Goal: Task Accomplishment & Management: Complete application form

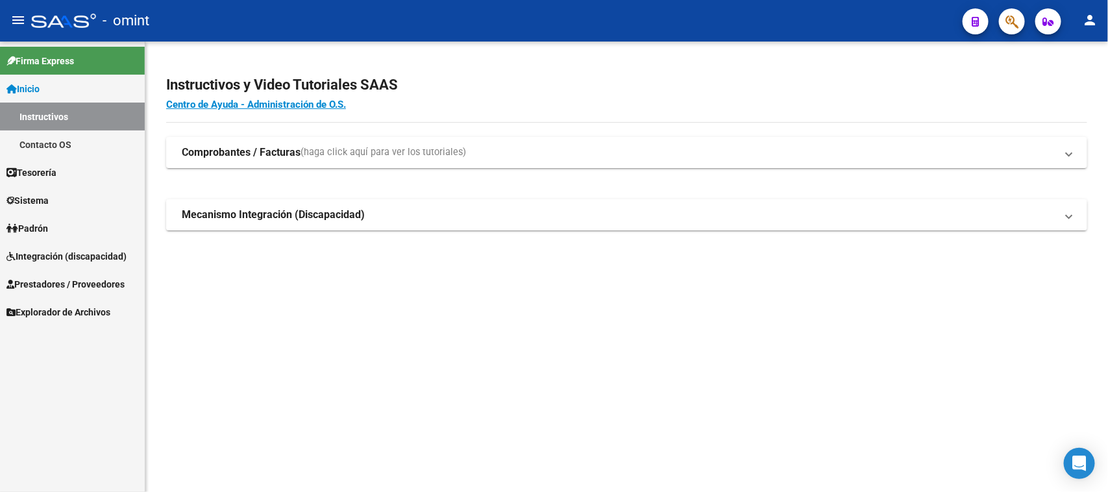
click at [121, 254] on span "Integración (discapacidad)" at bounding box center [66, 256] width 120 height 14
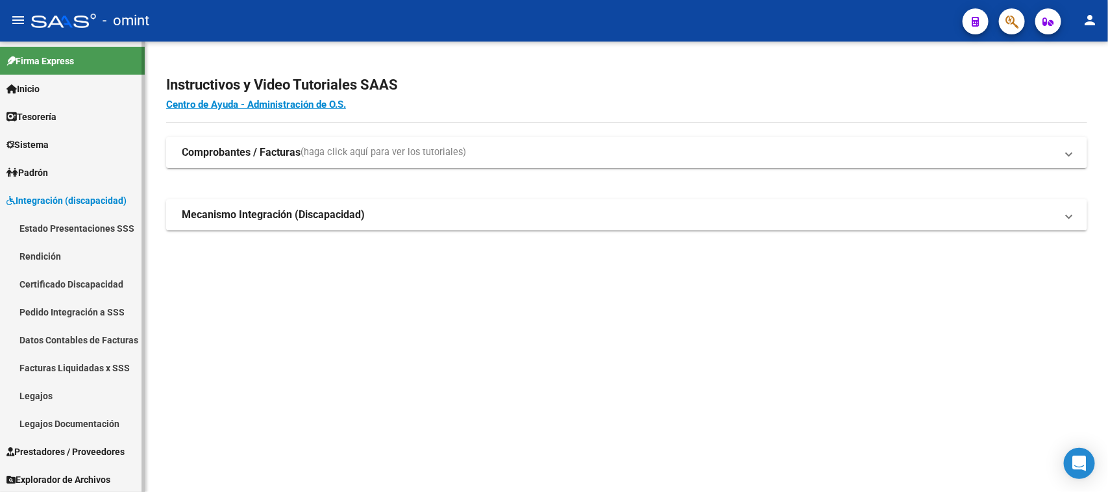
click at [76, 390] on link "Legajos" at bounding box center [72, 396] width 145 height 28
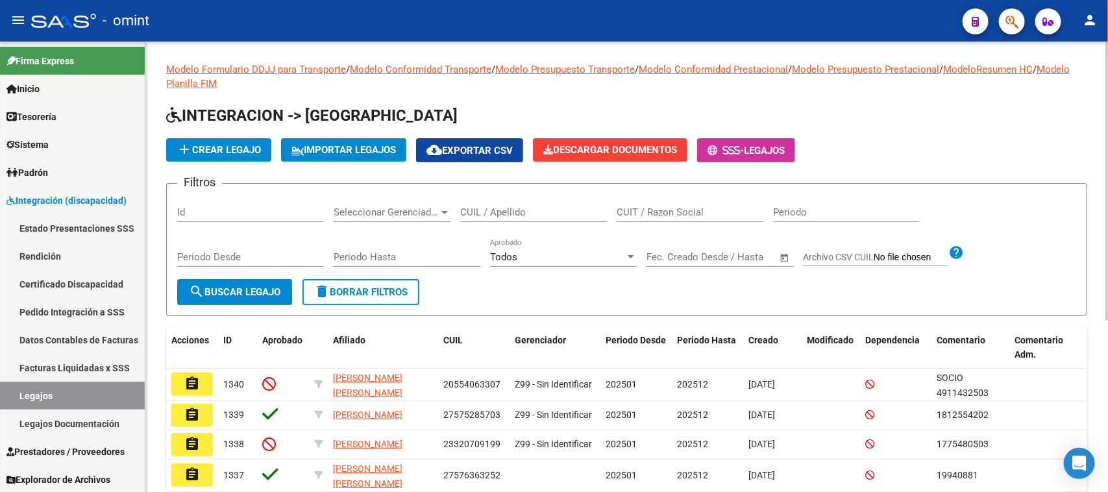
click at [484, 221] on div "CUIL / Apellido" at bounding box center [533, 214] width 147 height 40
click at [488, 212] on input "CUIL / Apellido" at bounding box center [533, 212] width 147 height 12
type input "M"
type input "[PERSON_NAME]"
click at [218, 286] on span "search Buscar Legajo" at bounding box center [235, 292] width 92 height 12
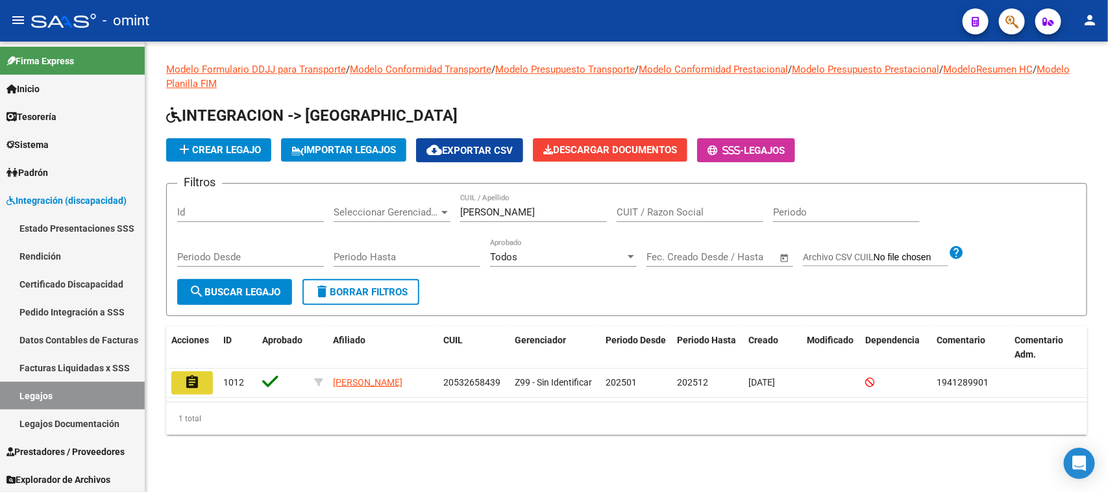
drag, startPoint x: 188, startPoint y: 384, endPoint x: 394, endPoint y: 361, distance: 207.1
click at [187, 384] on mat-icon "assignment" at bounding box center [192, 383] width 16 height 16
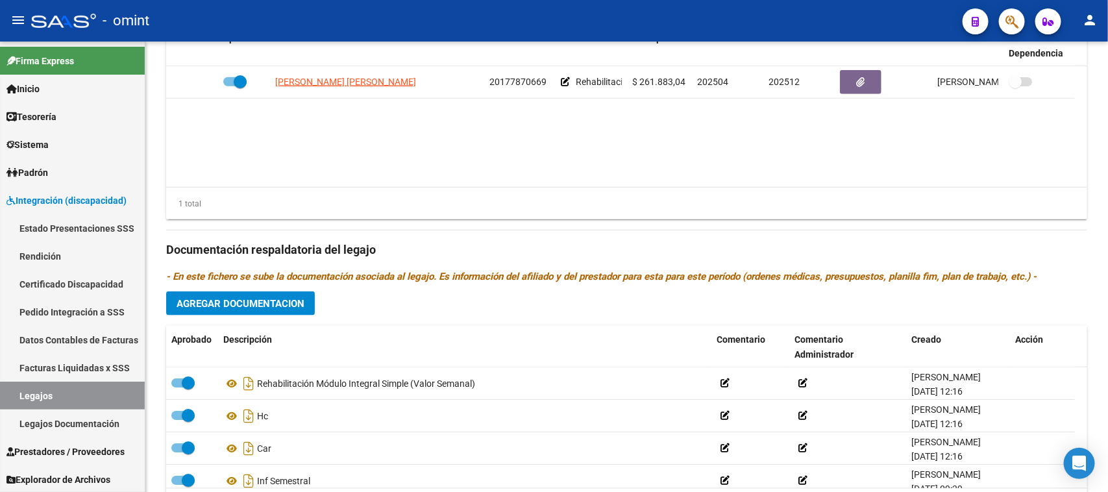
scroll to position [637, 0]
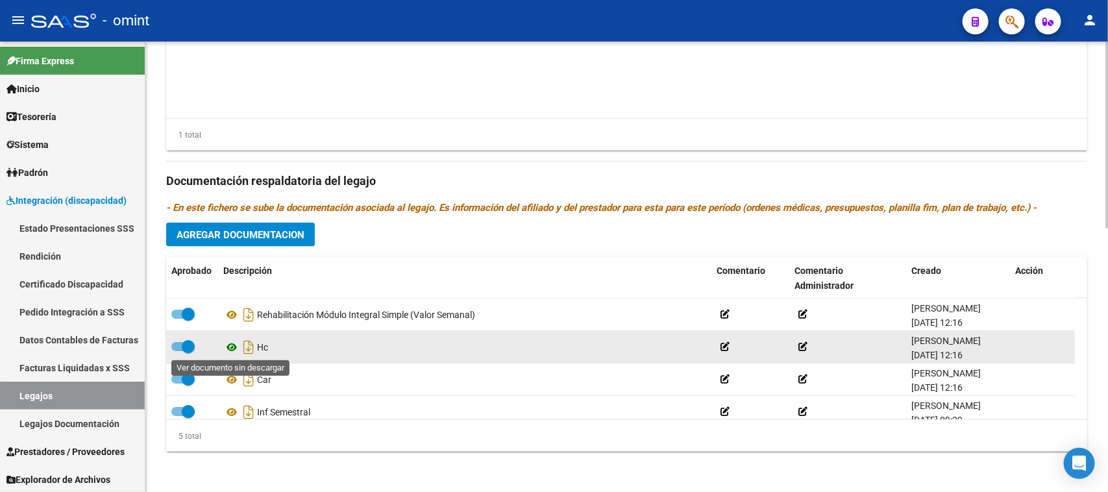
click at [226, 345] on icon at bounding box center [231, 348] width 17 height 16
click at [180, 344] on span at bounding box center [182, 346] width 23 height 9
click at [178, 351] on input "checkbox" at bounding box center [177, 351] width 1 height 1
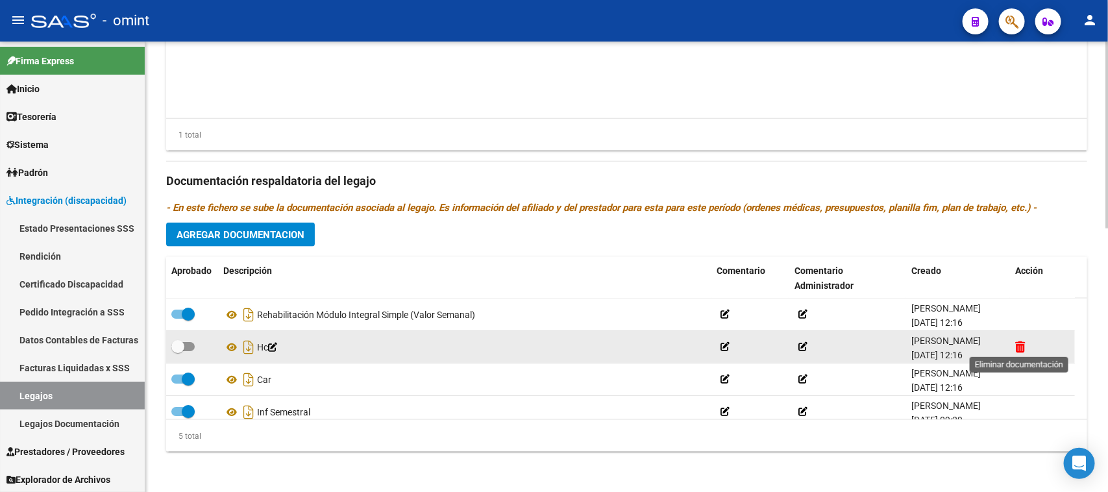
click at [1018, 345] on icon at bounding box center [1020, 347] width 10 height 12
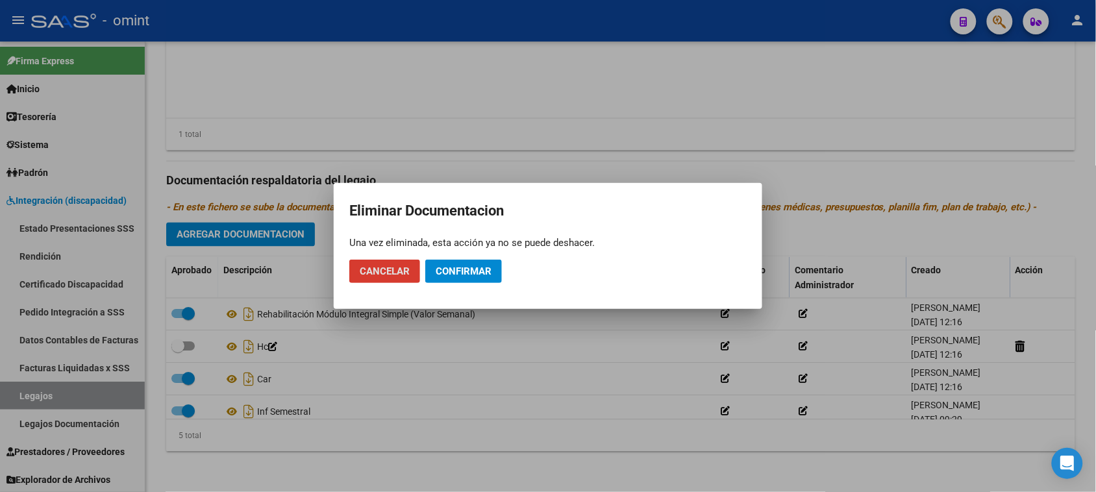
drag, startPoint x: 464, startPoint y: 271, endPoint x: 391, endPoint y: 254, distance: 74.6
click at [464, 271] on span "Confirmar" at bounding box center [464, 272] width 56 height 12
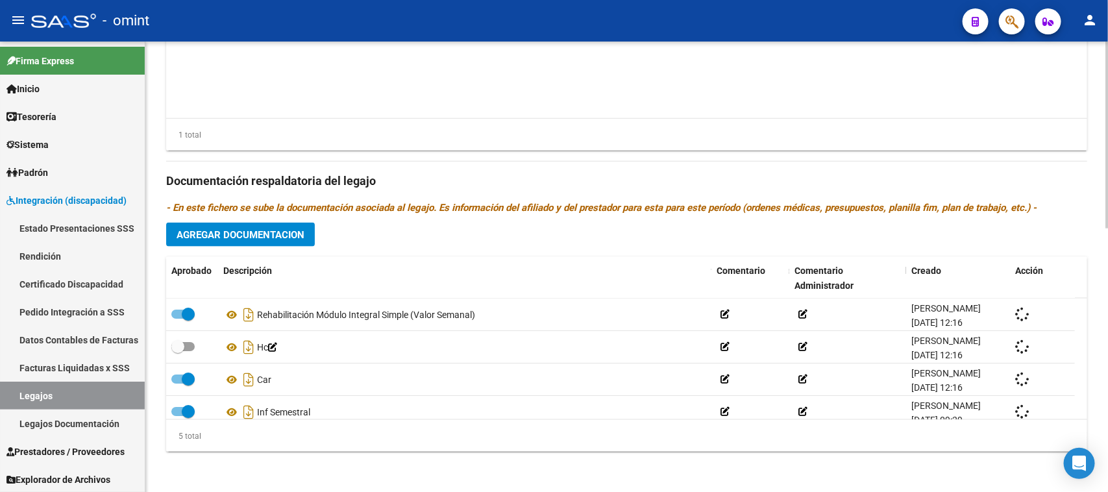
checkbox input "true"
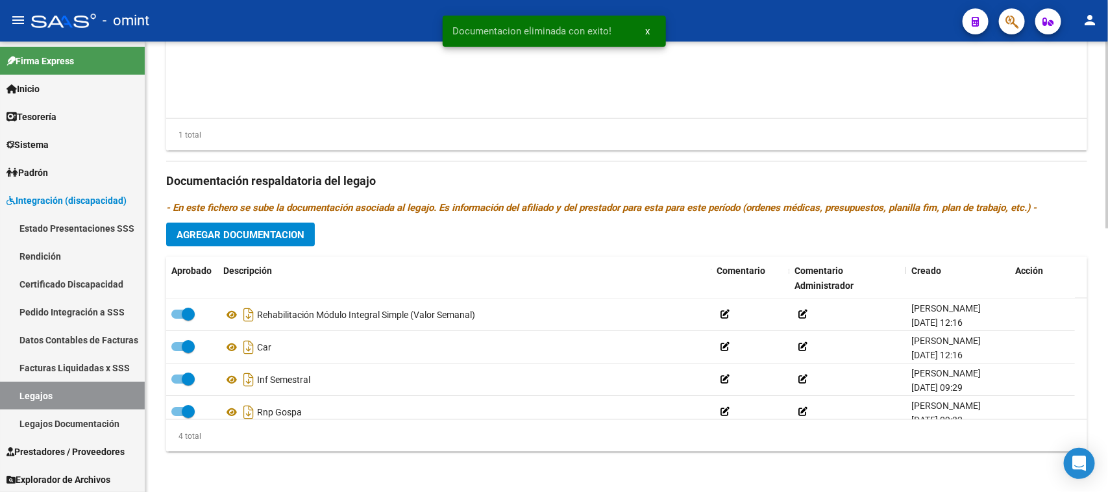
click at [275, 231] on span "Agregar Documentacion" at bounding box center [241, 235] width 128 height 12
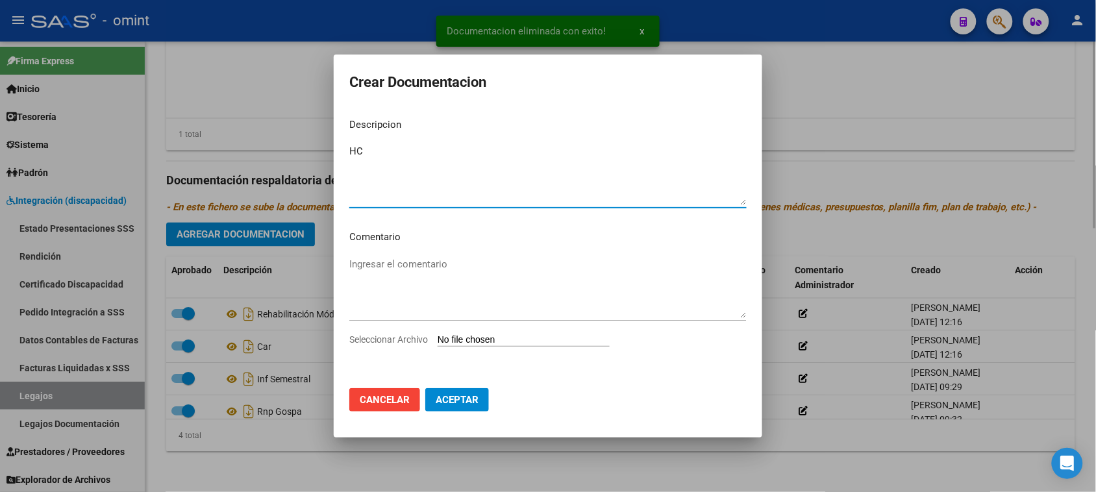
type textarea "HC"
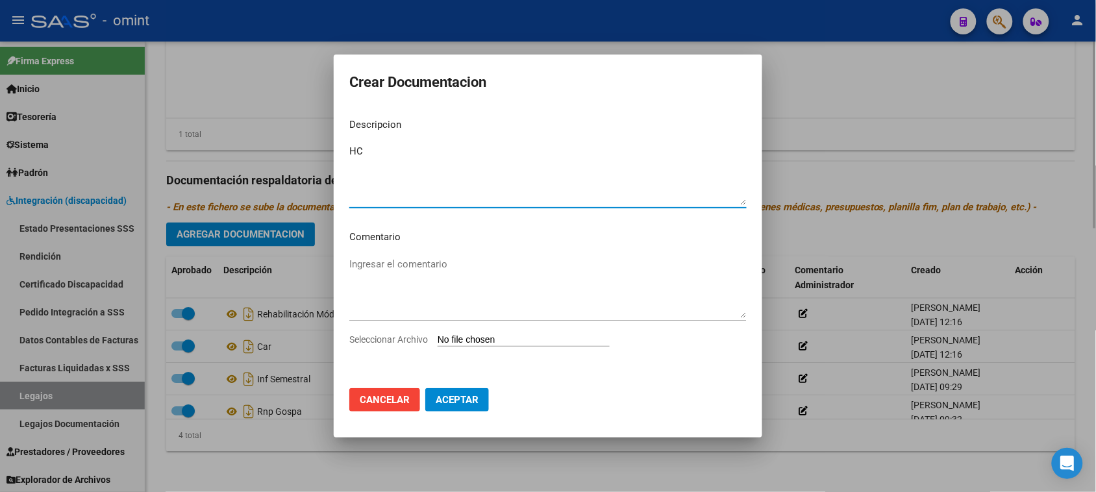
type input "C:\fakepath\HC.pdf"
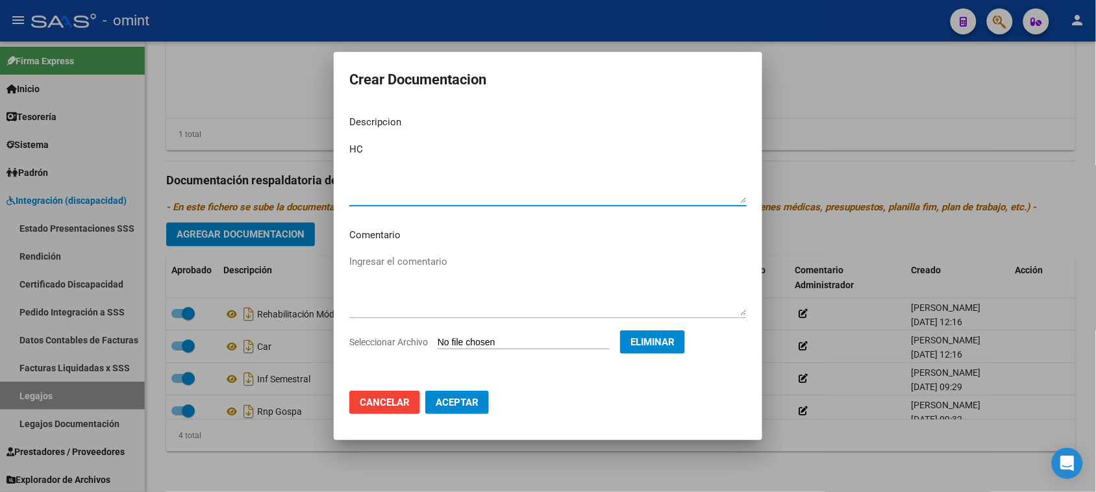
click at [456, 404] on span "Aceptar" at bounding box center [457, 403] width 43 height 12
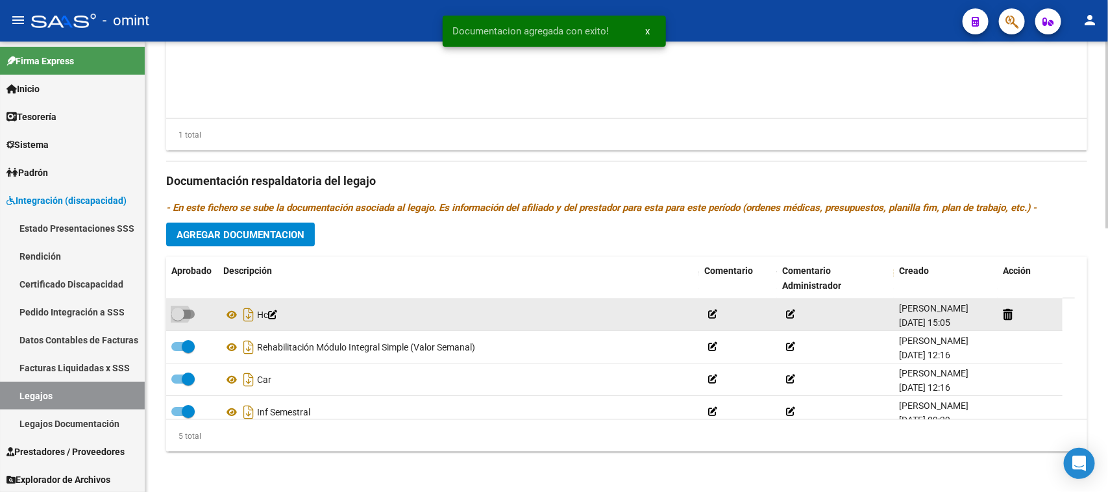
click at [182, 312] on span at bounding box center [177, 314] width 13 height 13
click at [178, 319] on input "checkbox" at bounding box center [177, 319] width 1 height 1
checkbox input "true"
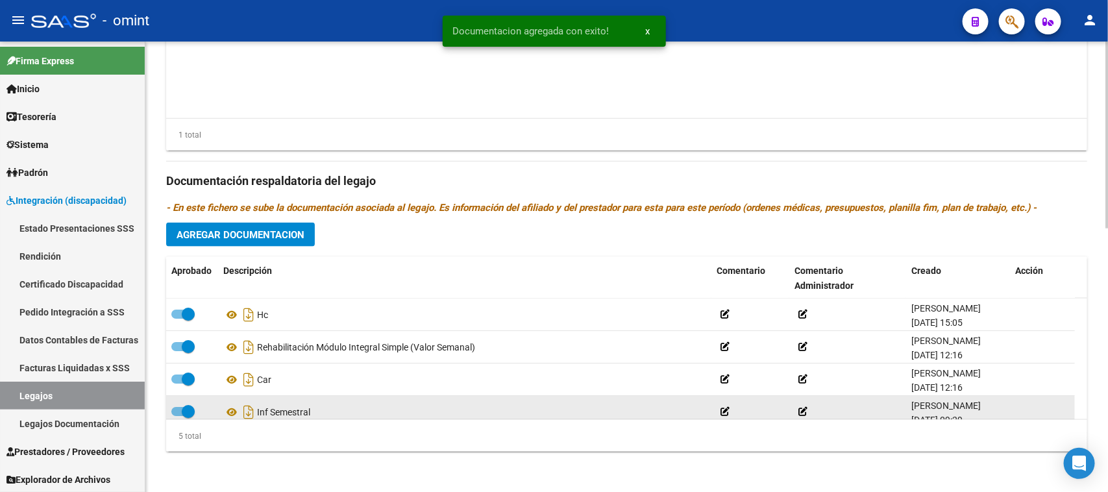
scroll to position [46, 0]
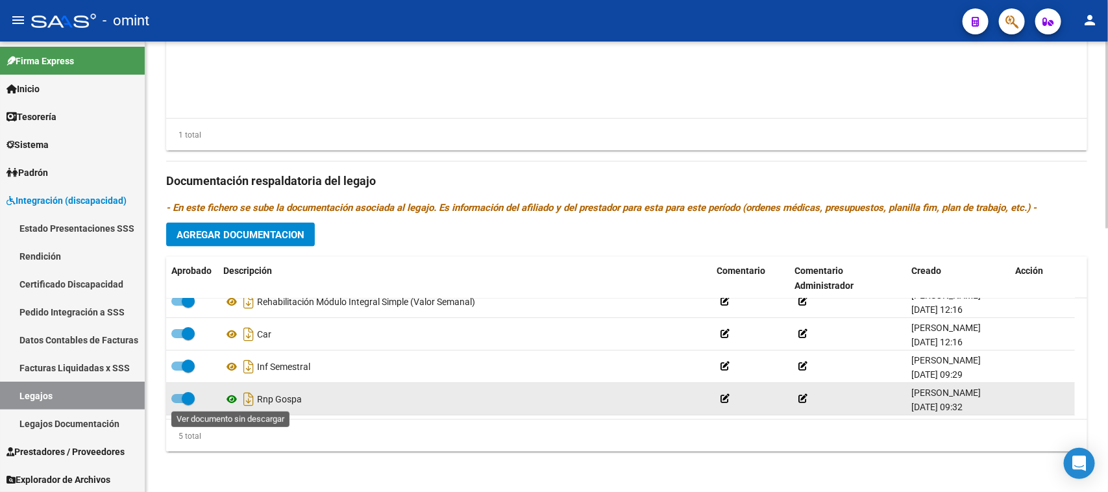
click at [229, 395] on icon at bounding box center [231, 399] width 17 height 16
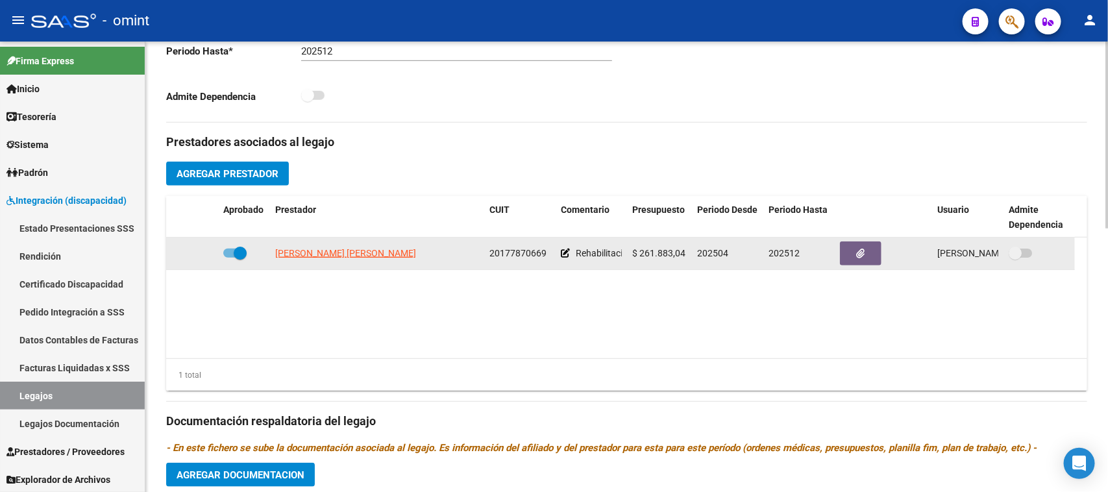
scroll to position [393, 0]
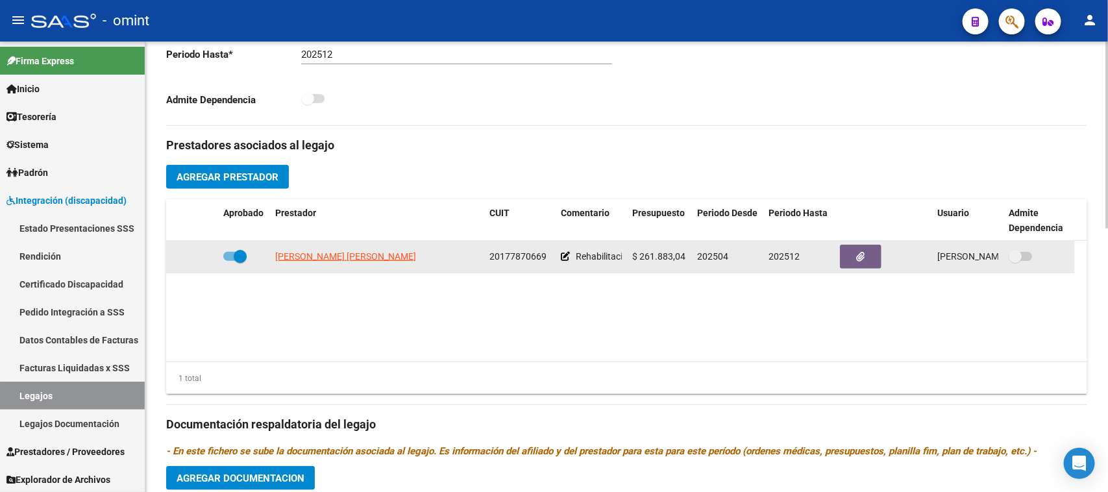
click at [858, 255] on icon "button" at bounding box center [861, 257] width 8 height 10
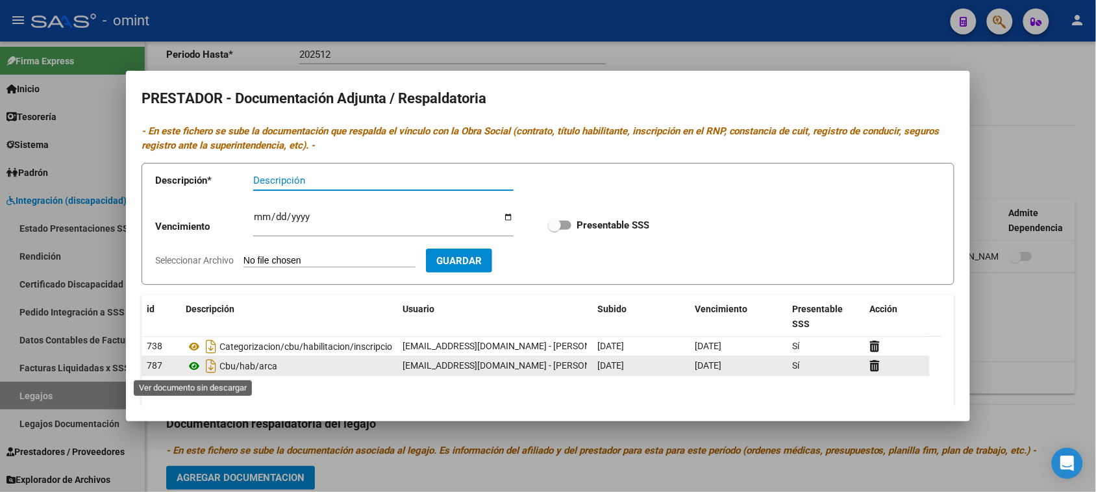
click at [190, 362] on icon at bounding box center [194, 366] width 17 height 16
click at [214, 369] on icon "Descargar documento" at bounding box center [211, 366] width 17 height 21
click at [863, 367] on datatable-body-cell "Sí" at bounding box center [826, 365] width 78 height 19
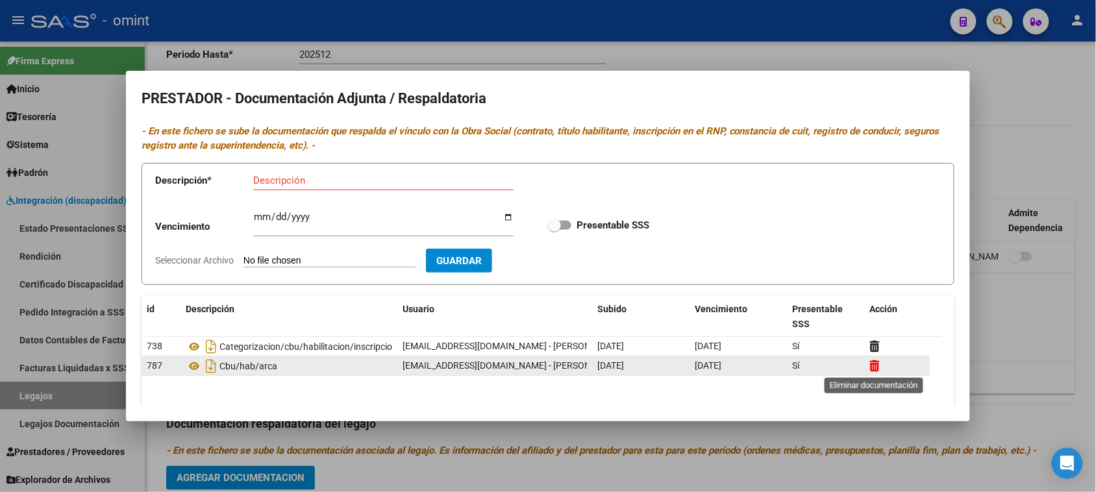
click at [870, 365] on icon at bounding box center [875, 366] width 10 height 12
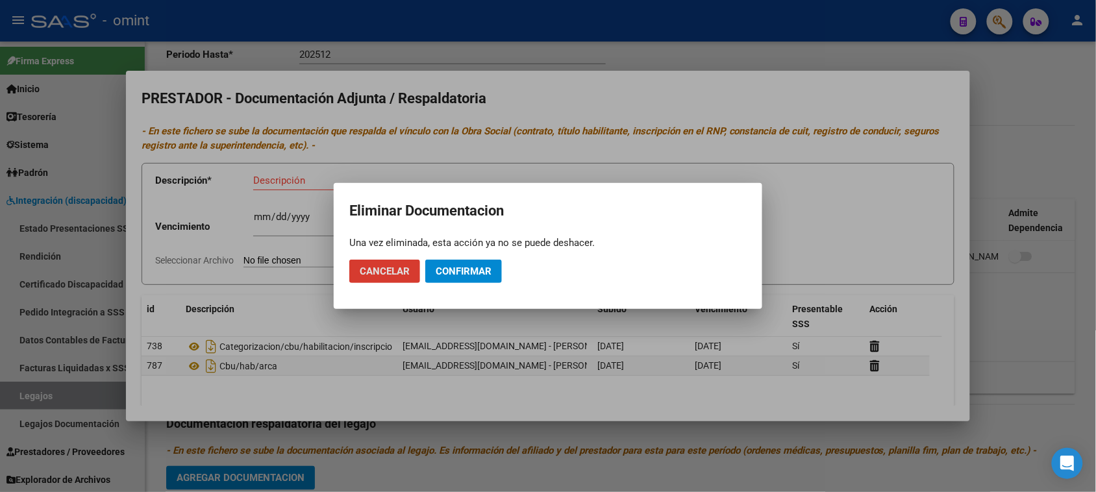
click at [465, 277] on span "Confirmar" at bounding box center [464, 272] width 56 height 12
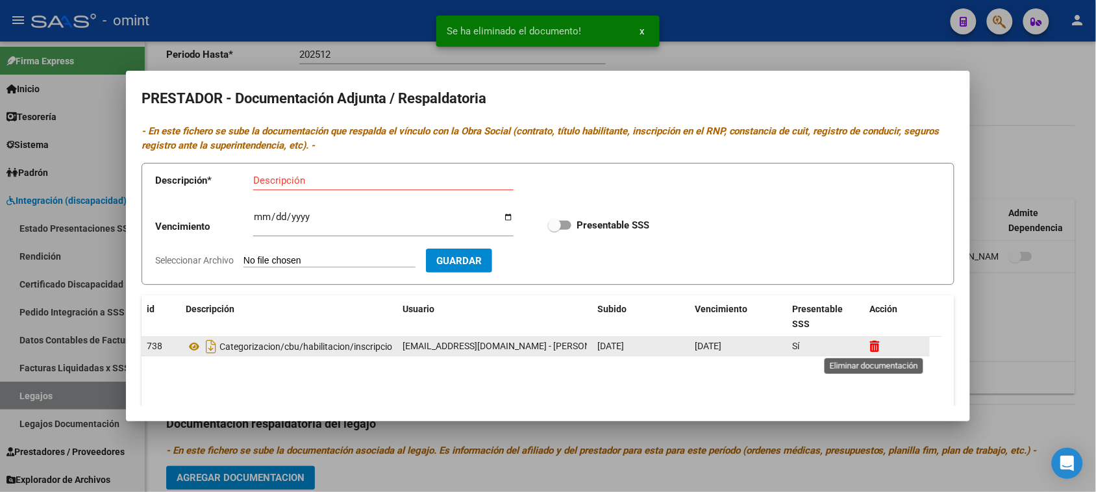
click at [874, 348] on icon at bounding box center [875, 346] width 10 height 12
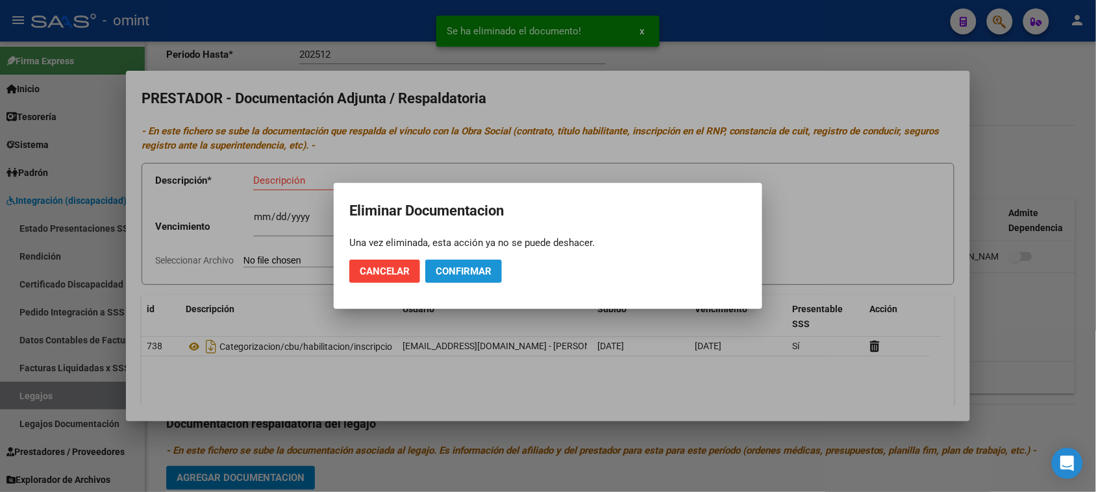
click at [475, 271] on span "Confirmar" at bounding box center [464, 272] width 56 height 12
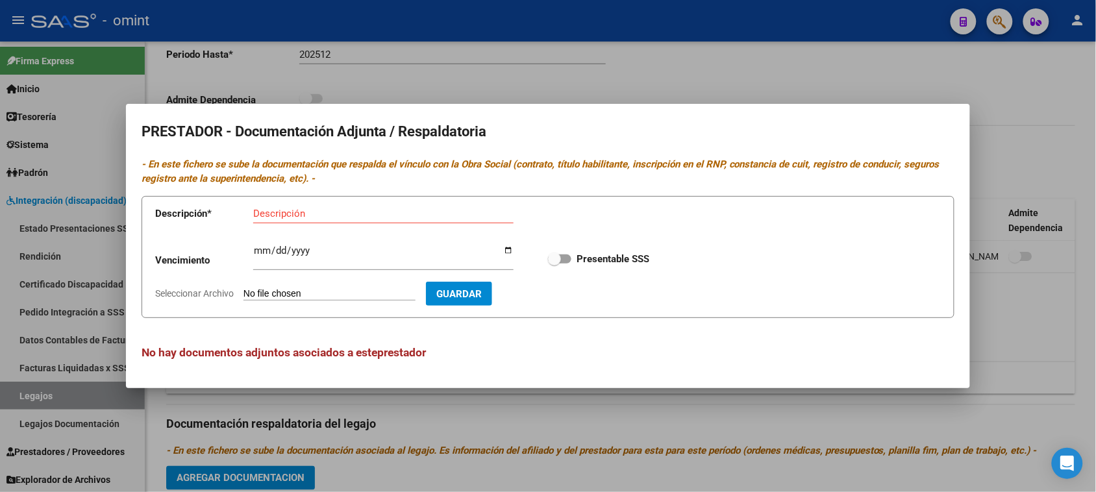
click at [314, 208] on input "Descripción" at bounding box center [383, 214] width 260 height 12
paste input "Habilitación/Categoria/CBU/ARCA"
click at [330, 213] on input "Habilitación/Categoria/CBU/ARCA" at bounding box center [383, 214] width 260 height 12
click at [331, 212] on input "Habilitación/Categoria/CBU/ARCA" at bounding box center [383, 214] width 260 height 12
type input "Habilitación/RNP/CBU/ARCA"
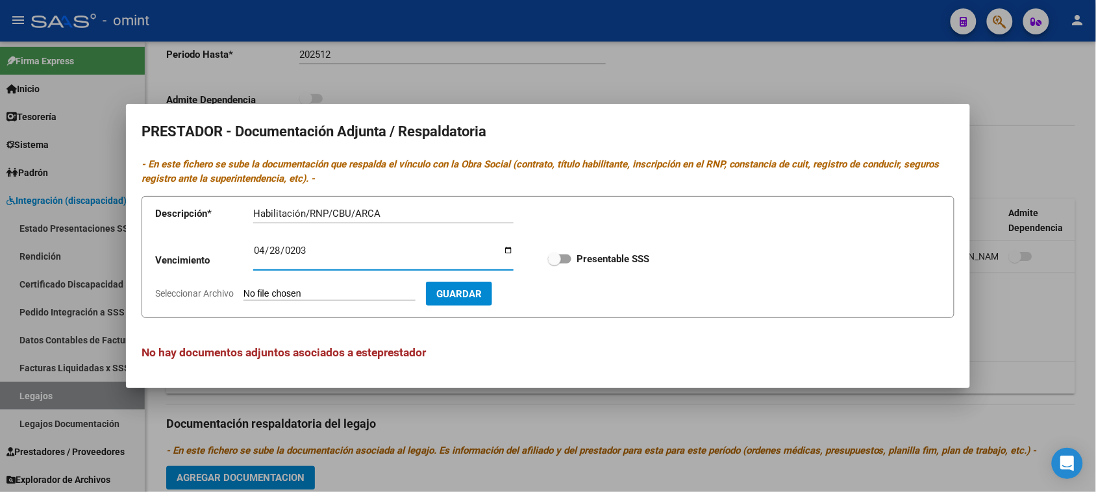
type input "[DATE]"
click at [554, 264] on input "Presentable SSS" at bounding box center [554, 264] width 1 height 1
checkbox input "true"
type input "C:\fakepath\HabilitaciónCategoriaRNPCBUARCA.pdf"
click at [567, 300] on button "Guardar" at bounding box center [534, 294] width 66 height 24
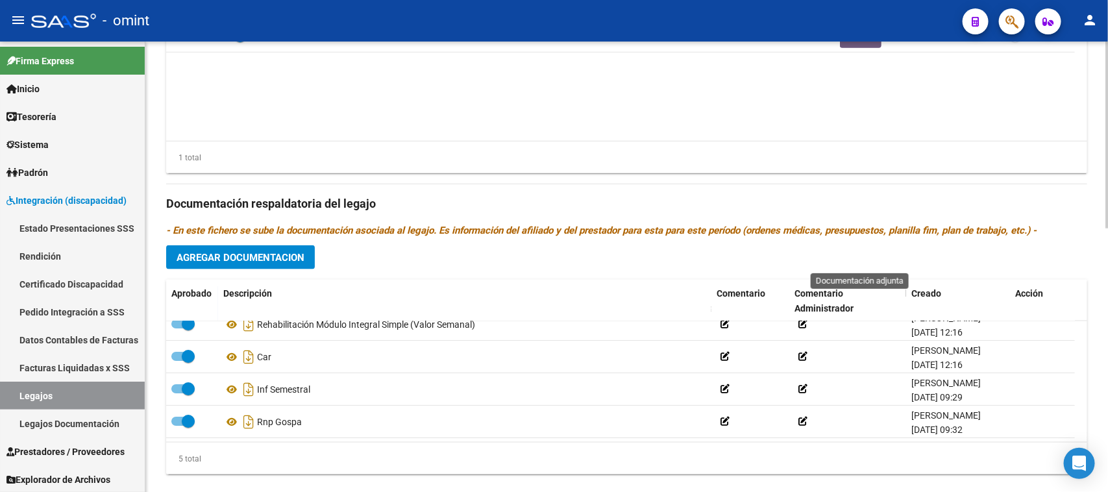
scroll to position [637, 0]
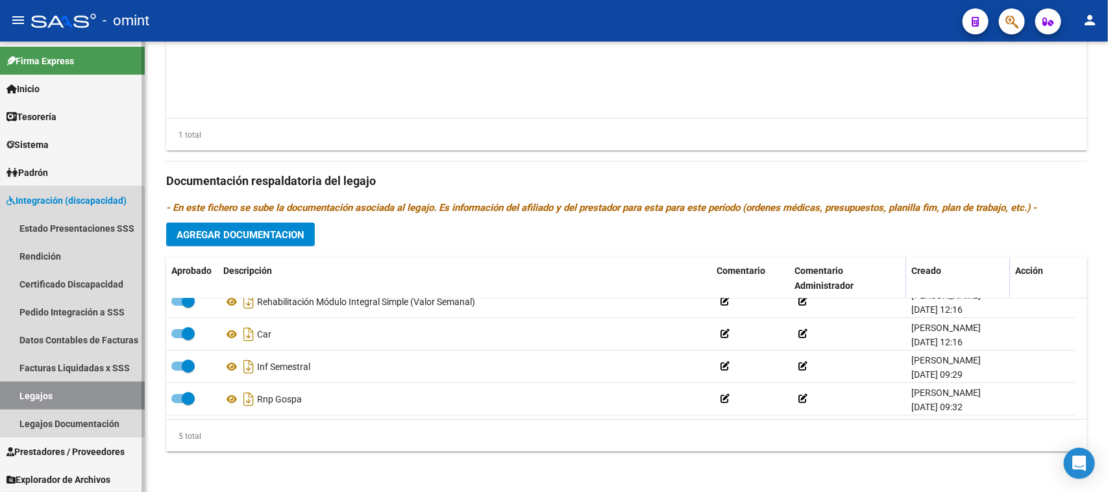
click at [21, 397] on link "Legajos" at bounding box center [72, 396] width 145 height 28
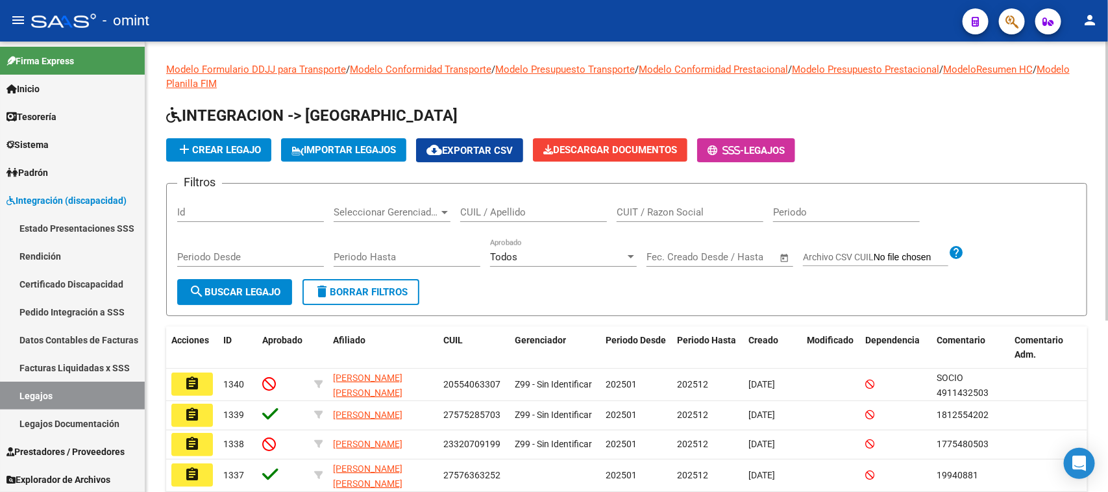
click at [495, 206] on input "CUIL / Apellido" at bounding box center [533, 212] width 147 height 12
type input "[PERSON_NAME]"
click at [248, 271] on div "Periodo Desde" at bounding box center [250, 259] width 147 height 40
click at [223, 321] on div "Modelo Formulario DDJJ para Transporte / Modelo Conformidad Transporte / Modelo…" at bounding box center [626, 388] width 921 height 652
click at [241, 282] on button "search Buscar Legajo" at bounding box center [234, 292] width 115 height 26
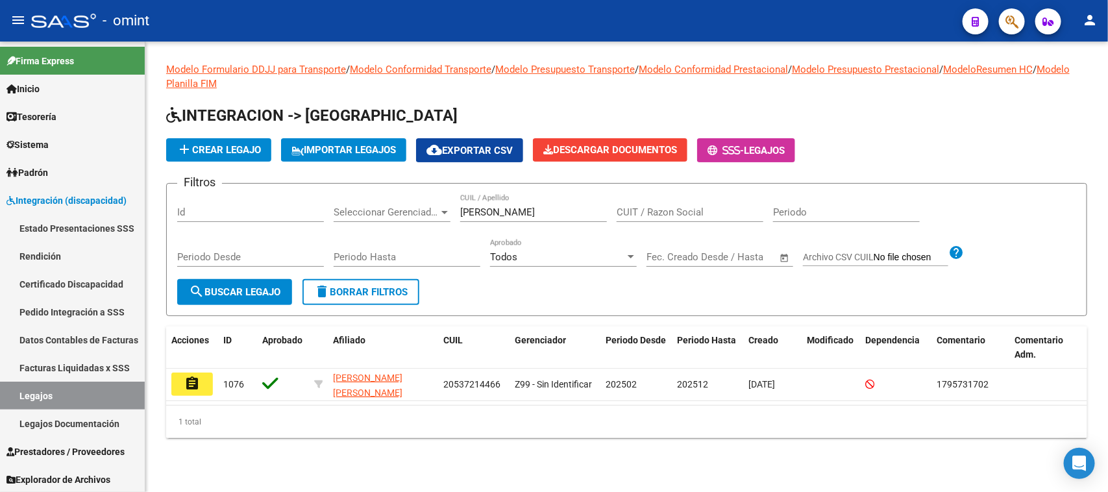
click at [195, 378] on mat-icon "assignment" at bounding box center [192, 384] width 16 height 16
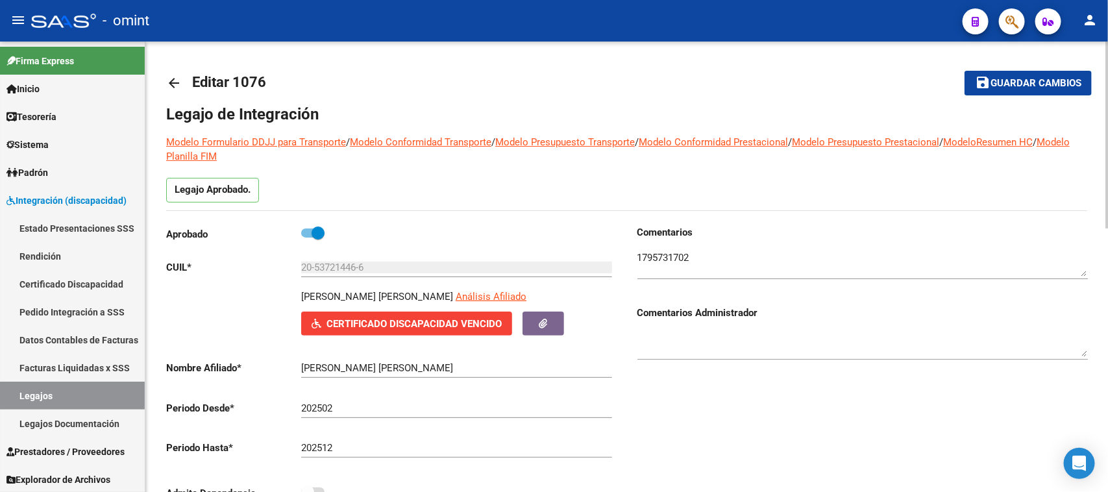
click at [660, 256] on textarea at bounding box center [862, 264] width 451 height 26
drag, startPoint x: 397, startPoint y: 268, endPoint x: 286, endPoint y: 271, distance: 110.4
click at [286, 271] on app-form-text-field "CUIL * 20-53721446-6 Ingresar CUIL" at bounding box center [389, 268] width 446 height 12
click at [245, 331] on div "[PERSON_NAME] [PERSON_NAME] Análisis Afiliado Certificado Discapacidad Vencido …" at bounding box center [391, 313] width 451 height 46
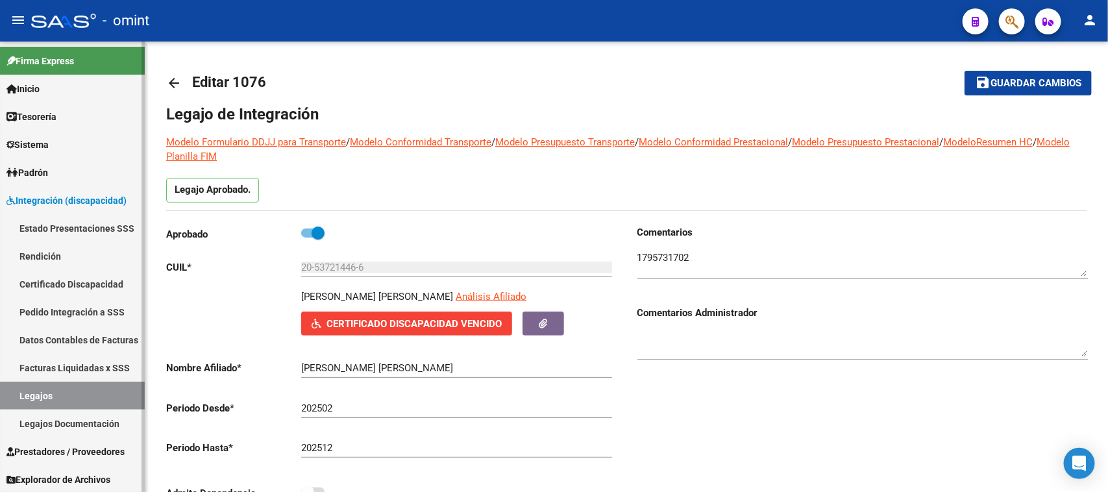
click at [82, 281] on link "Certificado Discapacidad" at bounding box center [72, 284] width 145 height 28
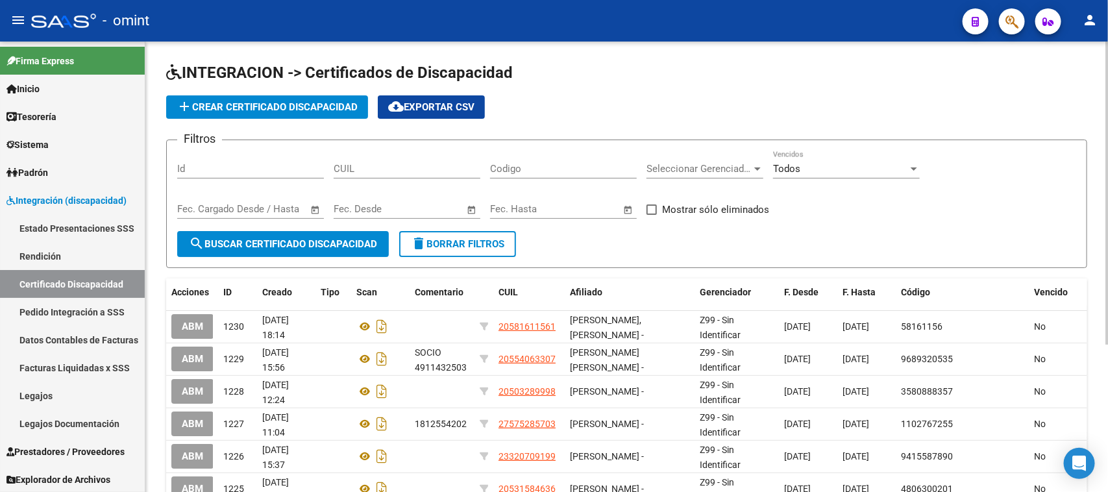
click at [371, 167] on input "CUIL" at bounding box center [407, 169] width 147 height 12
paste input "20-53721446-6"
type input "20-53721446-6"
click at [306, 254] on form "Filtros Id 20-53721446-6 CUIL Codigo Seleccionar Gerenciador Seleccionar Gerenc…" at bounding box center [626, 204] width 921 height 129
click at [306, 251] on button "search Buscar Certificado Discapacidad" at bounding box center [283, 244] width 212 height 26
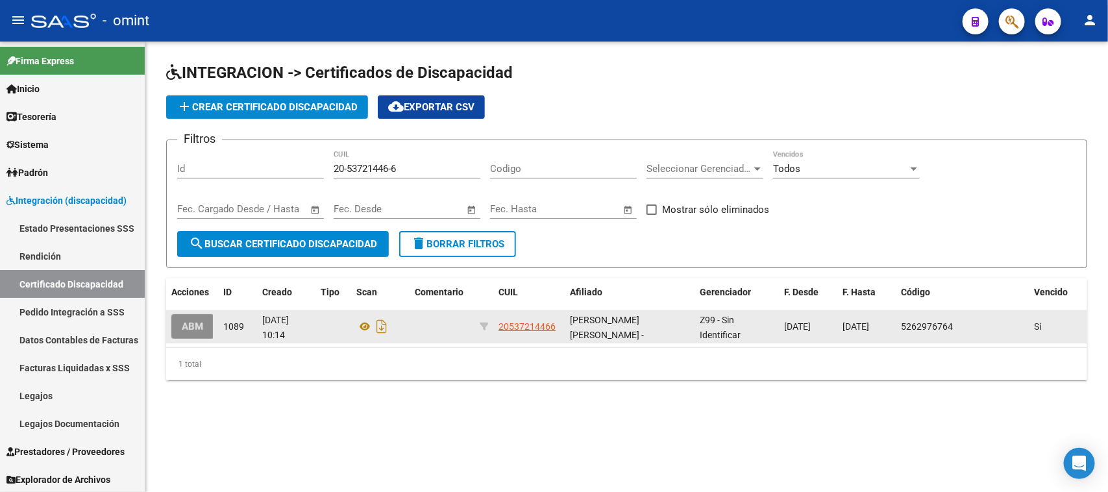
click at [177, 330] on button "ABM" at bounding box center [192, 326] width 42 height 24
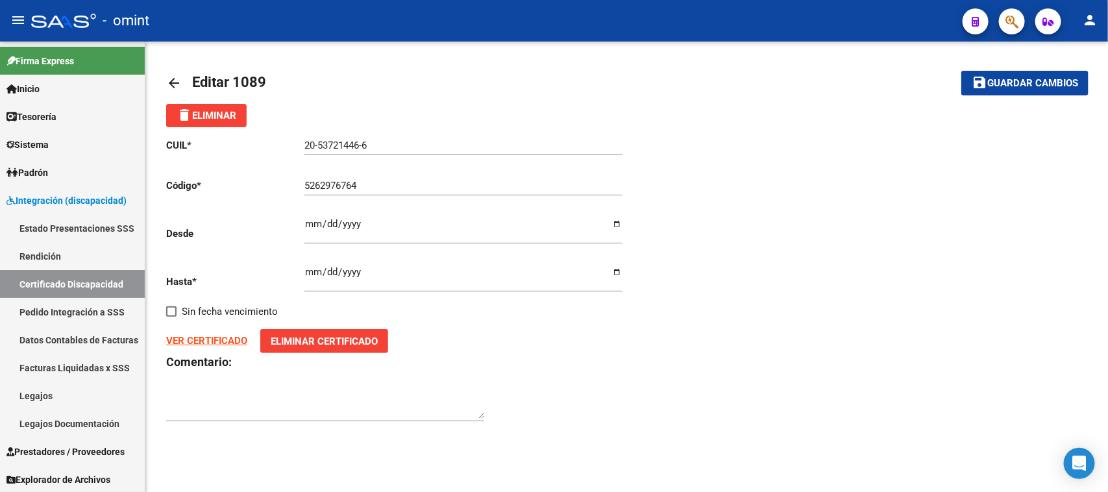
click at [310, 270] on input "[DATE]" at bounding box center [463, 277] width 318 height 21
type input "[DATE]"
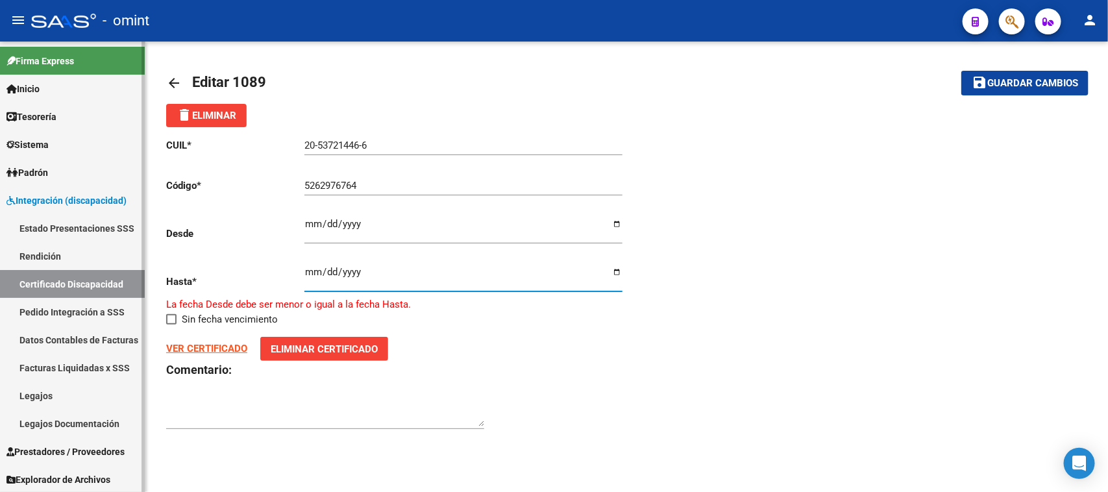
click at [75, 278] on link "Certificado Discapacidad" at bounding box center [72, 284] width 145 height 28
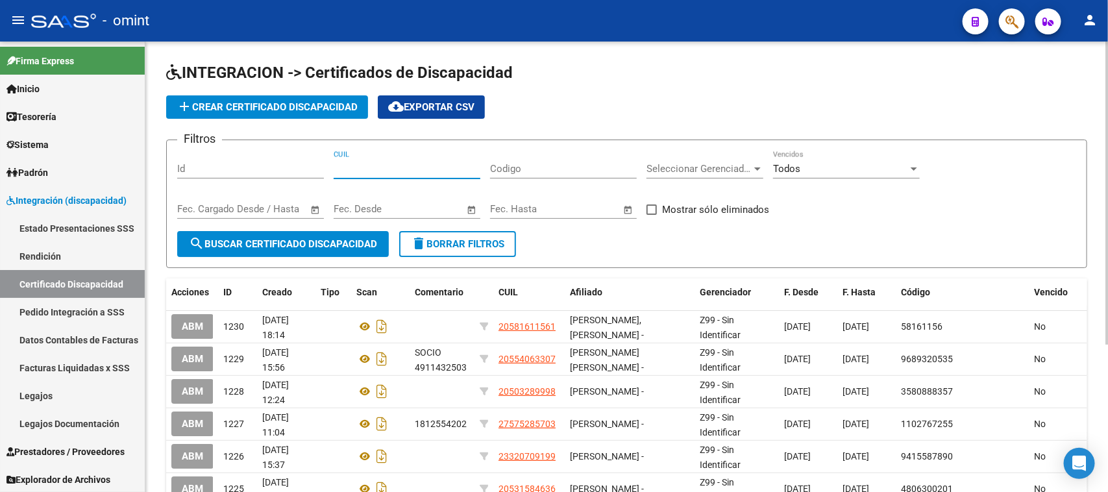
click at [378, 169] on input "CUIL" at bounding box center [407, 169] width 147 height 12
click at [383, 167] on input "CUIL" at bounding box center [407, 169] width 147 height 12
paste input "20-53721446-6"
type input "20-53721446-6"
click at [304, 239] on span "search Buscar Certificado Discapacidad" at bounding box center [283, 244] width 188 height 12
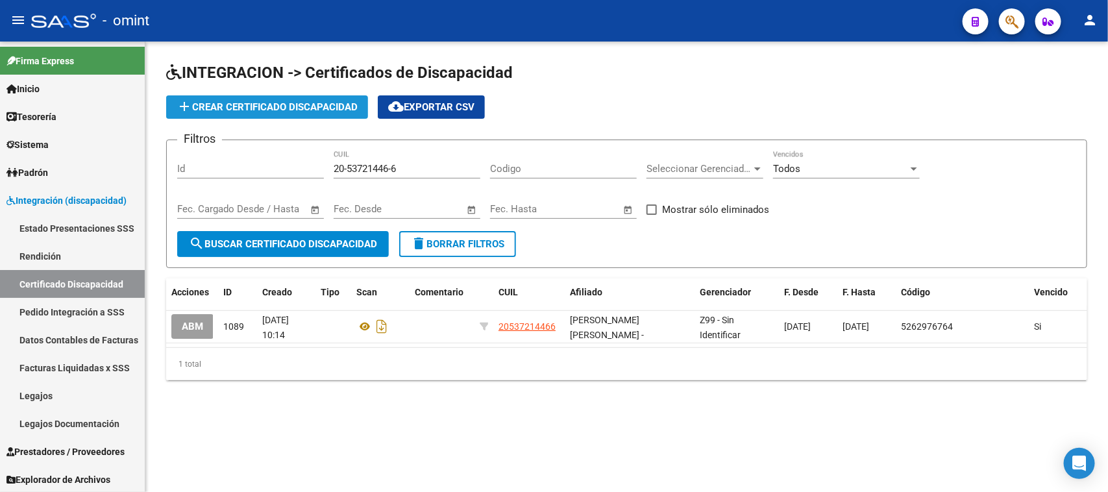
click at [264, 110] on span "add Crear Certificado Discapacidad" at bounding box center [267, 107] width 181 height 12
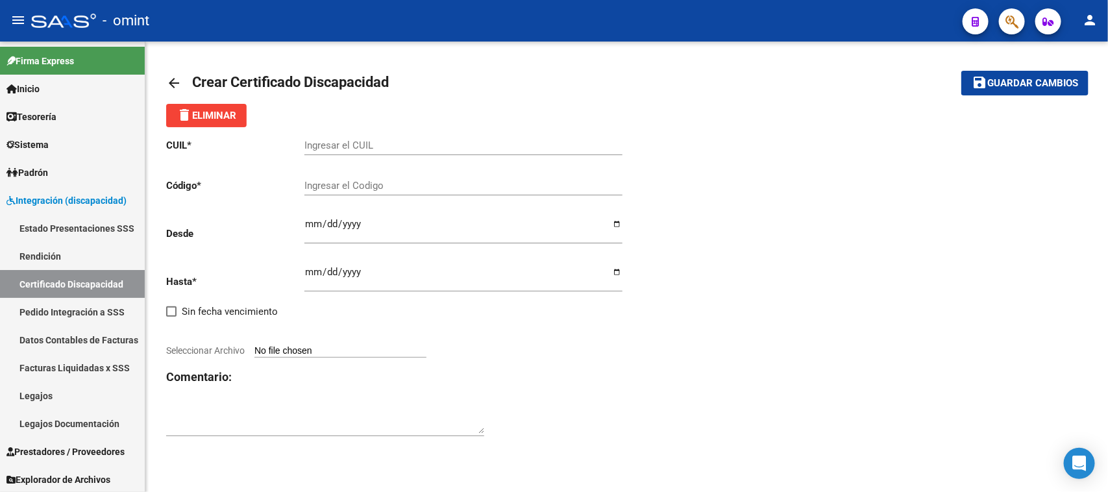
click at [356, 158] on div "Ingresar el CUIL" at bounding box center [463, 147] width 318 height 40
click at [352, 147] on input "Ingresar el CUIL" at bounding box center [463, 146] width 318 height 12
paste input "20-53721446-6"
type input "20-53721446-6"
paste input "2570262516"
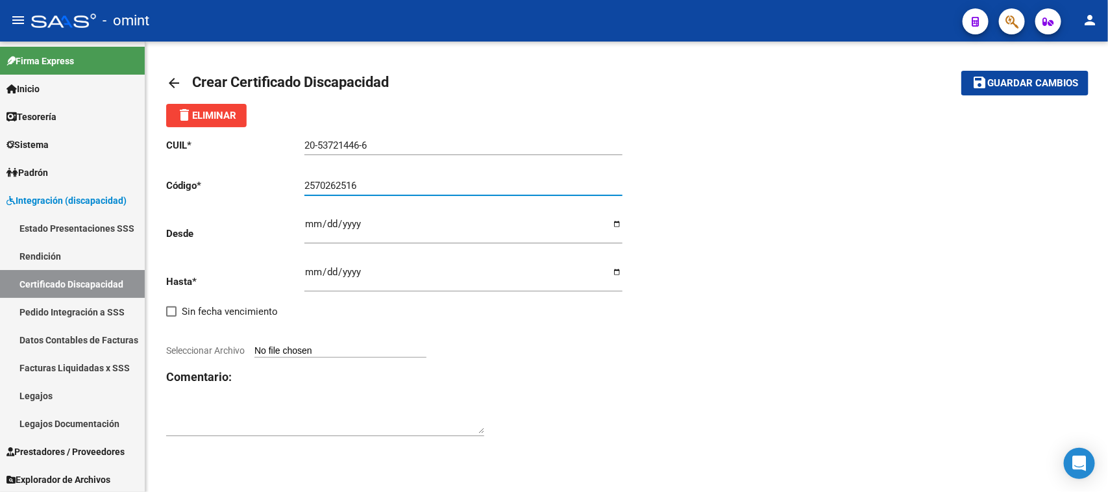
type input "2570262516"
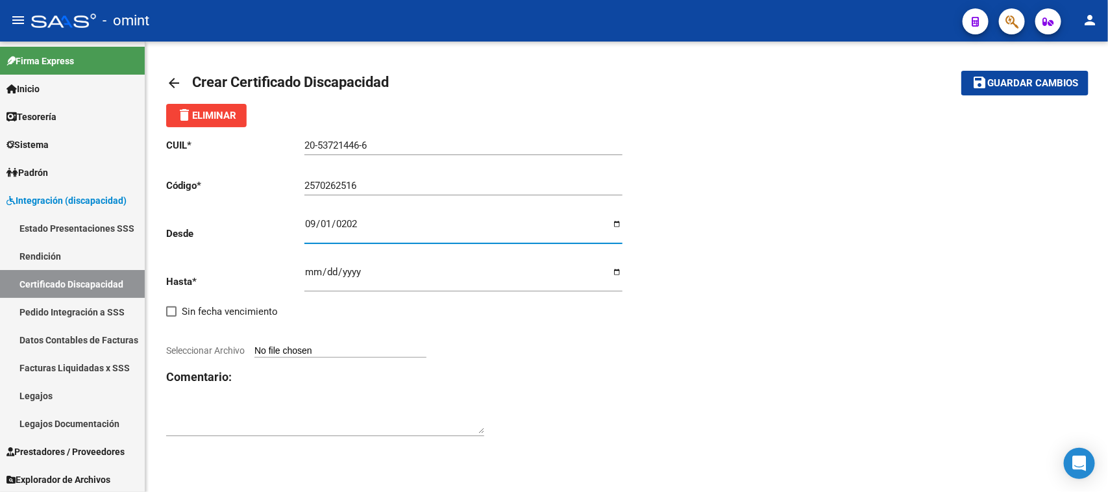
type input "[DATE]"
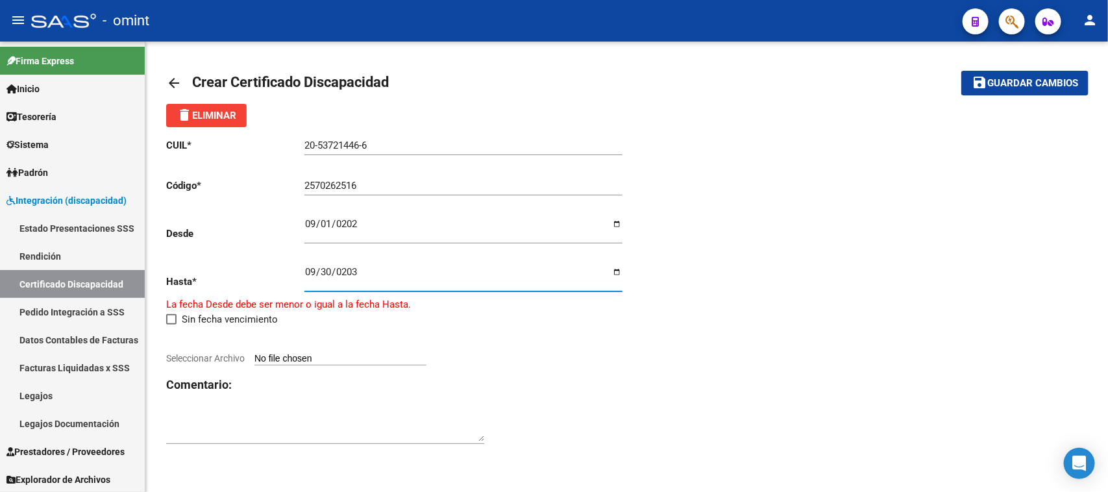
type input "[DATE]"
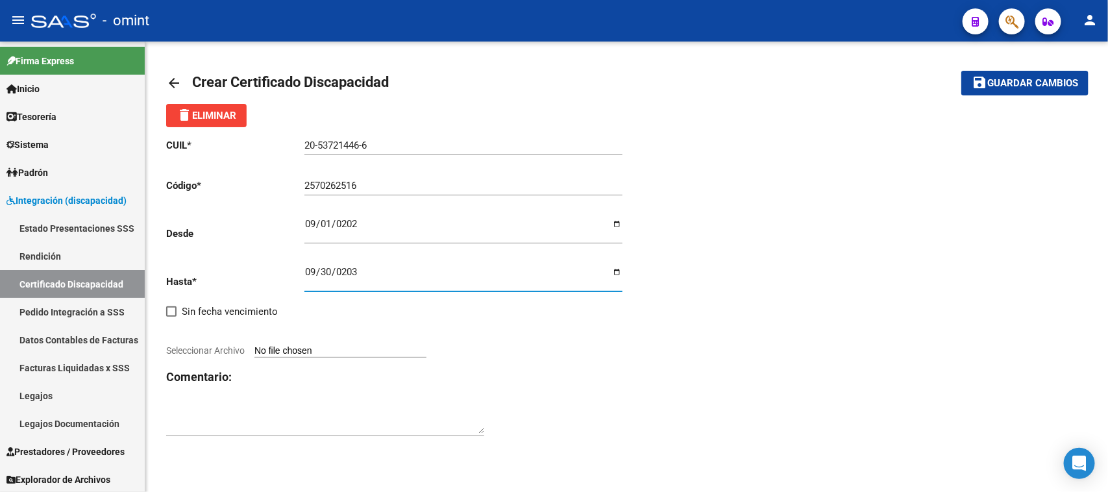
type input "C:\fakepath\20537214466.jpg"
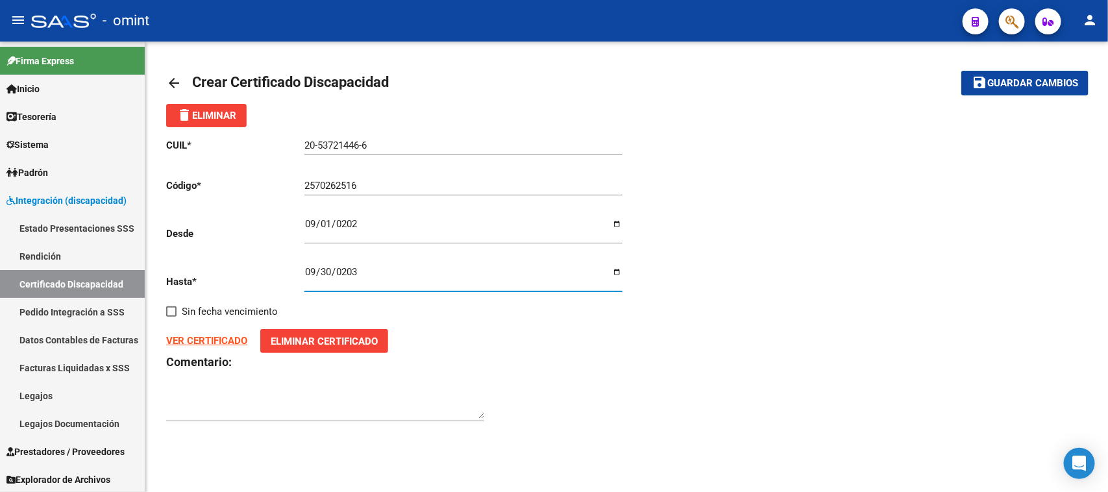
drag, startPoint x: 984, startPoint y: 76, endPoint x: 552, endPoint y: 195, distance: 448.5
click at [982, 76] on mat-icon "save" at bounding box center [980, 83] width 16 height 16
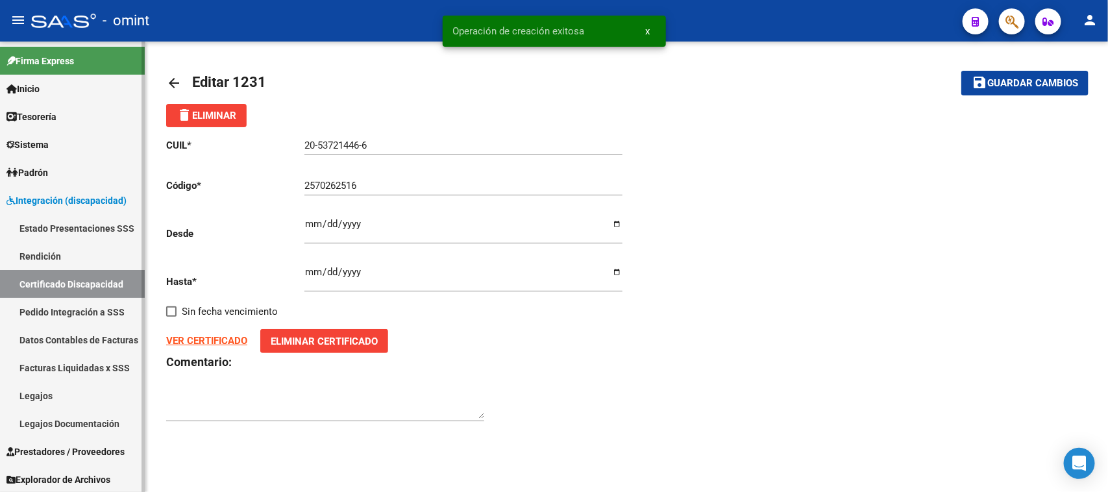
drag, startPoint x: 43, startPoint y: 393, endPoint x: 118, endPoint y: 340, distance: 92.2
click at [43, 393] on link "Legajos" at bounding box center [72, 396] width 145 height 28
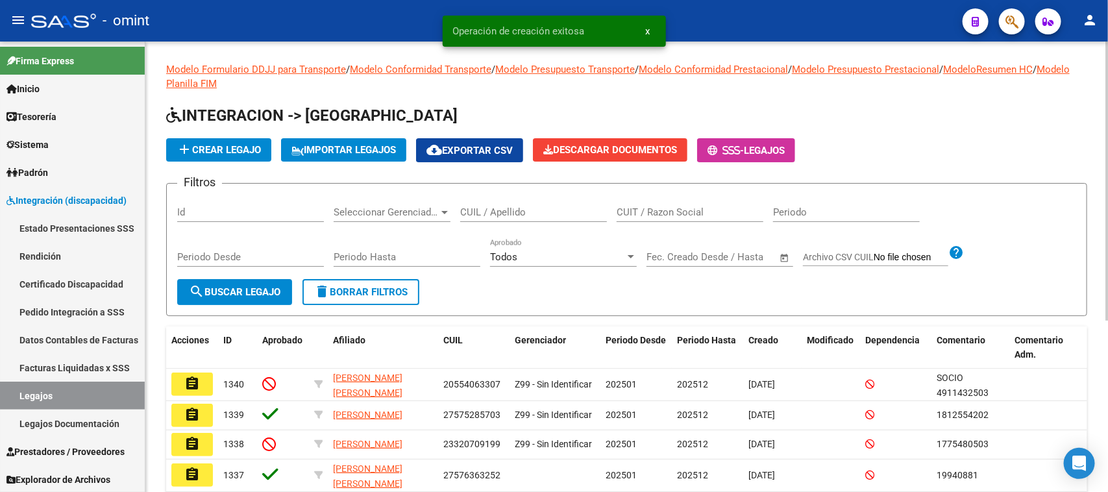
click at [507, 214] on input "CUIL / Apellido" at bounding box center [533, 212] width 147 height 12
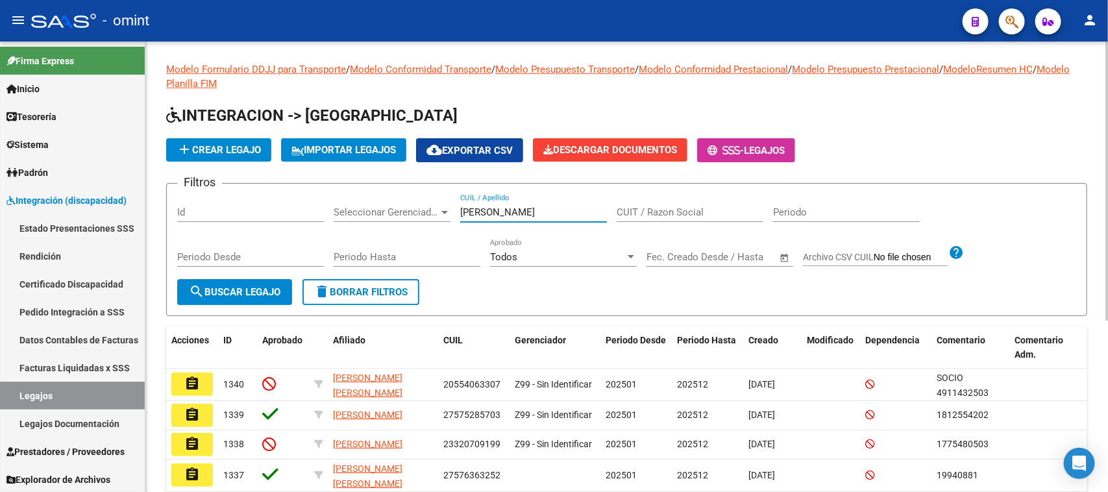
type input "[PERSON_NAME]"
click at [256, 286] on span "search Buscar Legajo" at bounding box center [235, 292] width 92 height 12
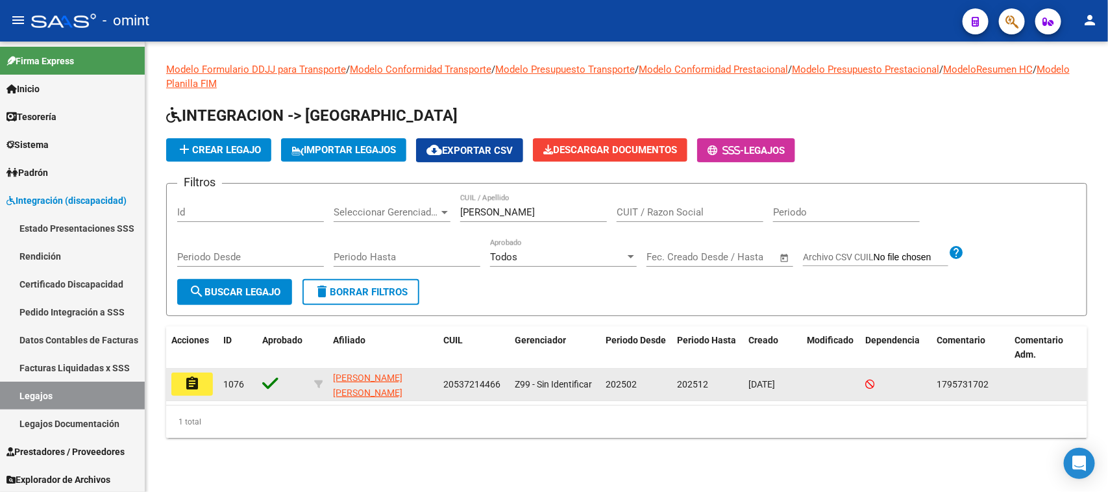
click at [180, 391] on button "assignment" at bounding box center [192, 384] width 42 height 23
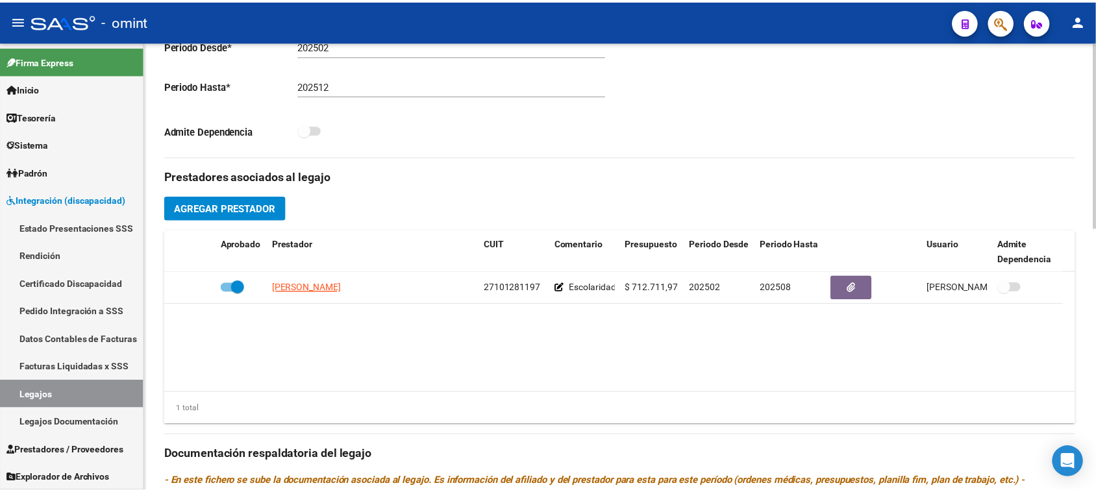
scroll to position [406, 0]
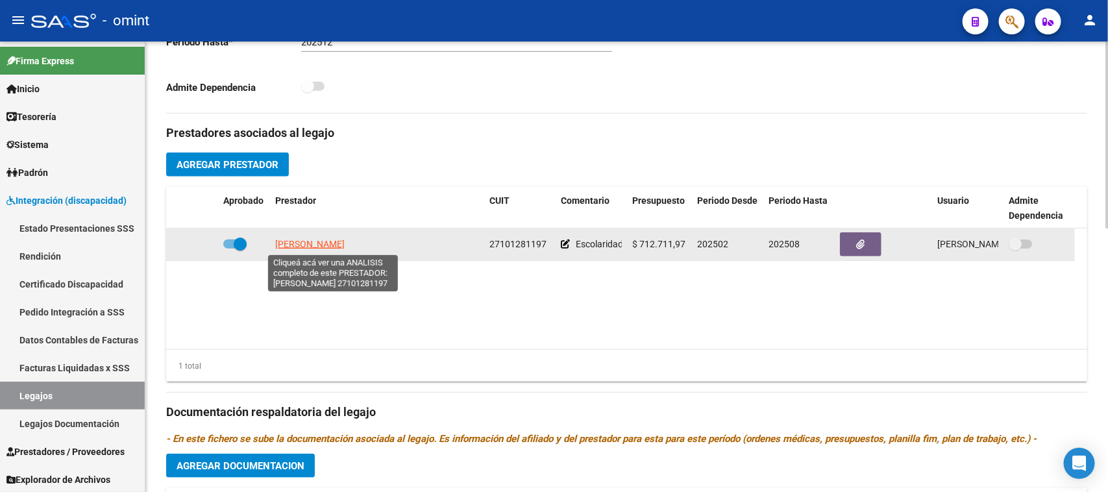
click at [345, 243] on span "[PERSON_NAME]" at bounding box center [309, 244] width 69 height 10
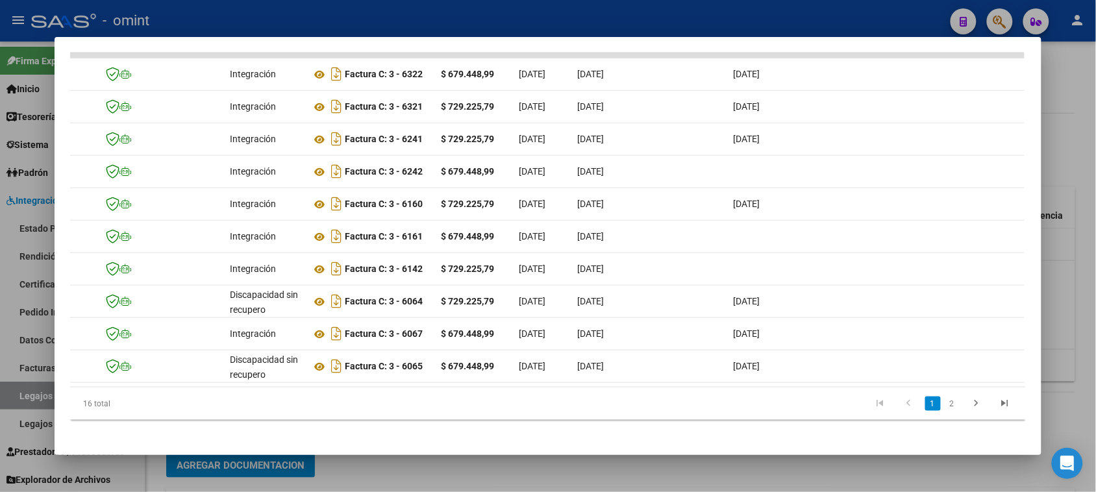
scroll to position [0, 0]
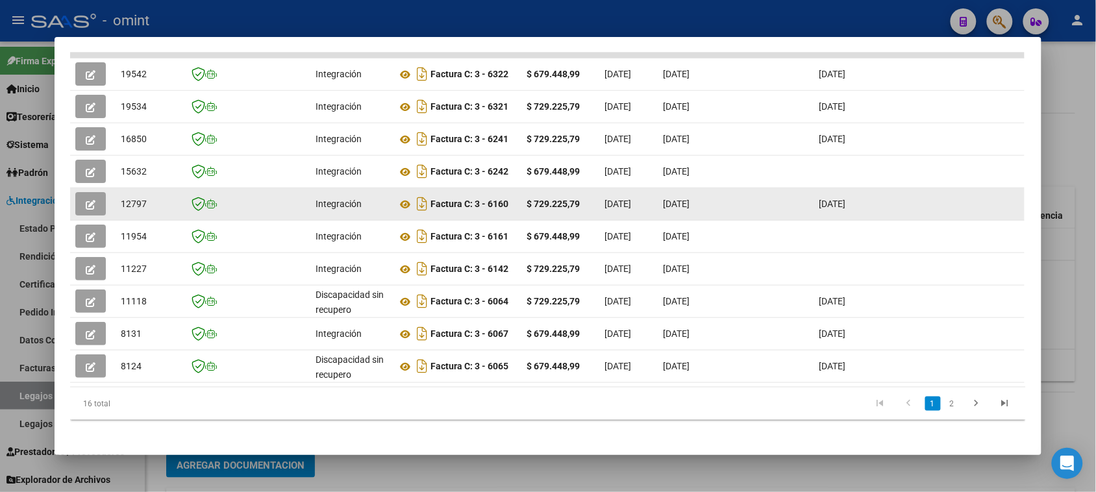
click at [88, 193] on button "button" at bounding box center [90, 203] width 31 height 23
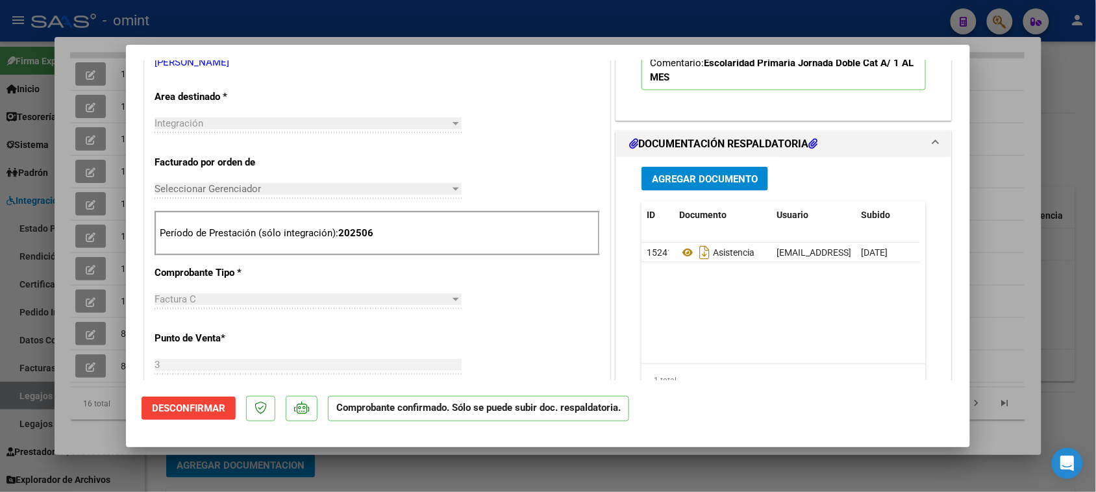
scroll to position [487, 0]
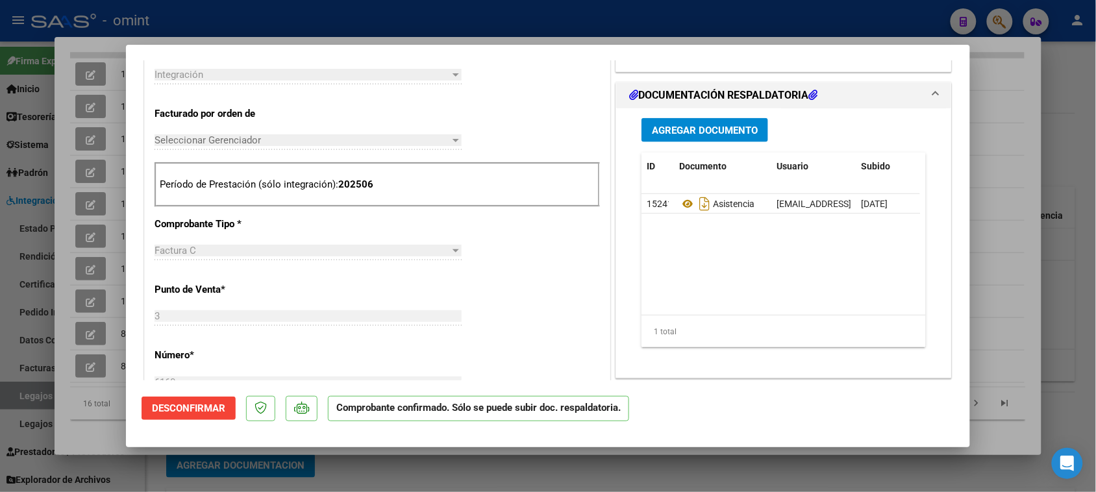
type input "$ 0,00"
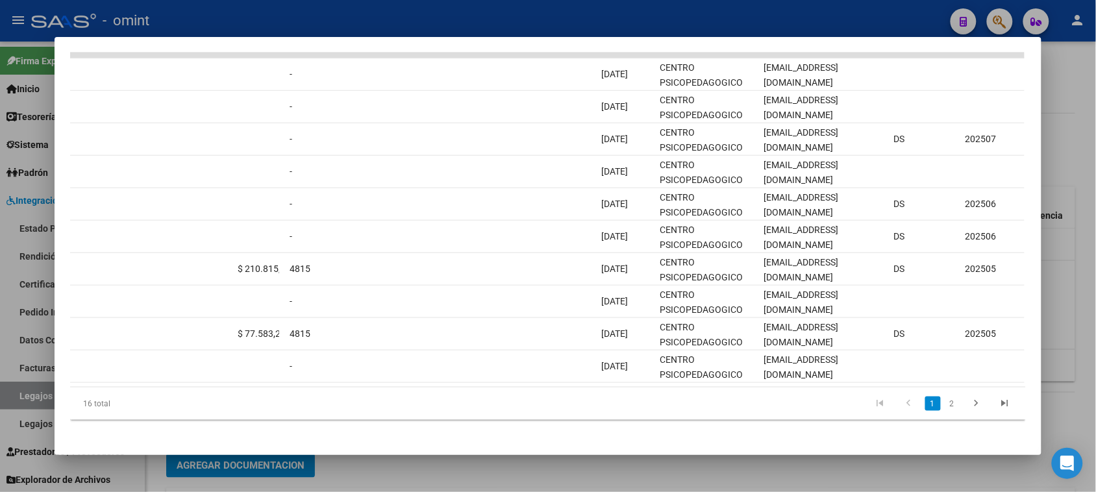
scroll to position [0, 0]
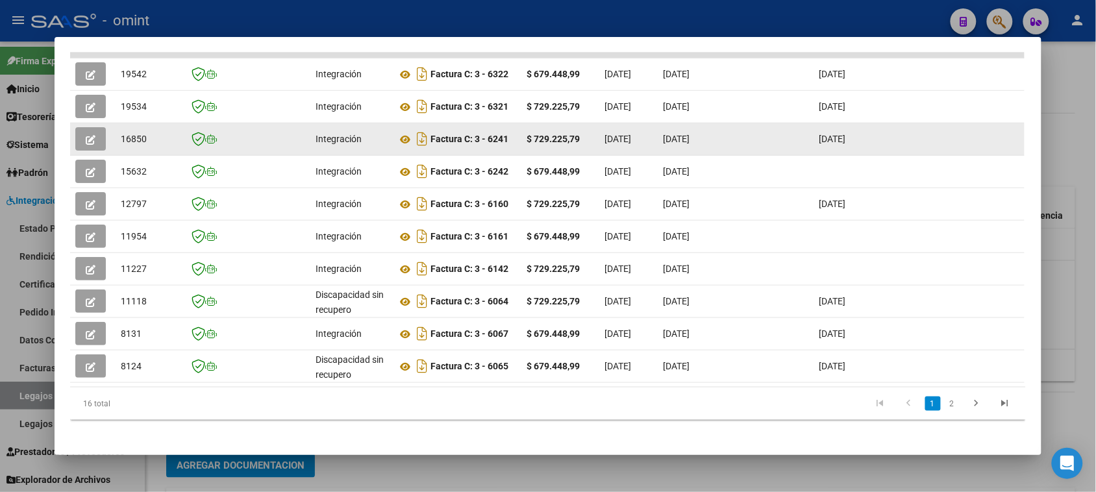
click at [86, 138] on icon "button" at bounding box center [91, 140] width 10 height 10
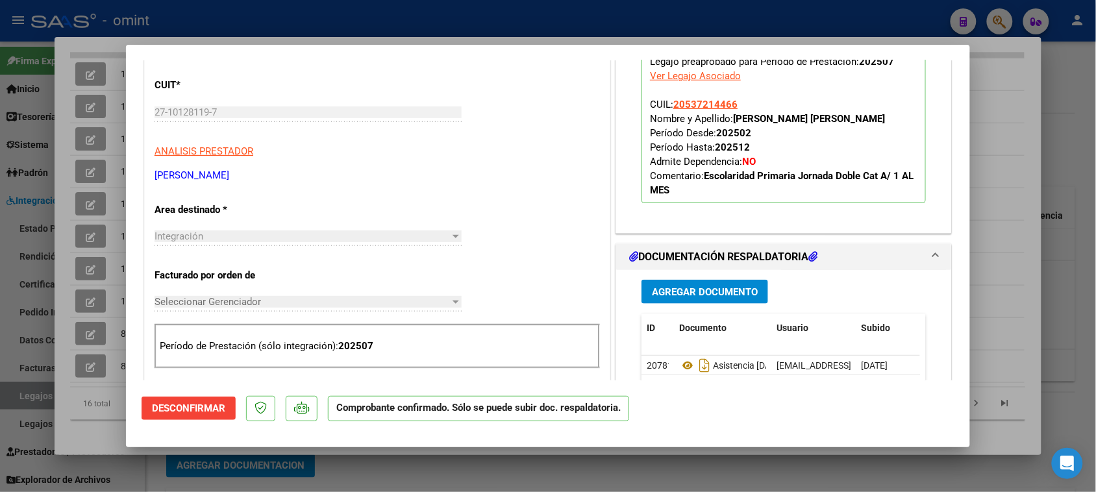
scroll to position [406, 0]
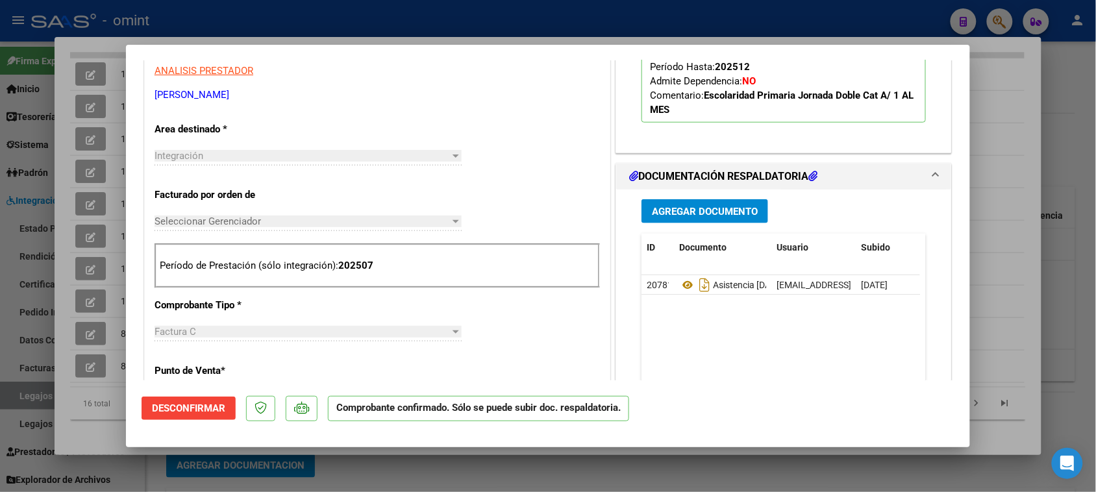
type input "$ 0,00"
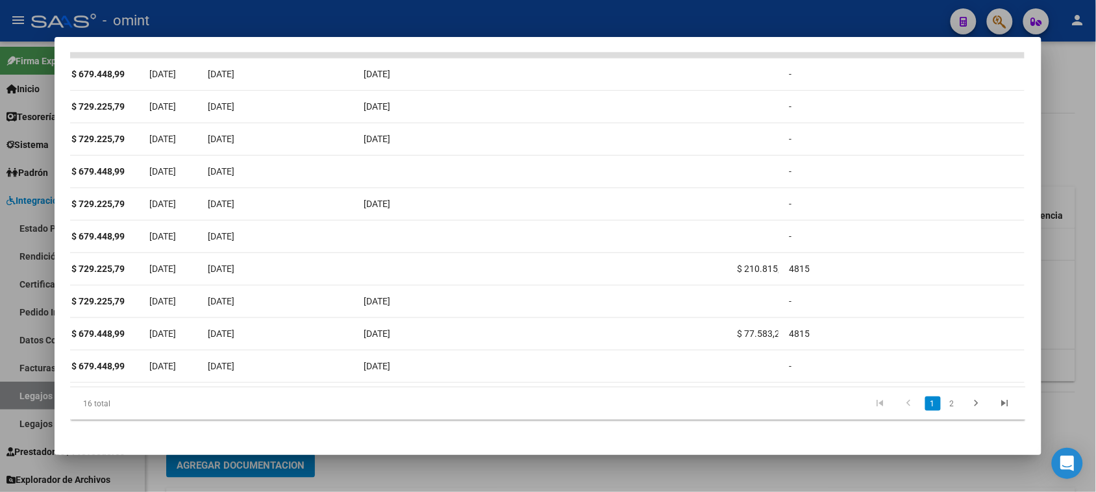
scroll to position [0, 0]
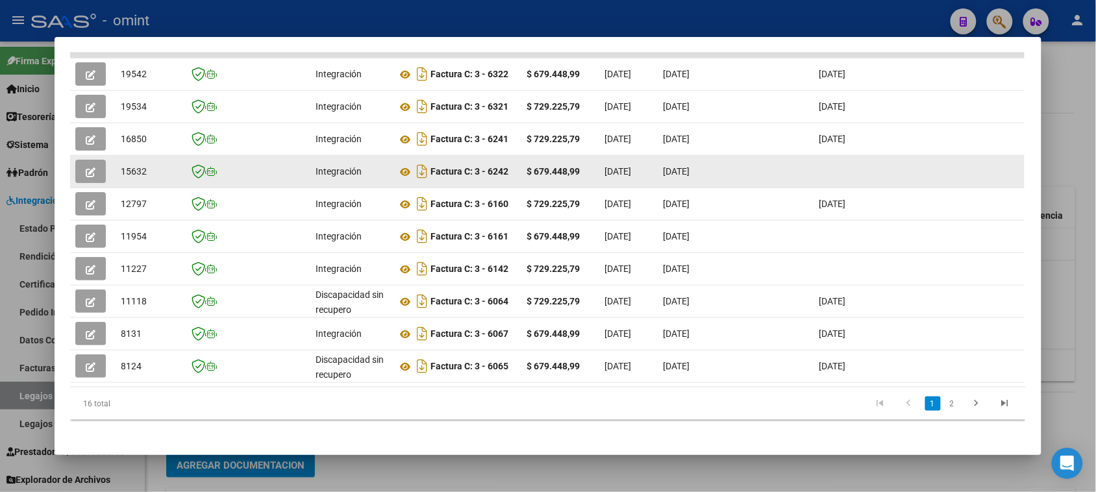
click at [99, 172] on button "button" at bounding box center [90, 171] width 31 height 23
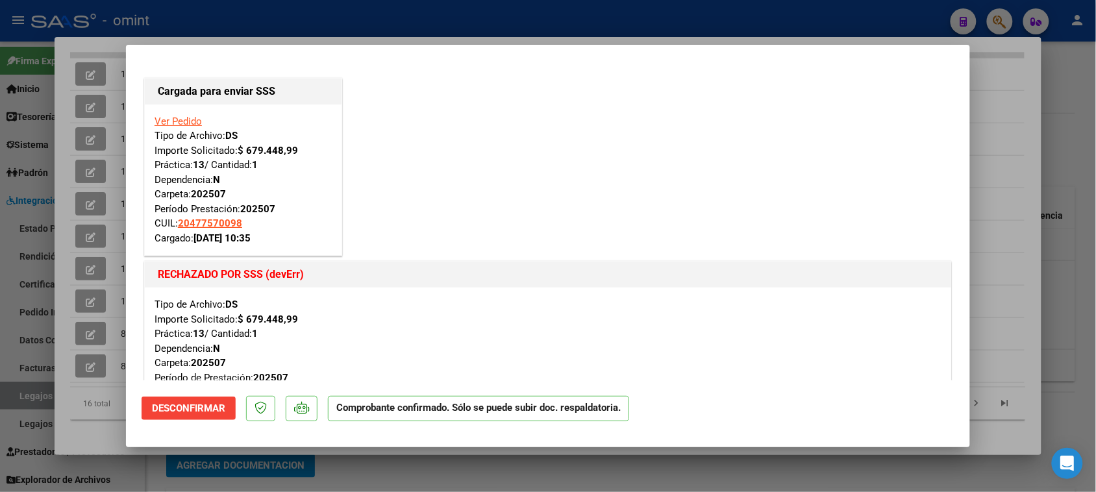
scroll to position [81, 0]
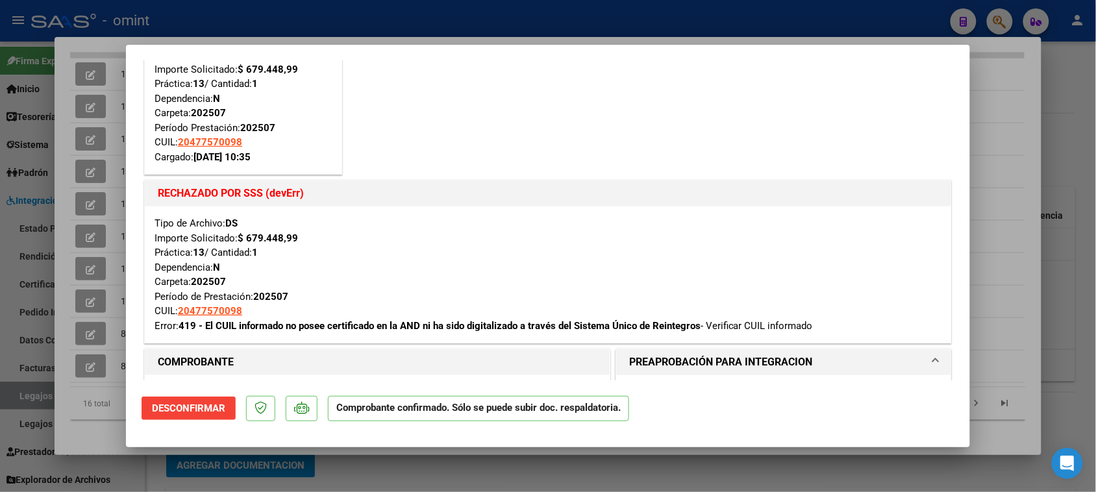
type input "$ 0,00"
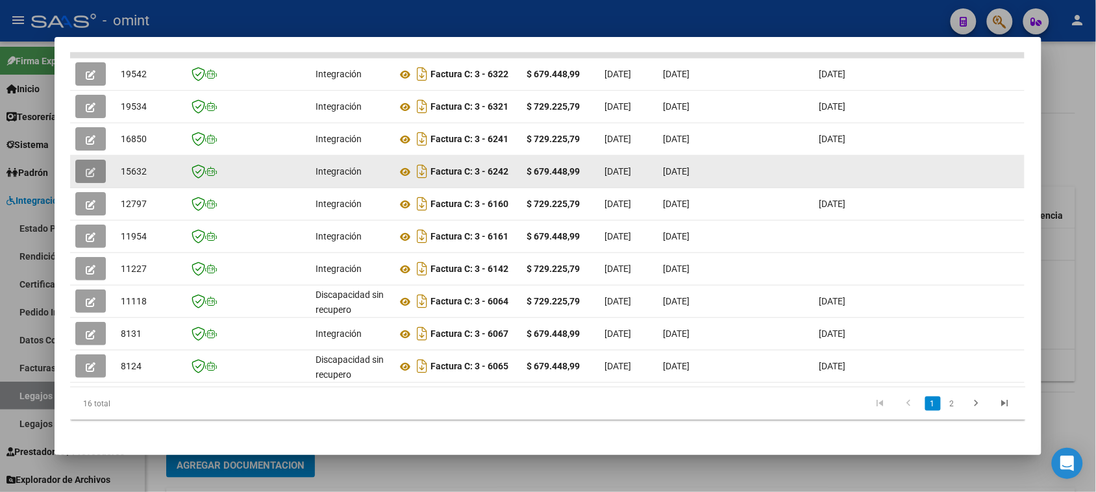
click at [78, 177] on button "button" at bounding box center [90, 171] width 31 height 23
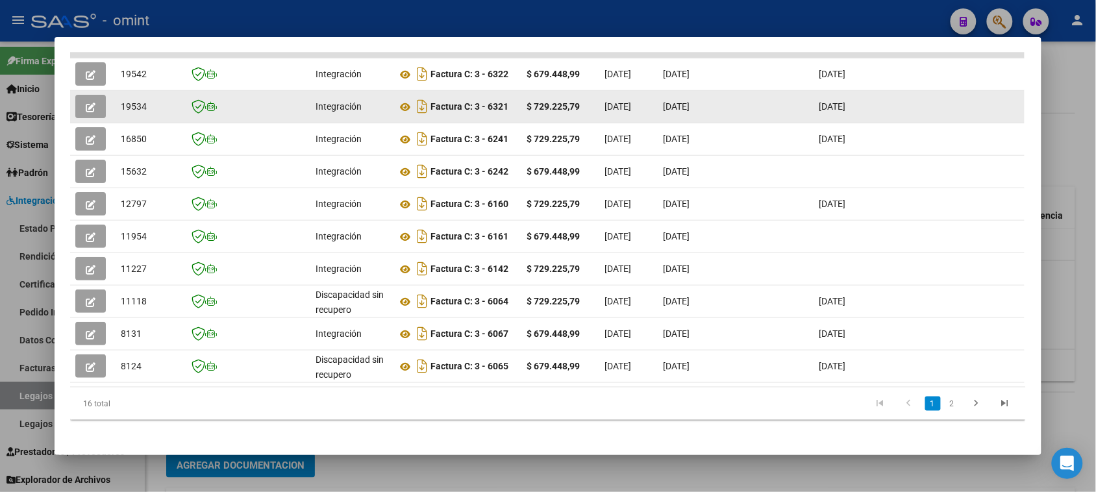
click at [70, 107] on datatable-body-cell at bounding box center [92, 107] width 45 height 32
click at [78, 107] on button "button" at bounding box center [90, 106] width 31 height 23
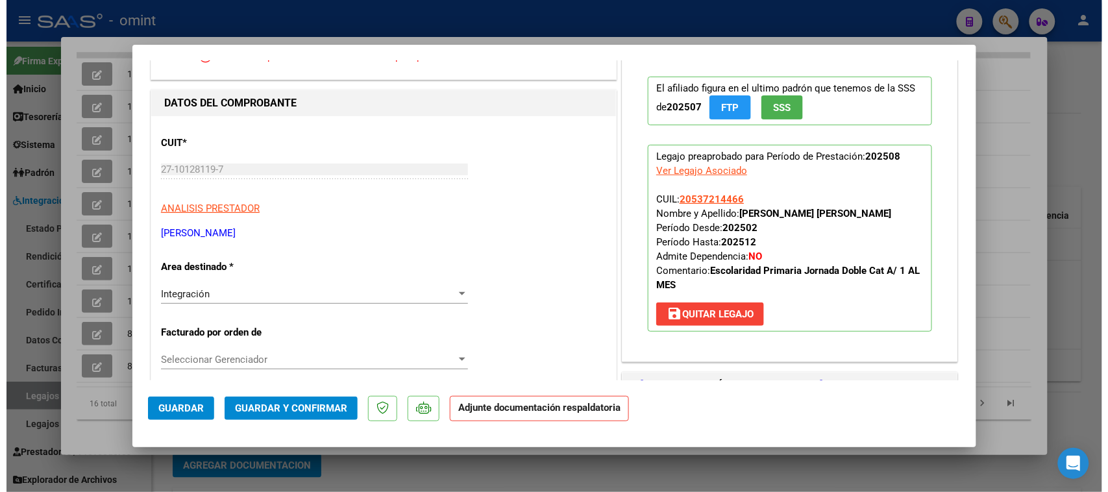
scroll to position [0, 0]
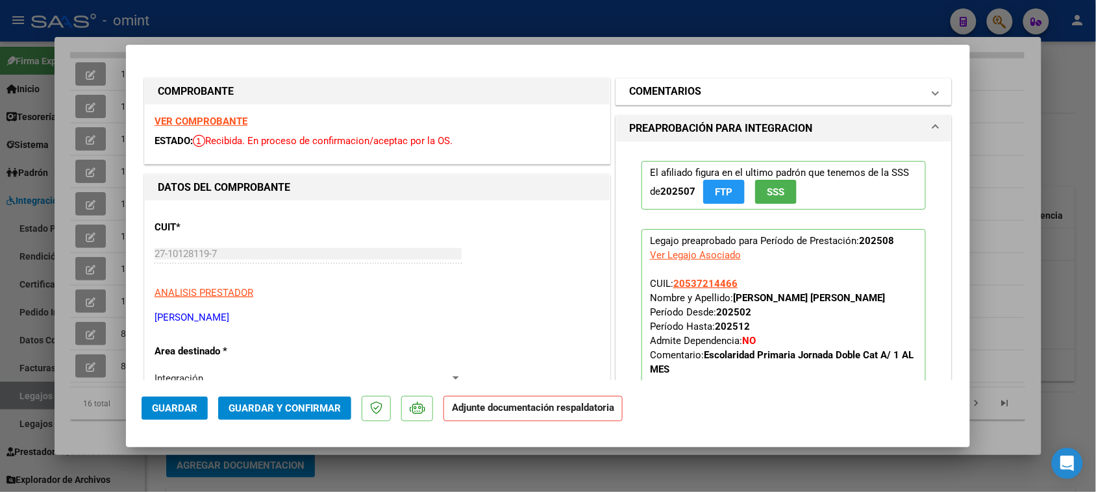
click at [730, 79] on mat-expansion-panel-header "COMENTARIOS" at bounding box center [783, 92] width 335 height 26
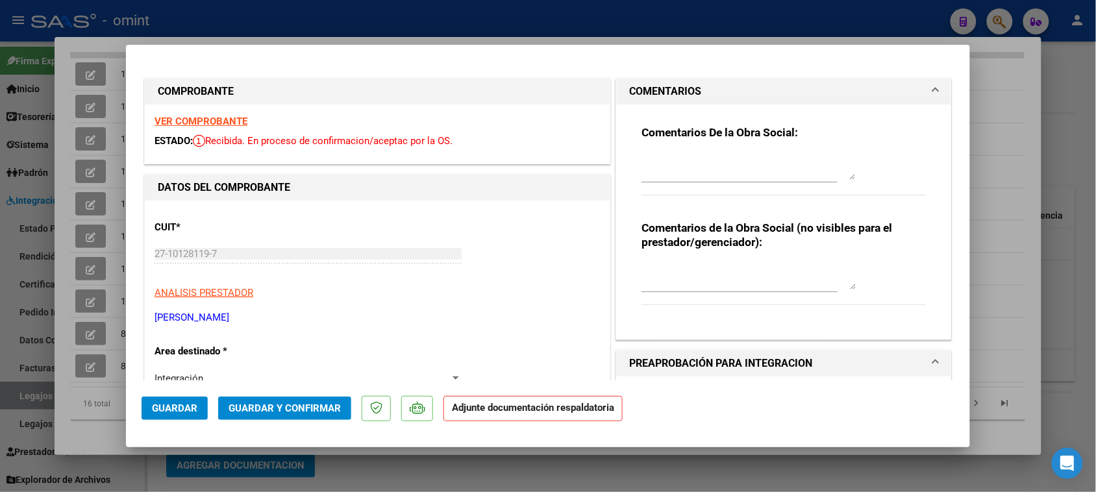
click at [699, 140] on h3 "Comentarios De la Obra Social:" at bounding box center [783, 132] width 284 height 14
click at [696, 149] on div "Comentarios De la Obra Social:" at bounding box center [783, 167] width 284 height 84
click at [689, 158] on textarea at bounding box center [748, 167] width 214 height 26
paste textarea "Falta planilla de asistencia. Debe cargar la misma en "Documentación Respaldato…"
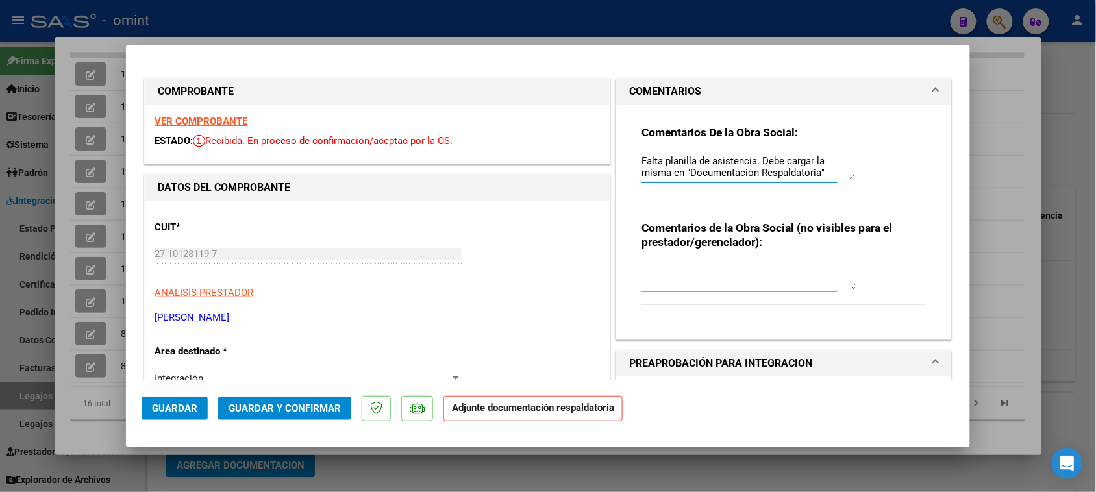
type textarea "Falta planilla de asistencia. Debe cargar la misma en "Documentación Respaldato…"
click at [143, 415] on button "Guardar" at bounding box center [175, 408] width 66 height 23
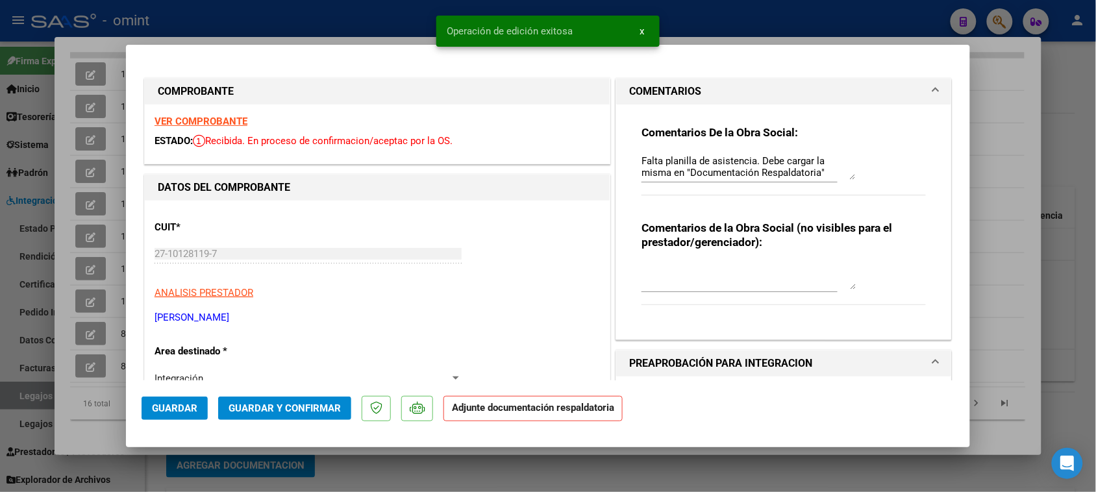
type input "$ 0,00"
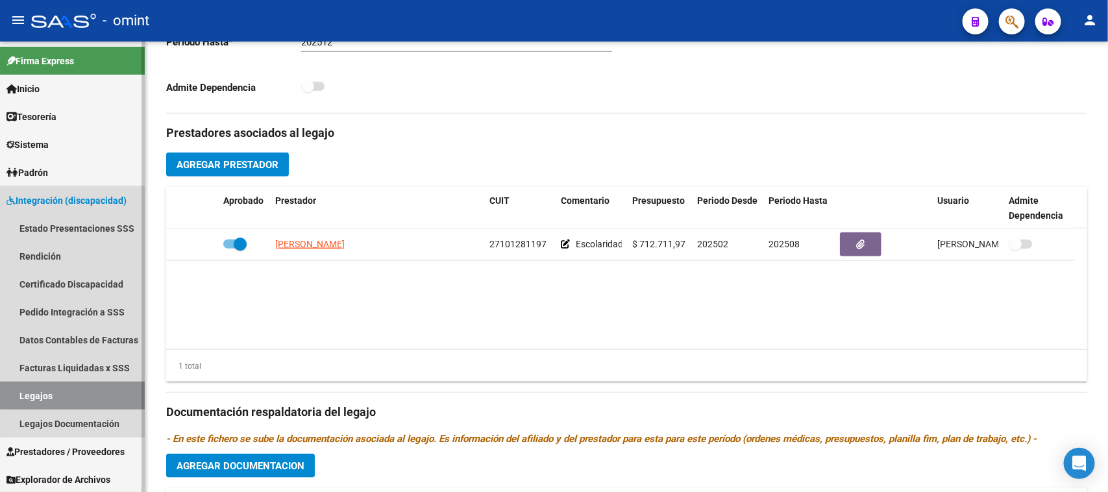
click at [109, 383] on link "Legajos" at bounding box center [72, 396] width 145 height 28
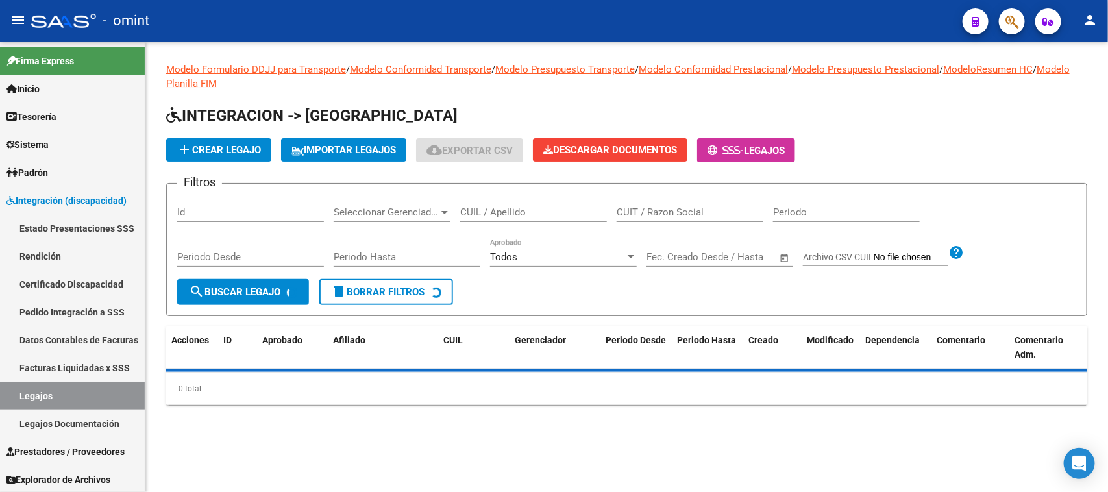
click at [476, 208] on input "CUIL / Apellido" at bounding box center [533, 212] width 147 height 12
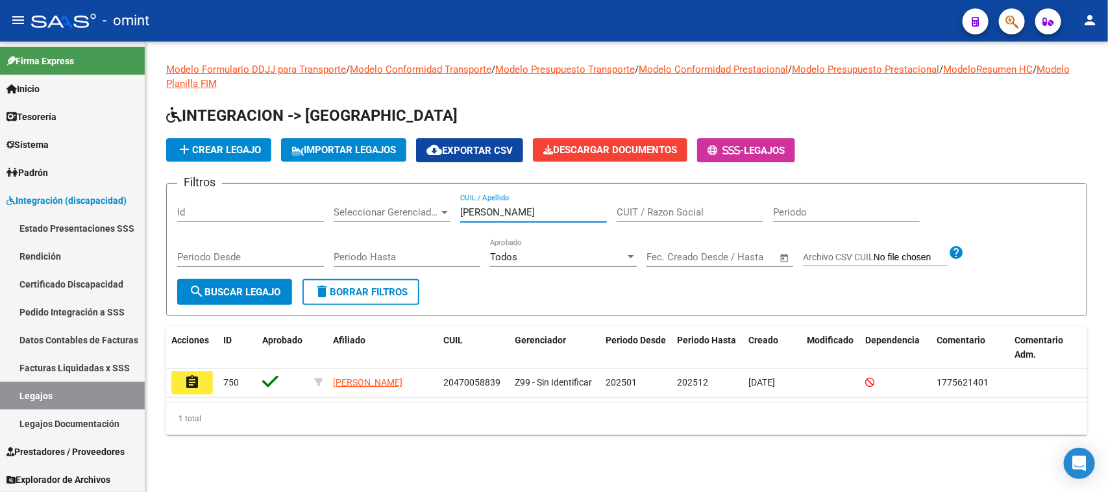
type input "[PERSON_NAME]"
click at [232, 297] on button "search Buscar Legajo" at bounding box center [234, 292] width 115 height 26
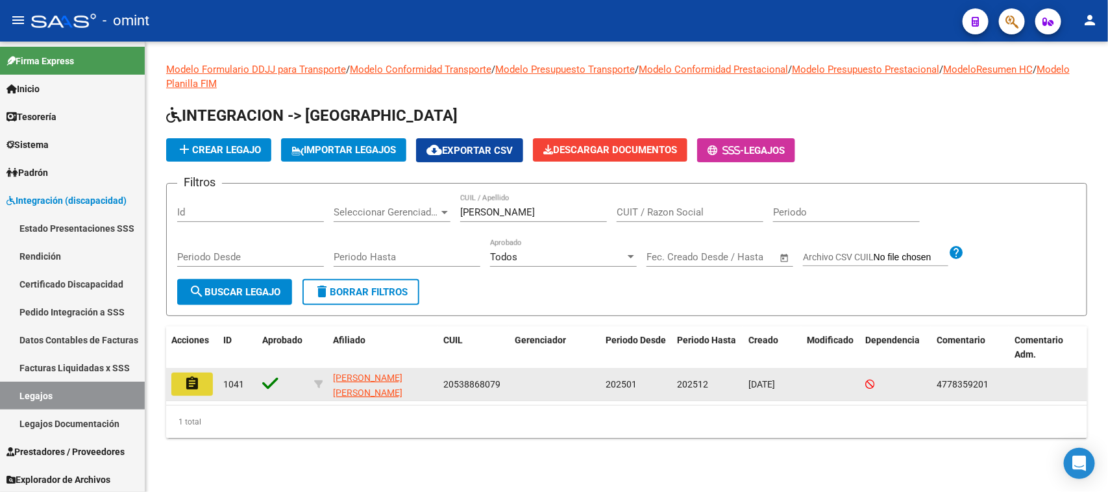
click at [185, 389] on button "assignment" at bounding box center [192, 384] width 42 height 23
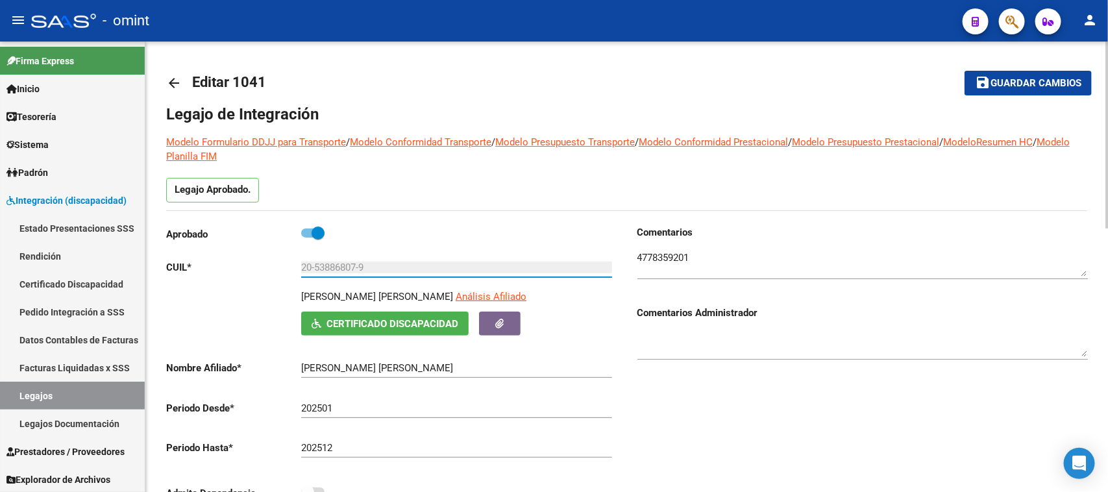
drag, startPoint x: 375, startPoint y: 264, endPoint x: 286, endPoint y: 303, distance: 96.5
click at [219, 267] on app-form-text-field "CUIL * 20-53886807-9 Ingresar CUIL" at bounding box center [389, 268] width 446 height 12
click at [99, 402] on link "Legajos" at bounding box center [72, 396] width 145 height 28
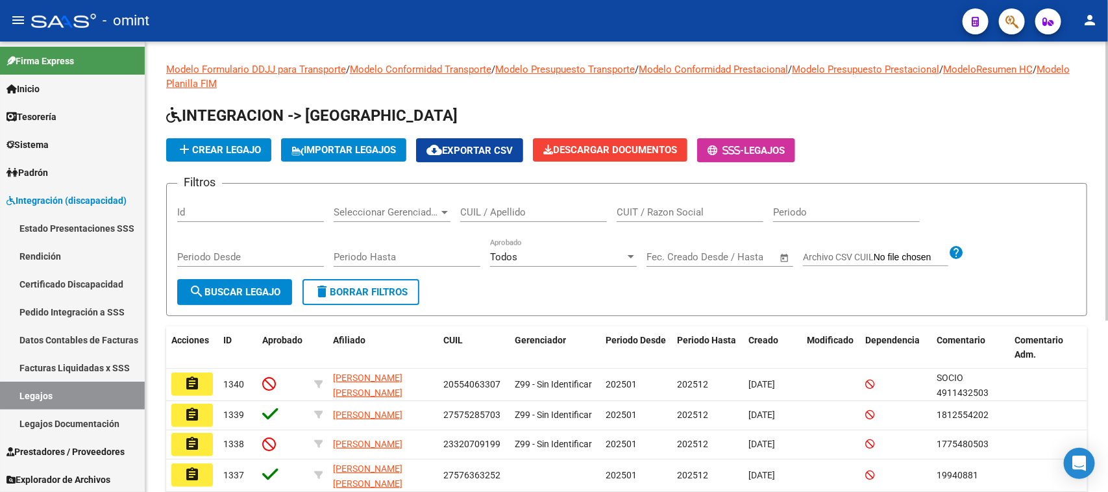
click at [473, 204] on div "CUIL / Apellido" at bounding box center [533, 208] width 147 height 28
type input "[PERSON_NAME]"
click at [199, 293] on mat-icon "search" at bounding box center [197, 292] width 16 height 16
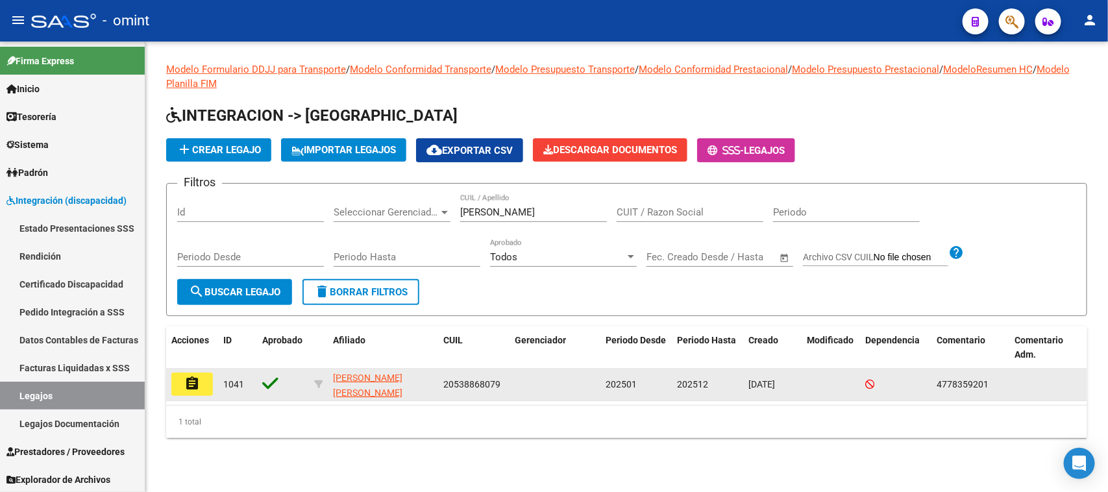
click at [186, 388] on mat-icon "assignment" at bounding box center [192, 384] width 16 height 16
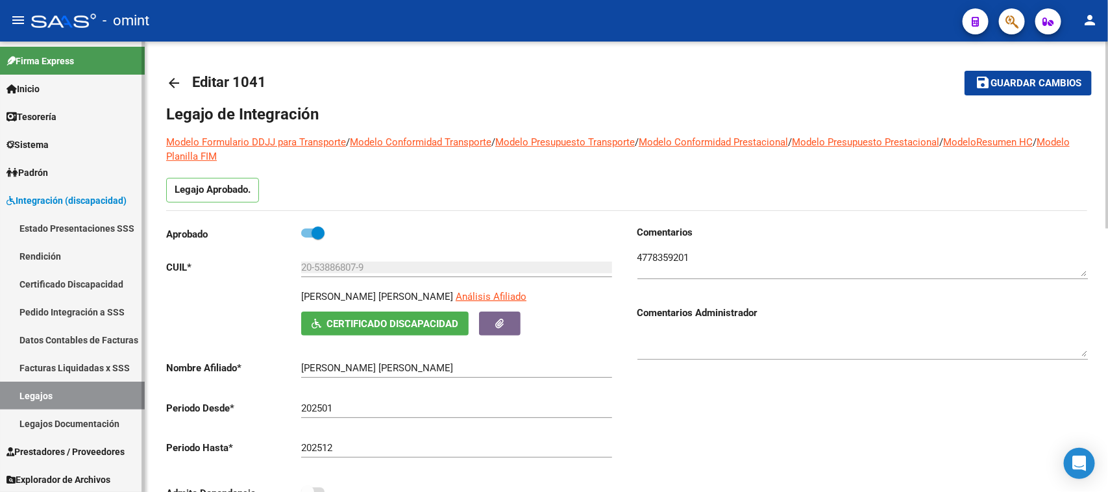
drag, startPoint x: 95, startPoint y: 397, endPoint x: 102, endPoint y: 393, distance: 7.6
click at [95, 397] on link "Legajos" at bounding box center [72, 396] width 145 height 28
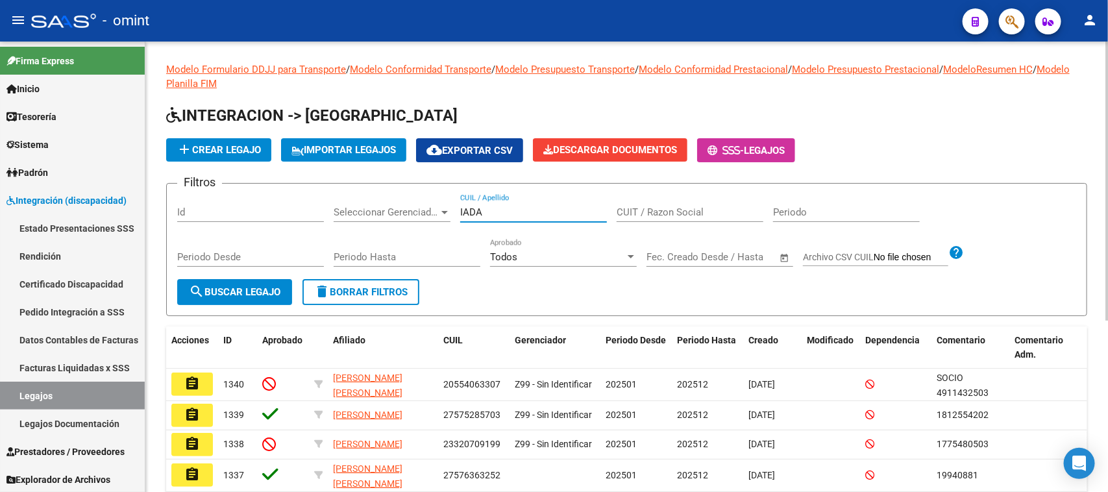
click at [492, 206] on input "IADA" at bounding box center [533, 212] width 147 height 12
type input "IADA"
click at [277, 291] on span "search Buscar Legajo" at bounding box center [235, 292] width 92 height 12
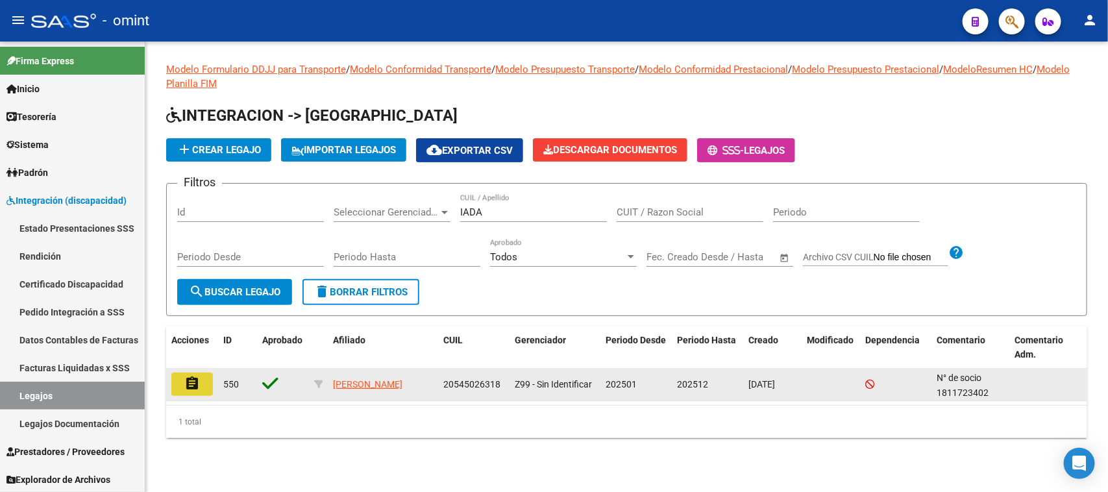
click at [179, 385] on button "assignment" at bounding box center [192, 384] width 42 height 23
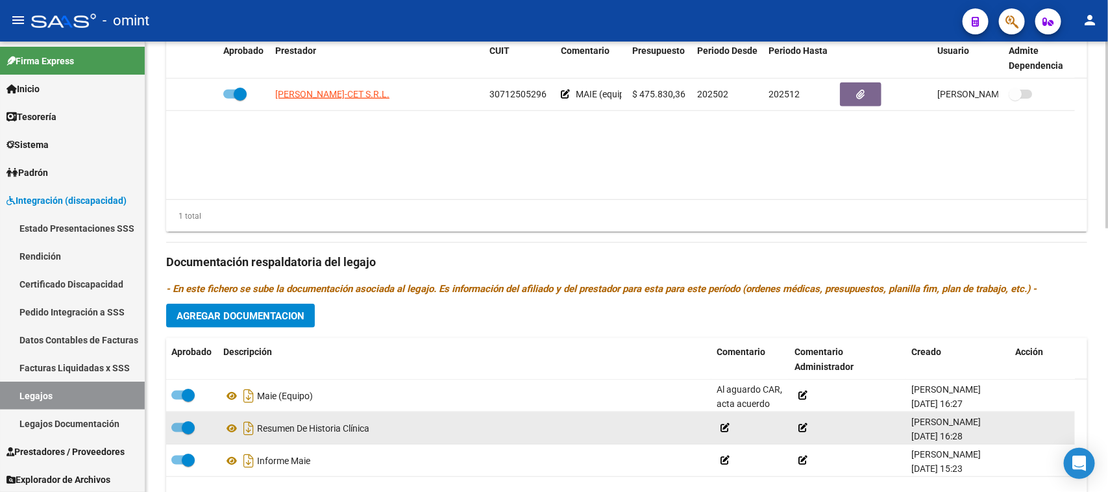
scroll to position [637, 0]
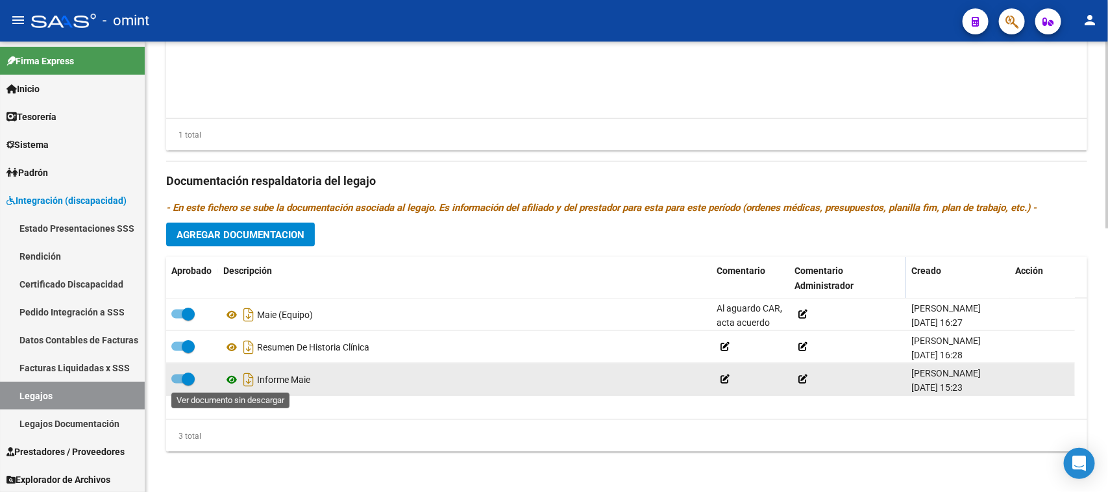
click at [229, 378] on icon at bounding box center [231, 380] width 17 height 16
click at [247, 385] on icon "Descargar documento" at bounding box center [248, 379] width 17 height 21
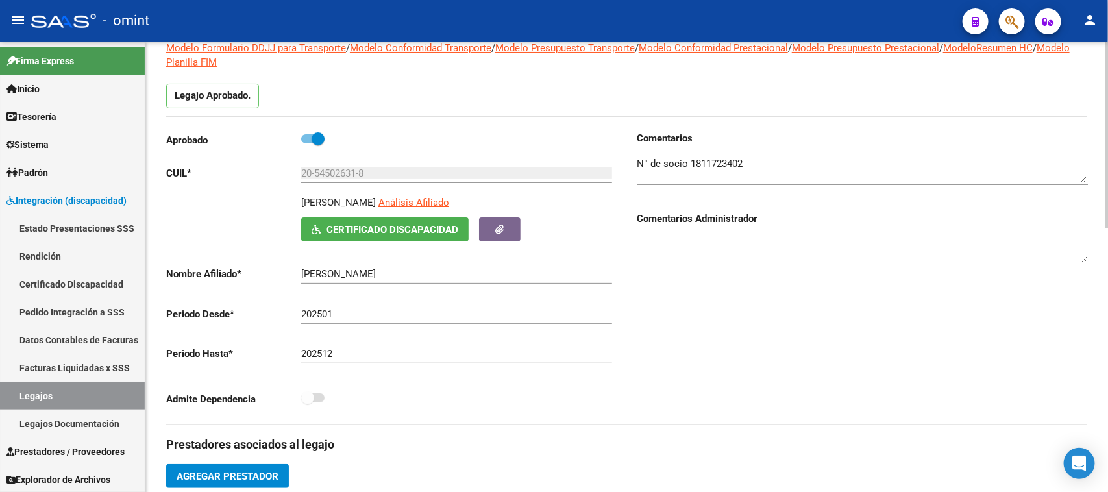
scroll to position [69, 0]
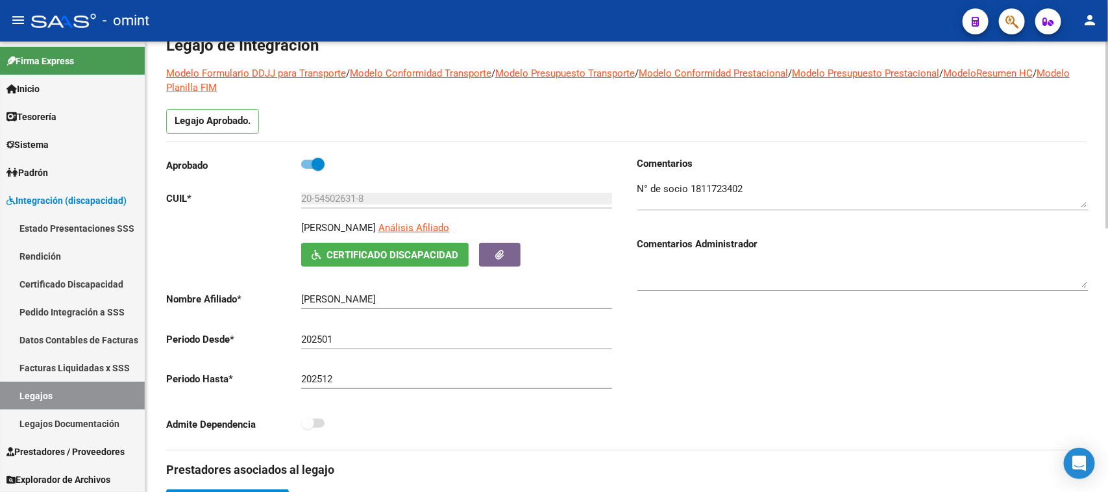
click at [715, 179] on div at bounding box center [862, 191] width 451 height 40
click at [704, 193] on textarea at bounding box center [862, 195] width 451 height 26
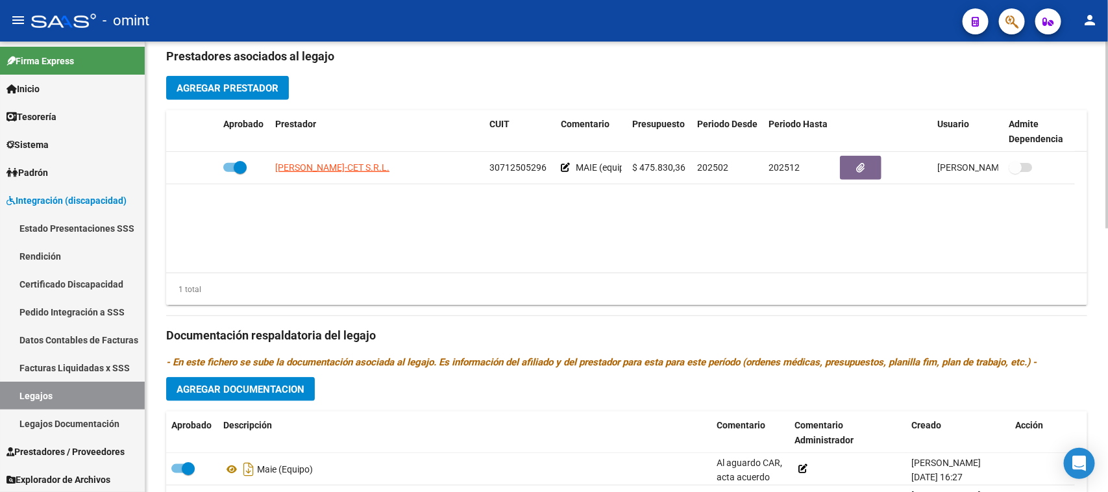
scroll to position [487, 0]
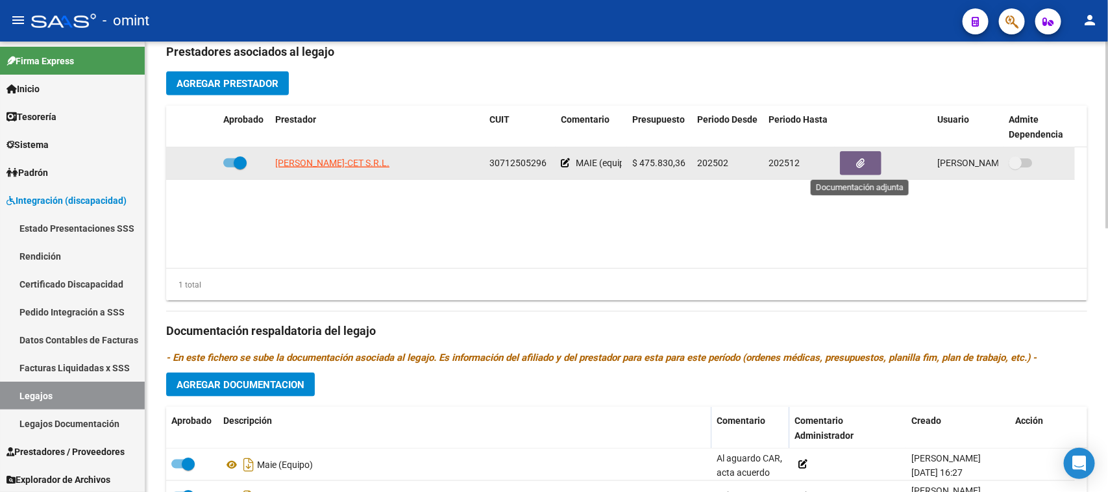
click at [867, 166] on button "button" at bounding box center [861, 163] width 42 height 24
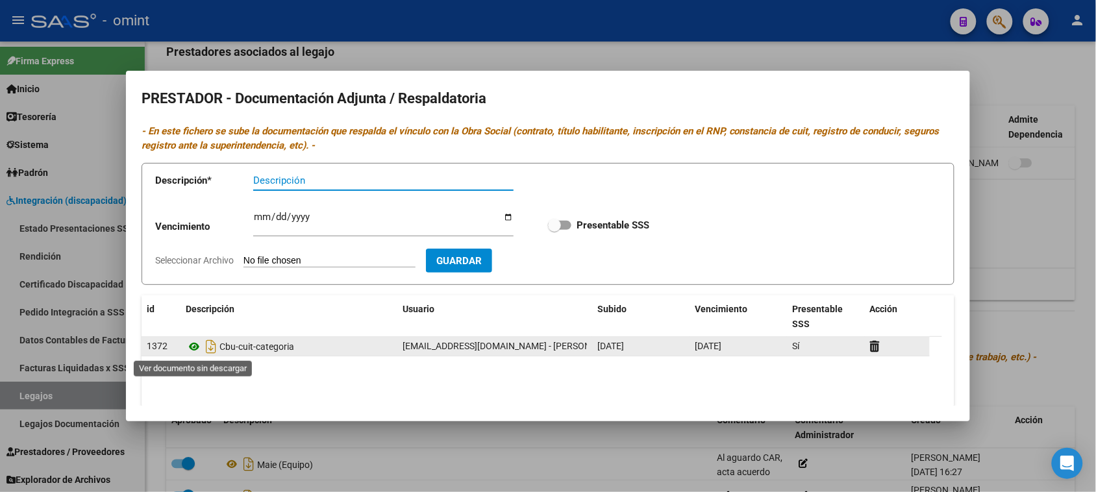
click at [196, 345] on icon at bounding box center [194, 347] width 17 height 16
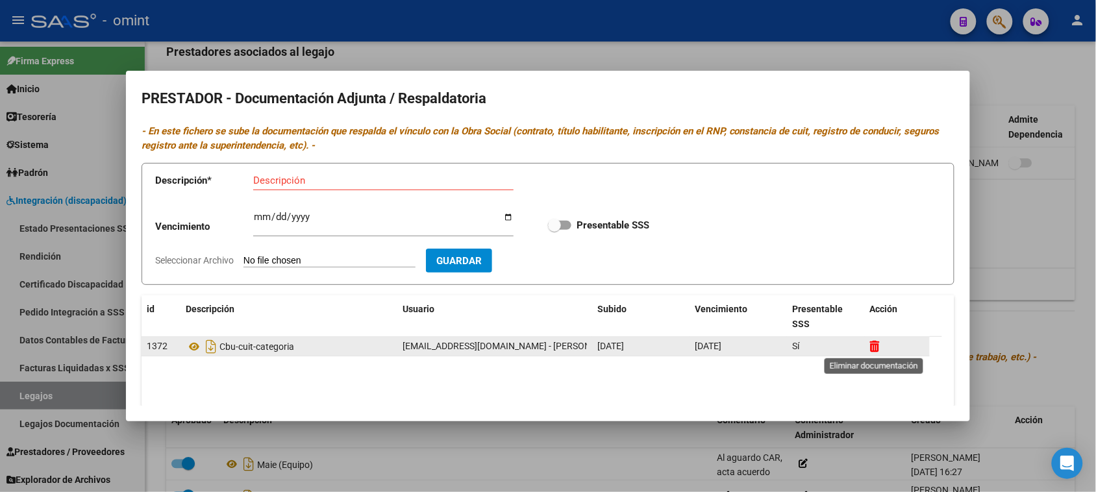
click at [872, 347] on icon at bounding box center [875, 346] width 10 height 12
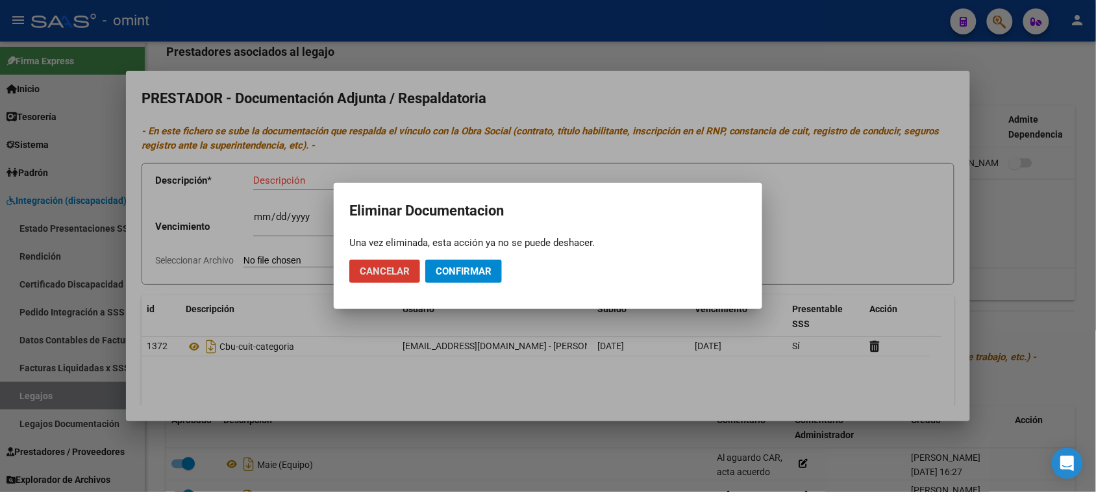
click at [484, 267] on span "Confirmar" at bounding box center [464, 272] width 56 height 12
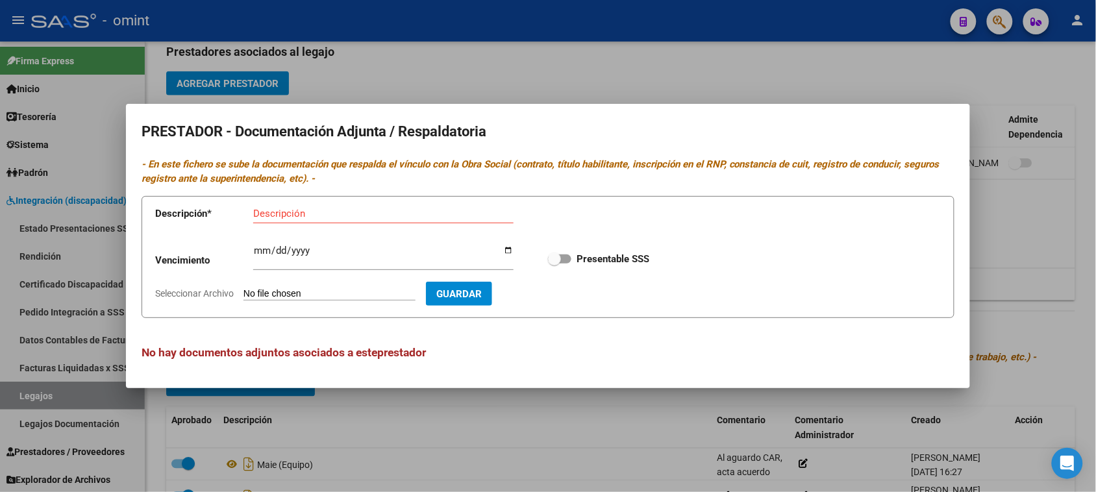
click at [345, 208] on input "Descripción" at bounding box center [383, 214] width 260 height 12
paste input "Habilitación/Categoria/CBU/ARCA"
drag, startPoint x: 307, startPoint y: 212, endPoint x: 210, endPoint y: 208, distance: 97.5
click at [210, 208] on app-form-text-field "Descripción * Habilitación/Categoria/CBU/ARCA Descripción" at bounding box center [343, 216] width 377 height 39
type input "Categoria/CBU/ARCA"
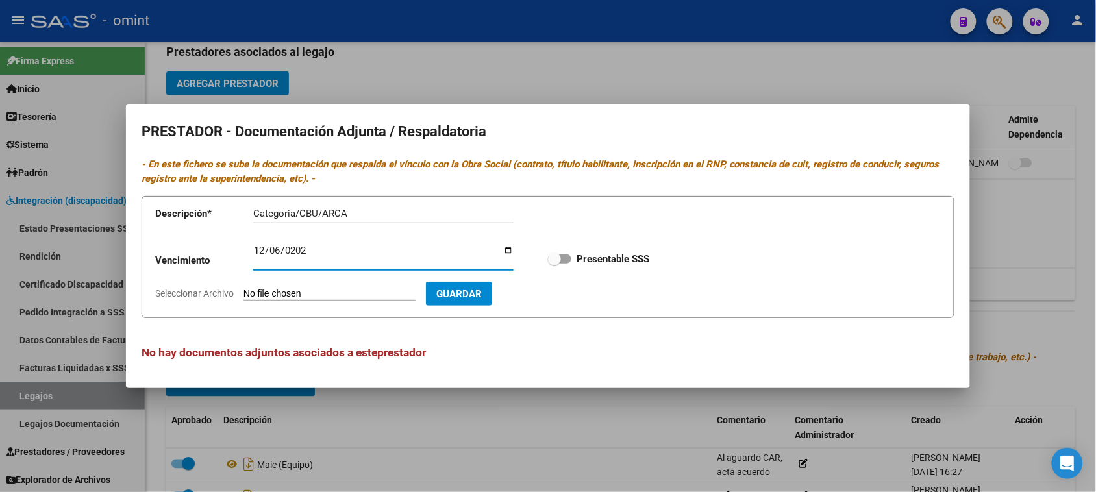
type input "[DATE]"
click at [554, 264] on input "Presentable SSS" at bounding box center [554, 264] width 1 height 1
checkbox input "true"
type input "C:\fakepath\DOC PRESTADOR_organized.pdf"
click at [560, 283] on button "Guardar" at bounding box center [534, 294] width 66 height 24
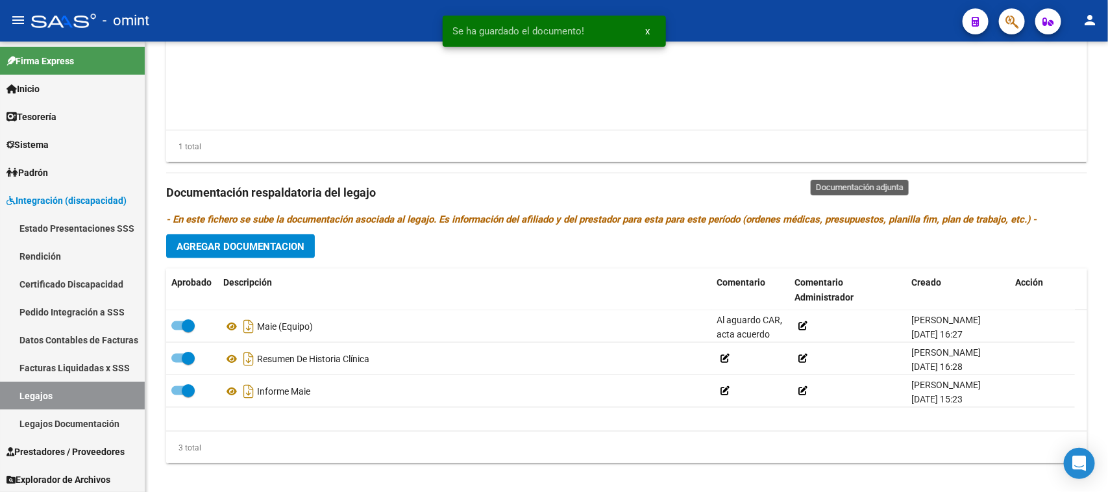
scroll to position [637, 0]
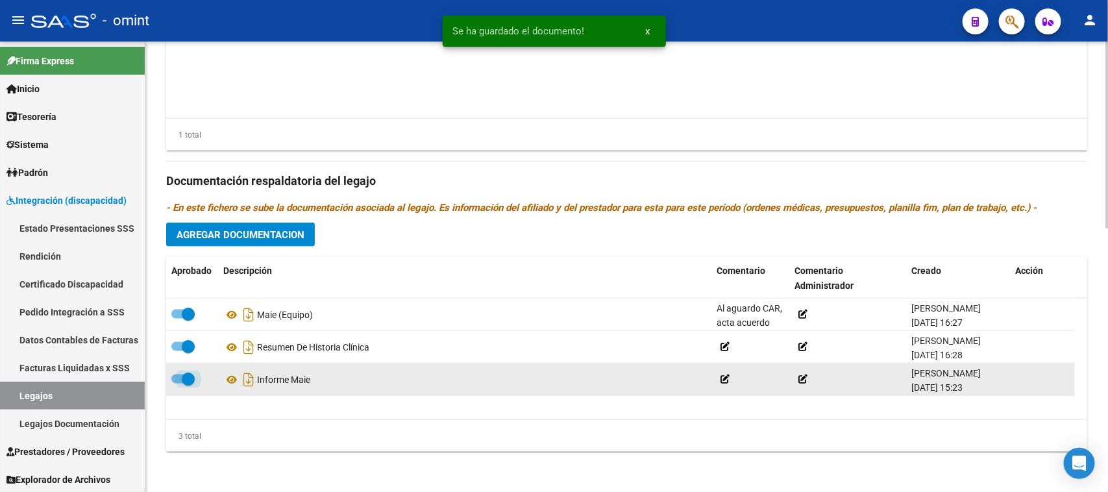
click at [182, 383] on span at bounding box center [188, 379] width 13 height 13
click at [178, 384] on input "checkbox" at bounding box center [177, 384] width 1 height 1
checkbox input "false"
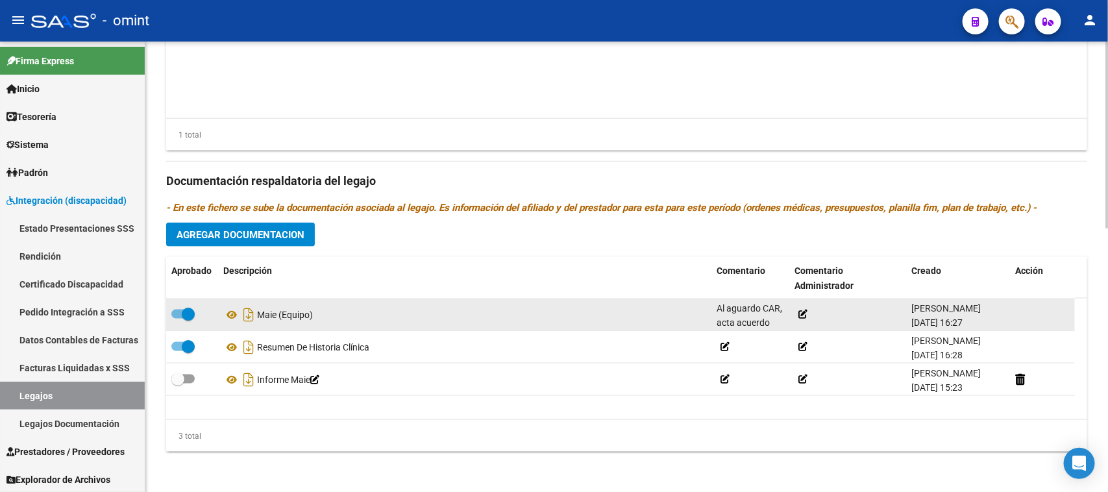
click at [182, 317] on span at bounding box center [188, 314] width 13 height 13
click at [178, 319] on input "checkbox" at bounding box center [177, 319] width 1 height 1
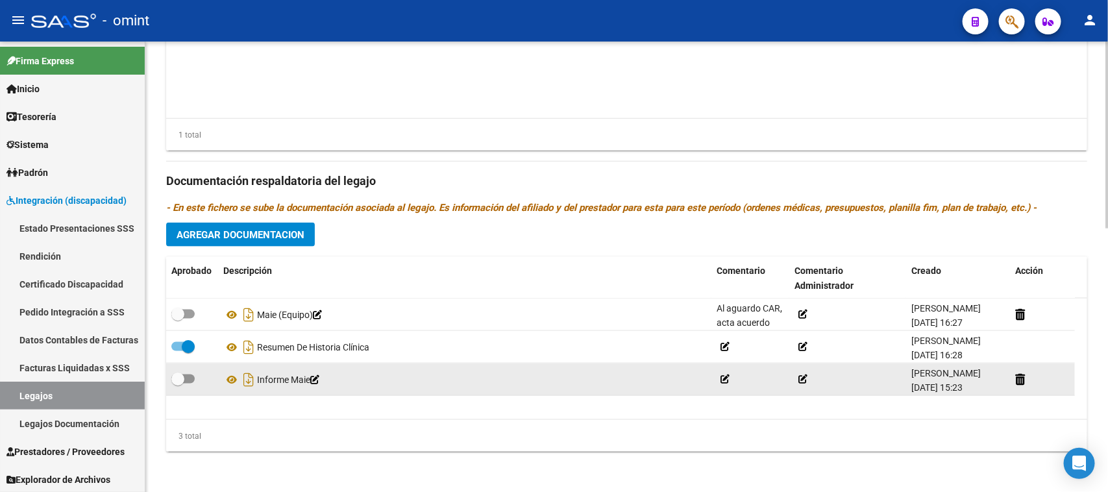
click at [1026, 375] on div at bounding box center [1042, 379] width 55 height 15
click at [1018, 377] on icon at bounding box center [1020, 379] width 10 height 12
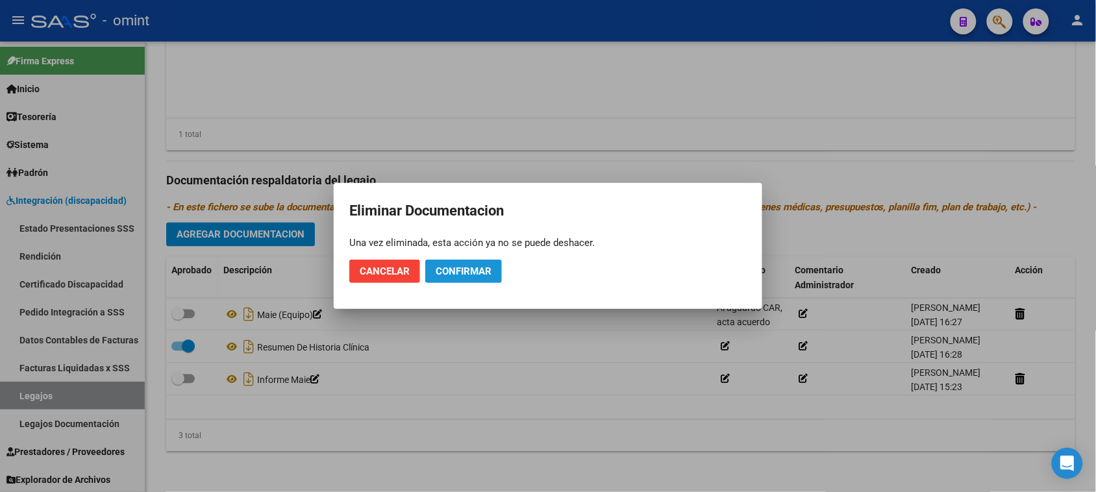
click at [449, 275] on span "Confirmar" at bounding box center [464, 272] width 56 height 12
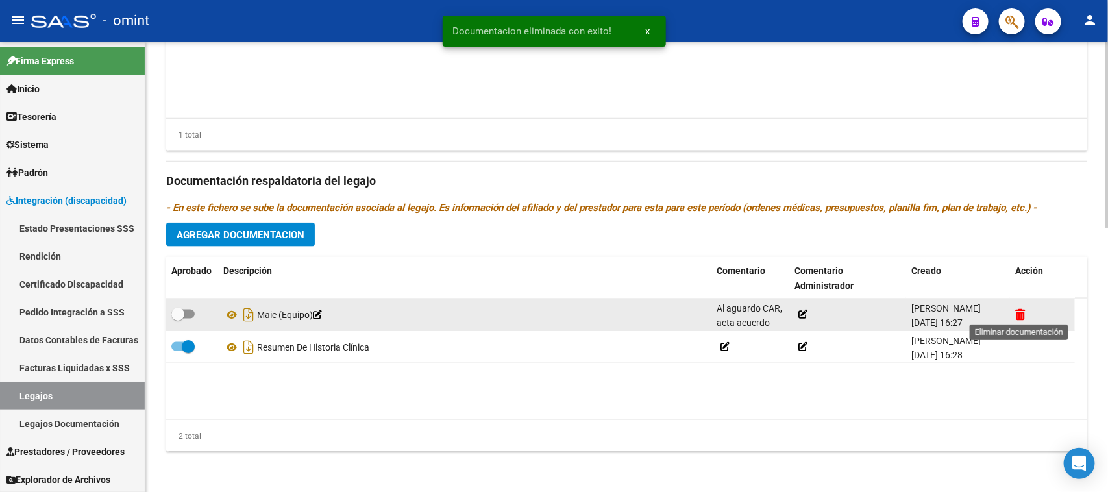
click at [1021, 312] on icon at bounding box center [1020, 314] width 10 height 12
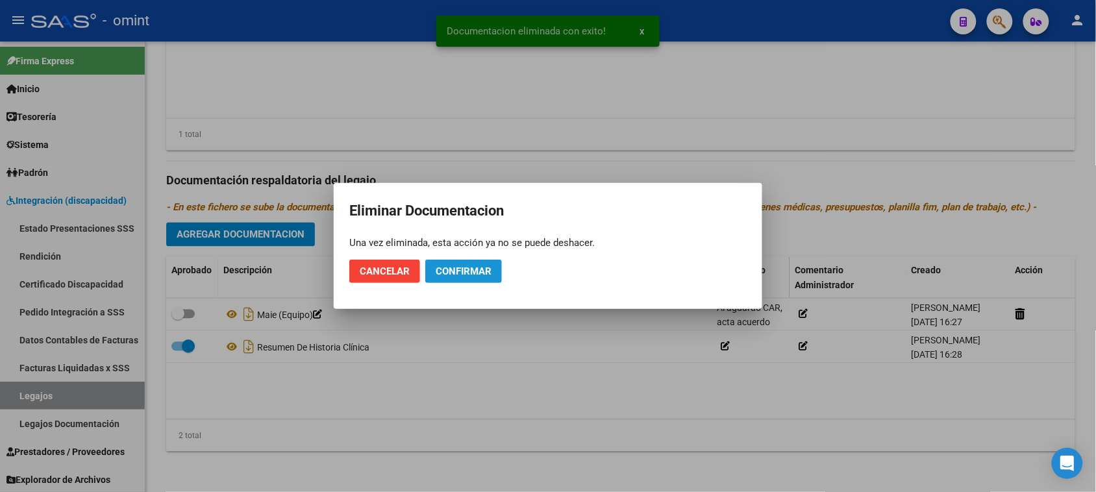
click at [490, 267] on span "Confirmar" at bounding box center [464, 272] width 56 height 12
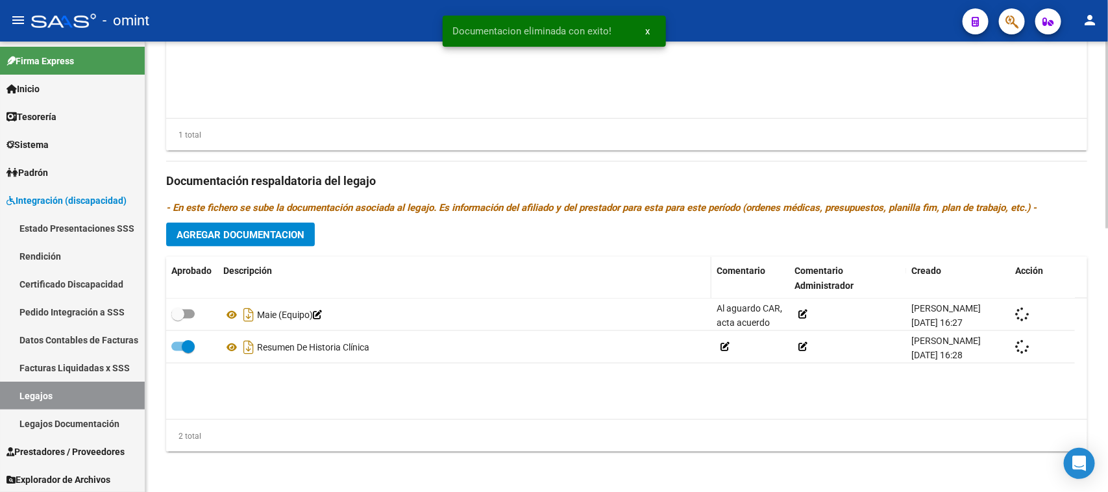
checkbox input "true"
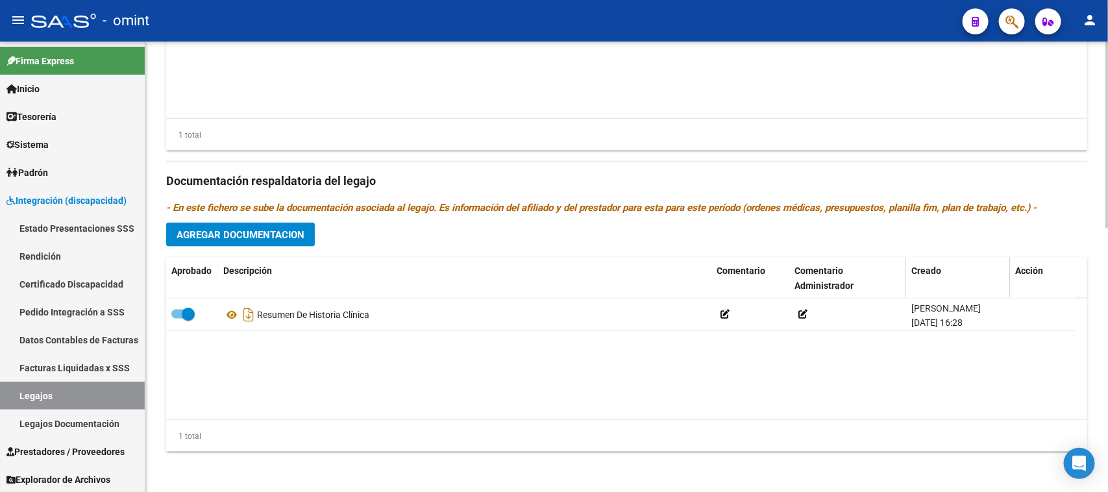
click at [278, 223] on button "Agregar Documentacion" at bounding box center [240, 235] width 149 height 24
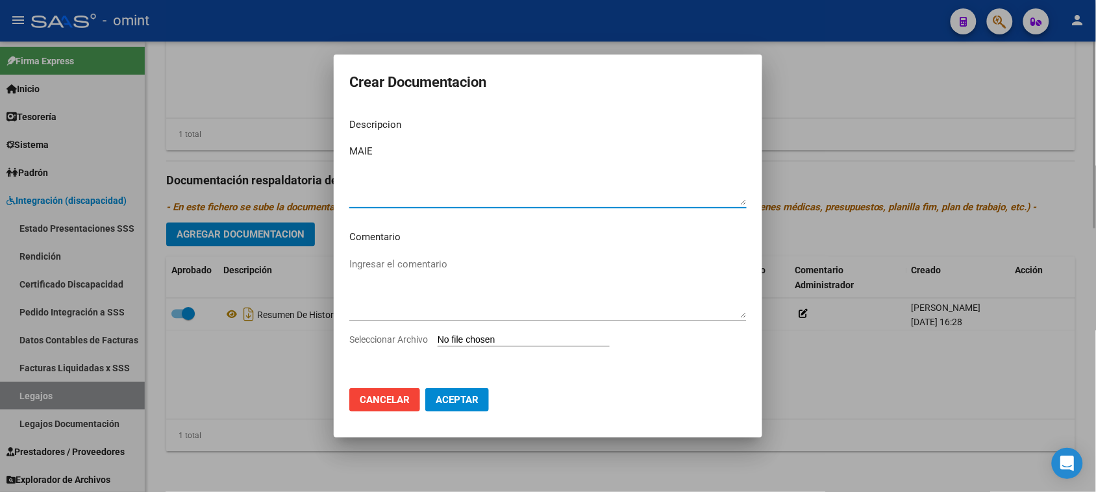
type textarea "MAIE"
type input "C:\fakepath\MAIE PRESTACION.pdf"
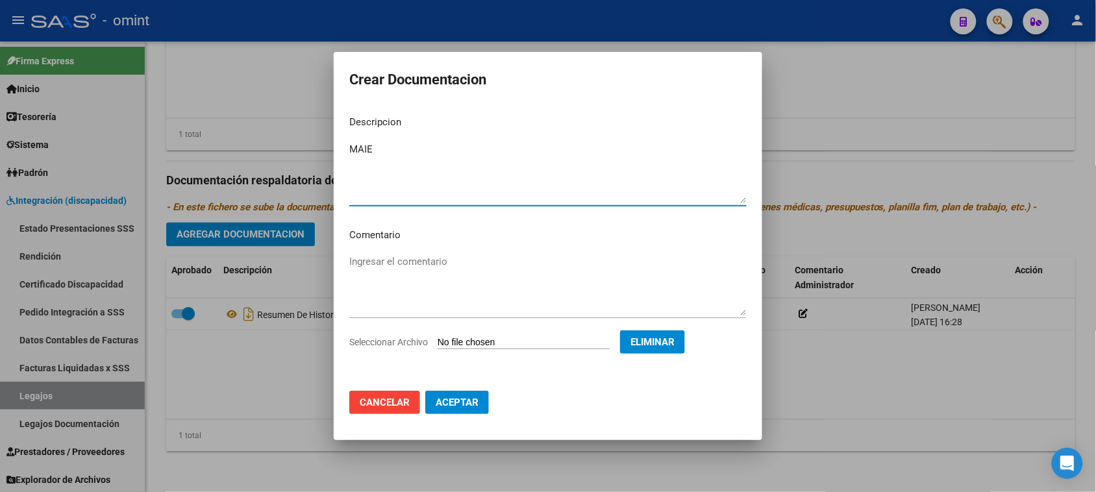
click at [465, 407] on span "Aceptar" at bounding box center [457, 403] width 43 height 12
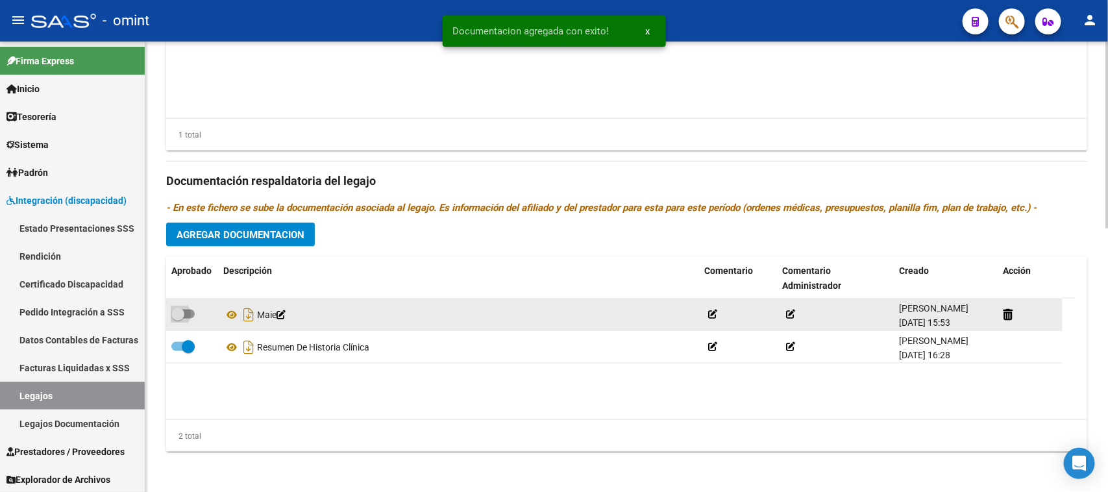
click at [186, 312] on span at bounding box center [182, 314] width 23 height 9
click at [178, 319] on input "checkbox" at bounding box center [177, 319] width 1 height 1
checkbox input "true"
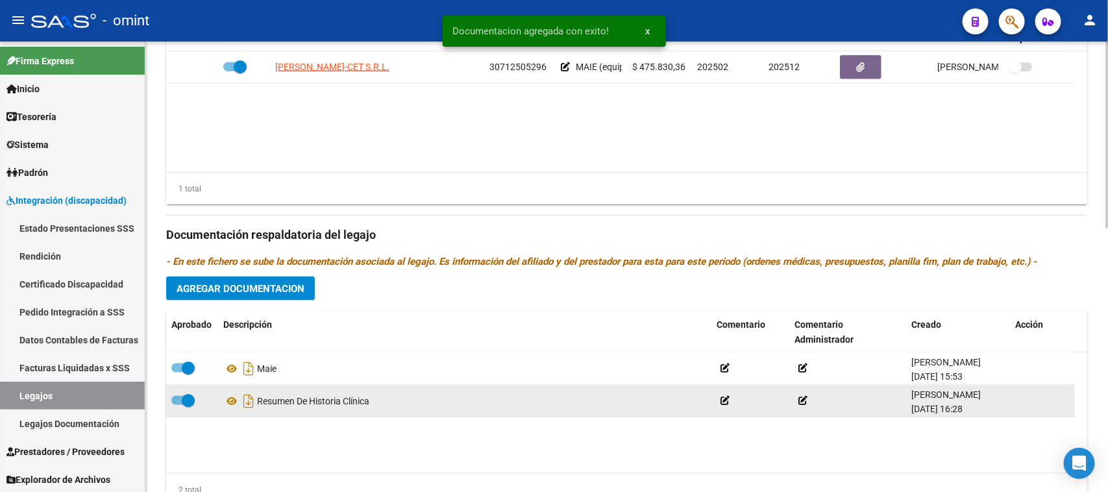
scroll to position [475, 0]
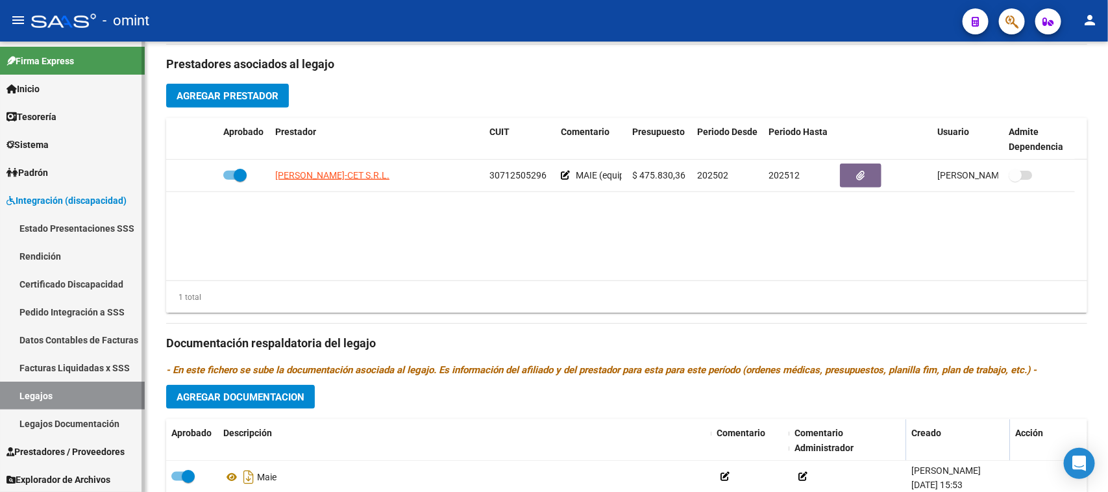
click at [84, 393] on link "Legajos" at bounding box center [72, 396] width 145 height 28
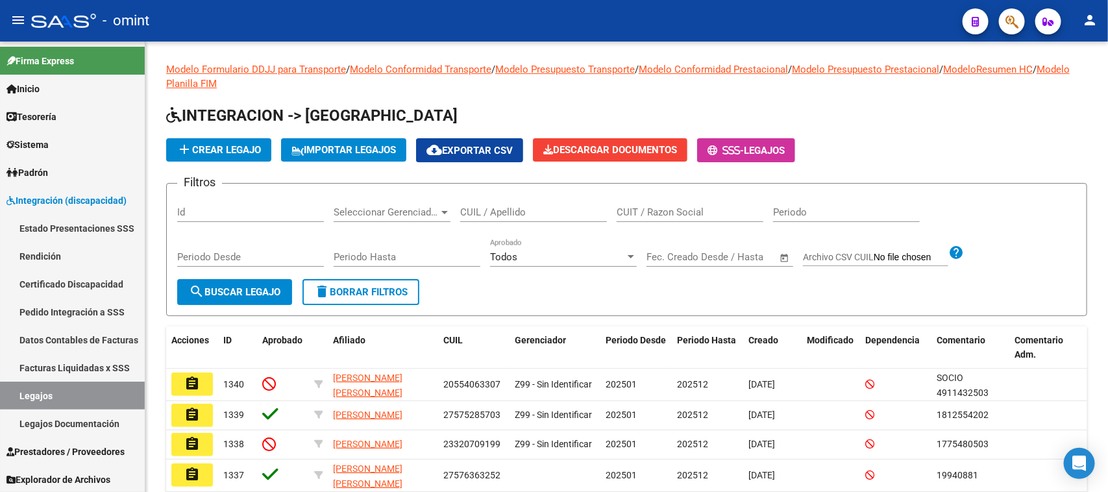
click at [525, 221] on div "CUIL / Apellido" at bounding box center [533, 214] width 147 height 40
click at [525, 213] on input "CUIL / Apellido" at bounding box center [533, 212] width 147 height 12
type input "[PERSON_NAME] MA"
click at [243, 273] on div "Periodo Desde" at bounding box center [250, 259] width 147 height 40
click at [241, 295] on span "search Buscar Legajo" at bounding box center [235, 292] width 92 height 12
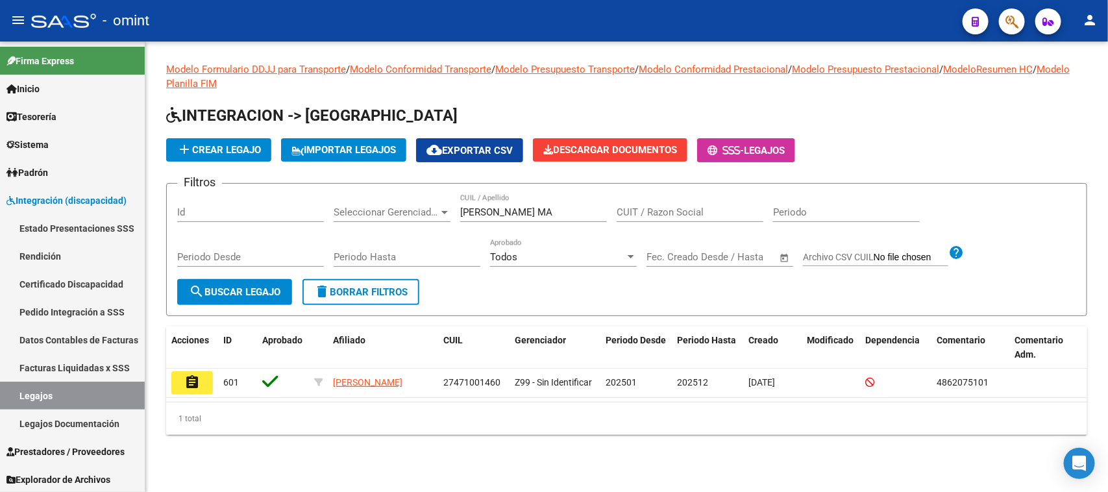
click at [199, 375] on mat-icon "assignment" at bounding box center [192, 383] width 16 height 16
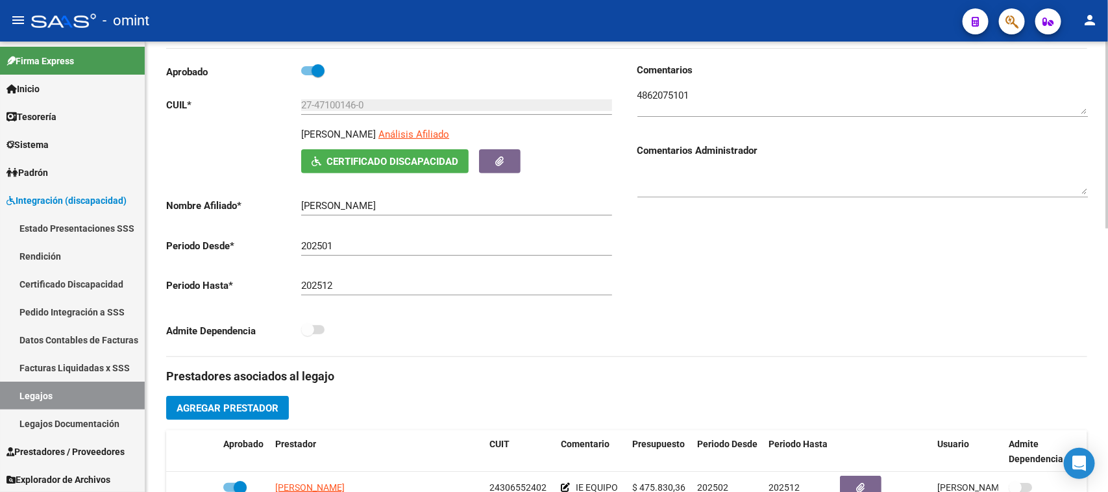
scroll to position [81, 0]
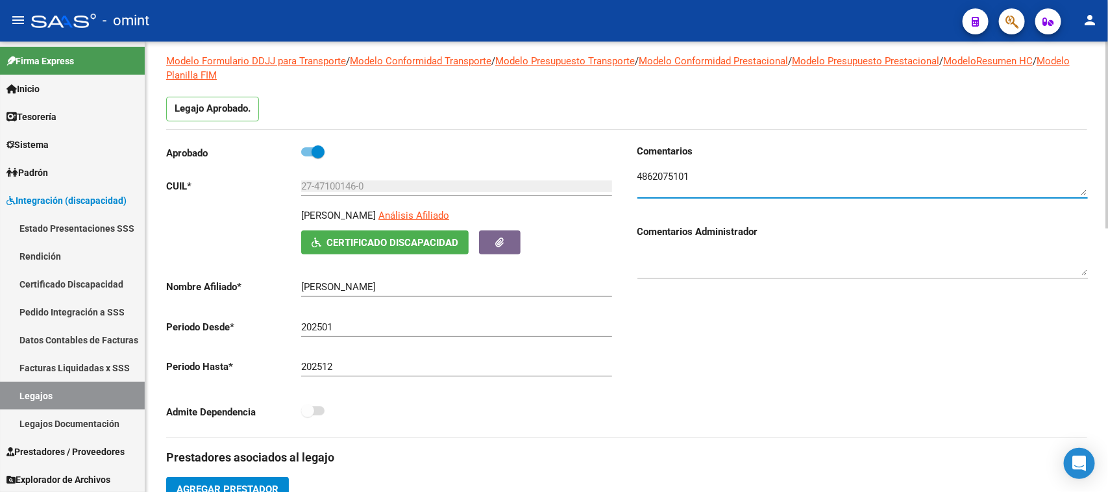
click at [667, 180] on textarea at bounding box center [862, 182] width 451 height 26
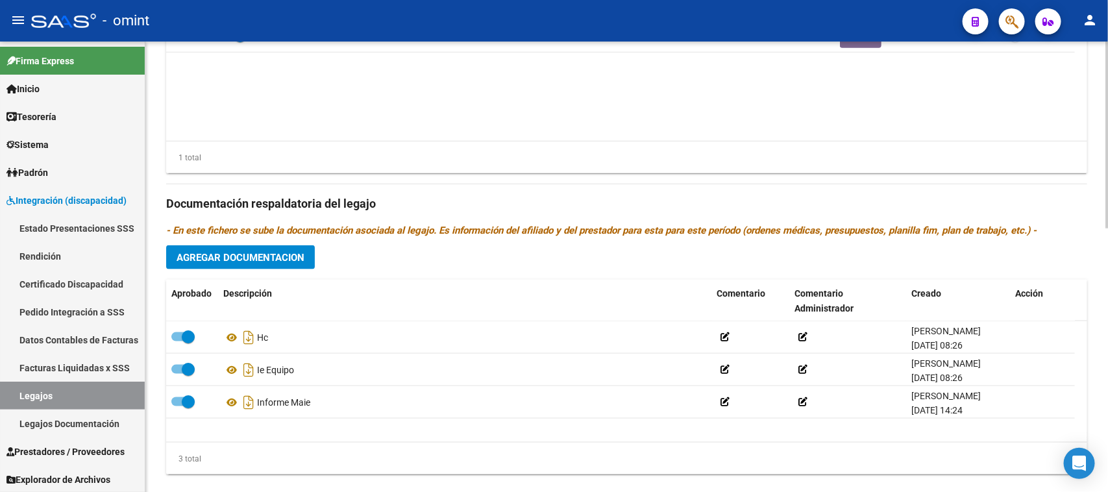
scroll to position [637, 0]
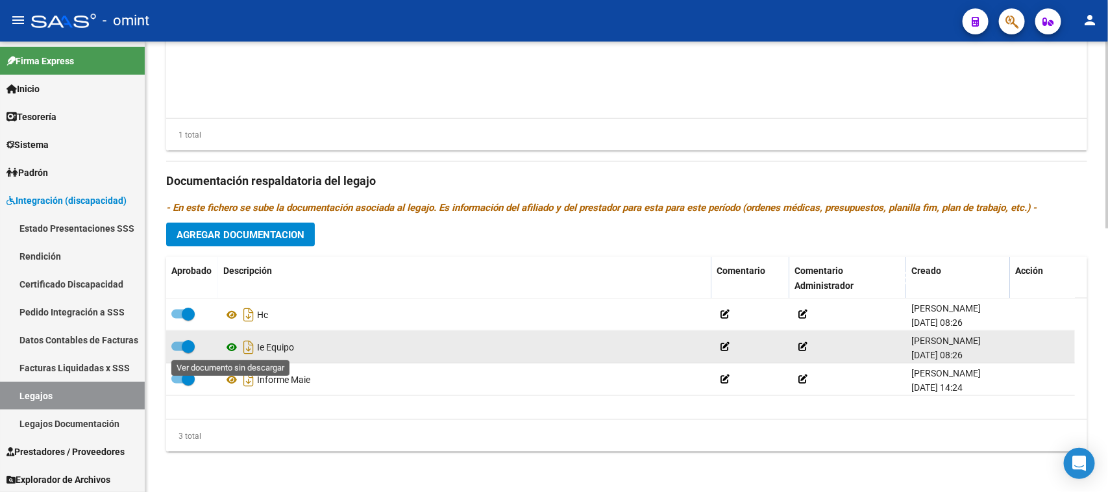
click at [225, 343] on icon at bounding box center [231, 348] width 17 height 16
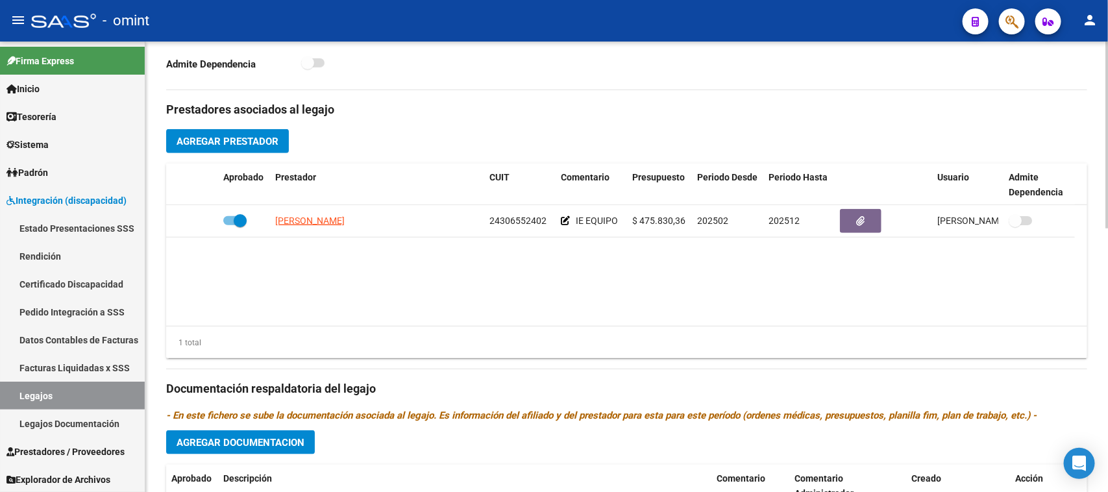
scroll to position [393, 0]
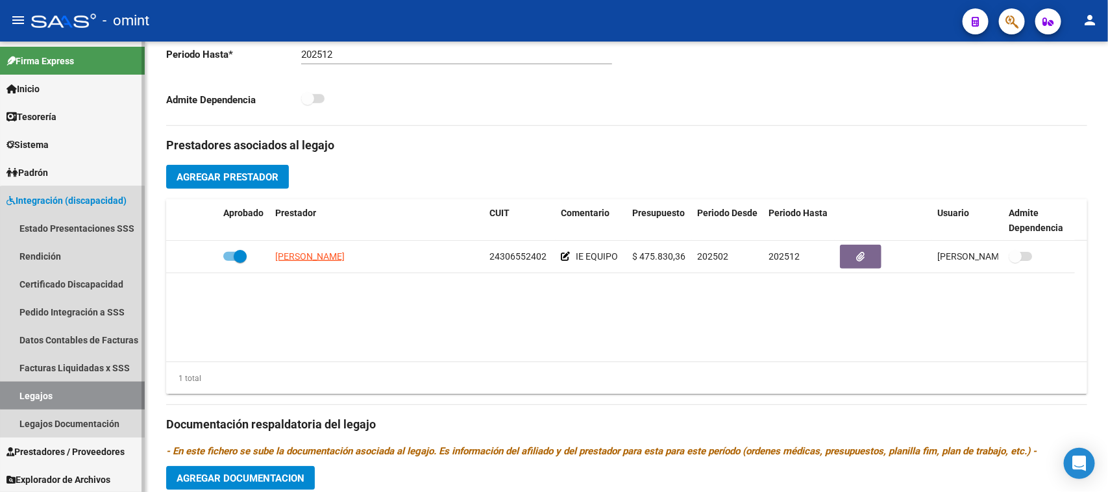
click at [73, 385] on link "Legajos" at bounding box center [72, 396] width 145 height 28
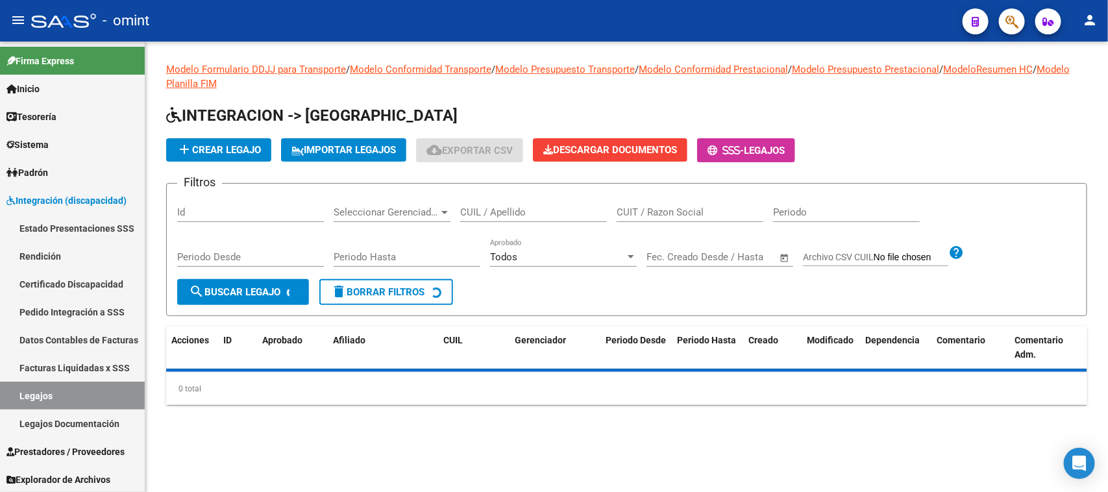
click at [537, 201] on div "CUIL / Apellido" at bounding box center [533, 208] width 147 height 28
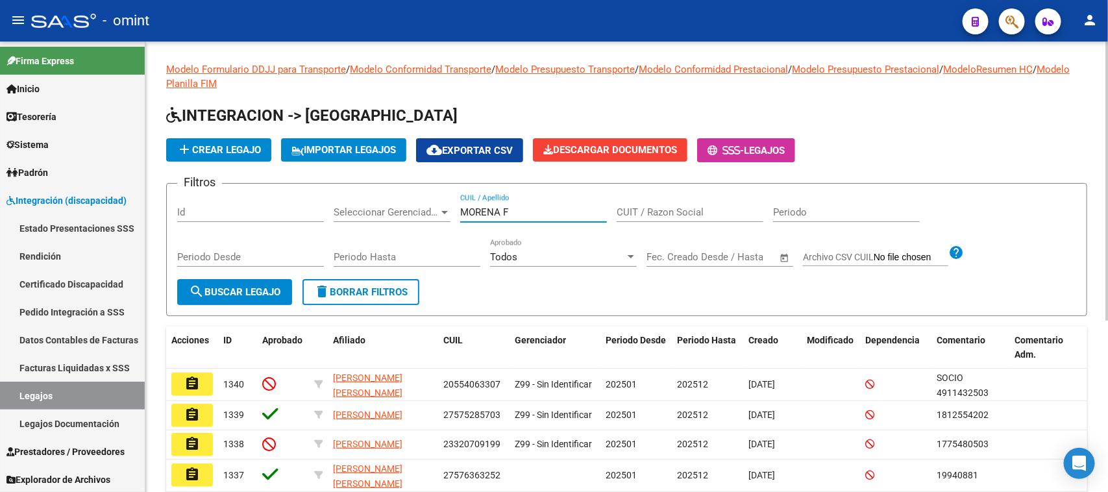
type input "MORENA F"
click at [225, 290] on span "search Buscar Legajo" at bounding box center [235, 292] width 92 height 12
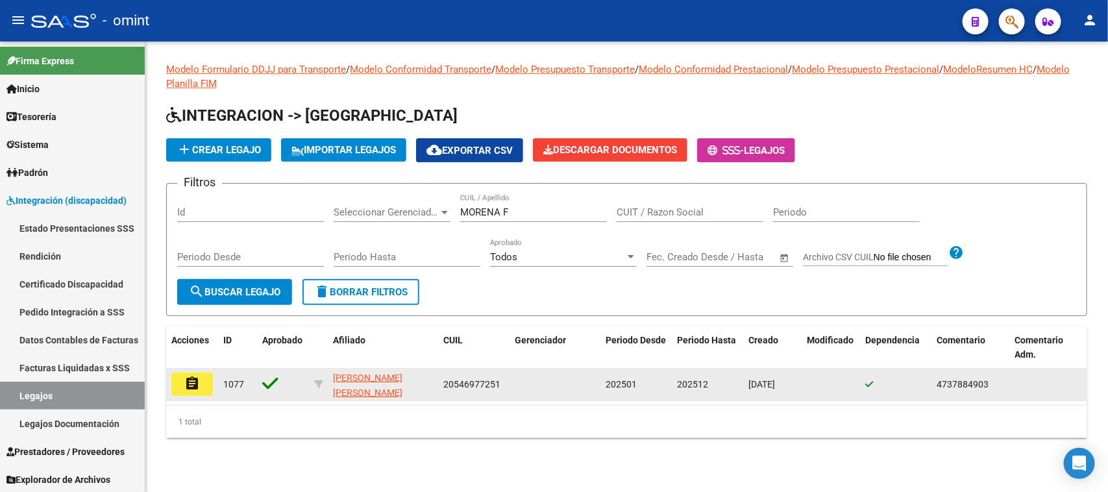
click at [189, 378] on mat-icon "assignment" at bounding box center [192, 384] width 16 height 16
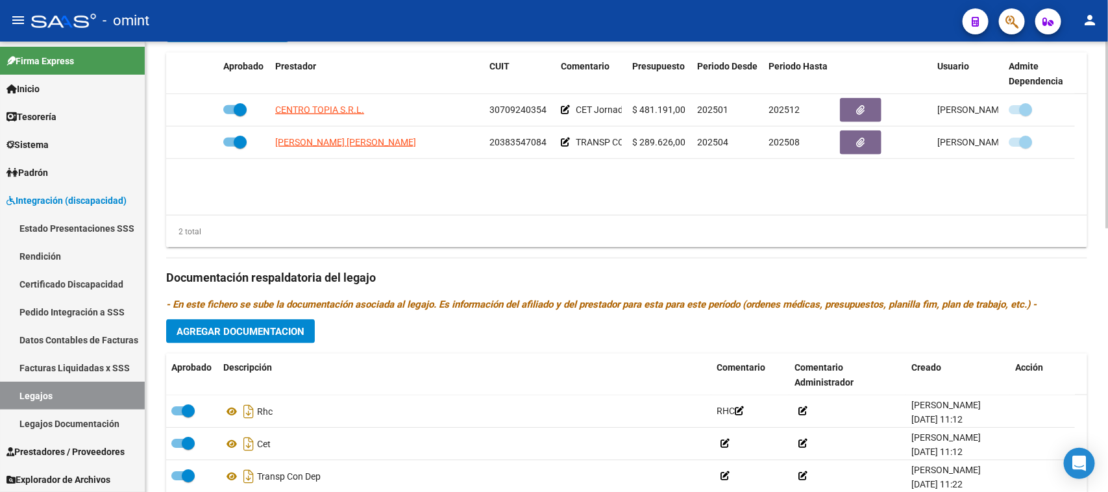
scroll to position [637, 0]
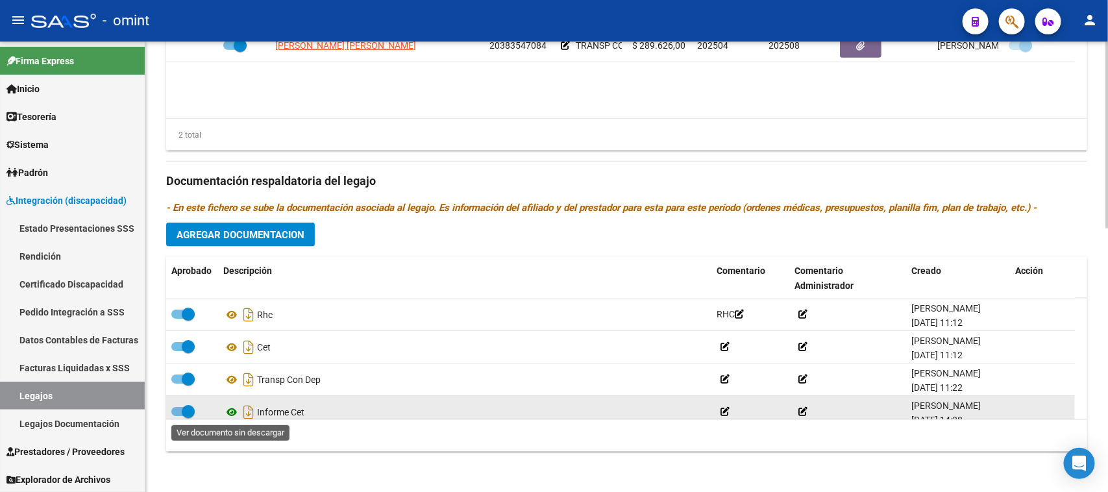
click at [226, 409] on icon at bounding box center [231, 412] width 17 height 16
click at [174, 413] on span at bounding box center [182, 411] width 23 height 9
click at [177, 416] on input "checkbox" at bounding box center [177, 416] width 1 height 1
checkbox input "false"
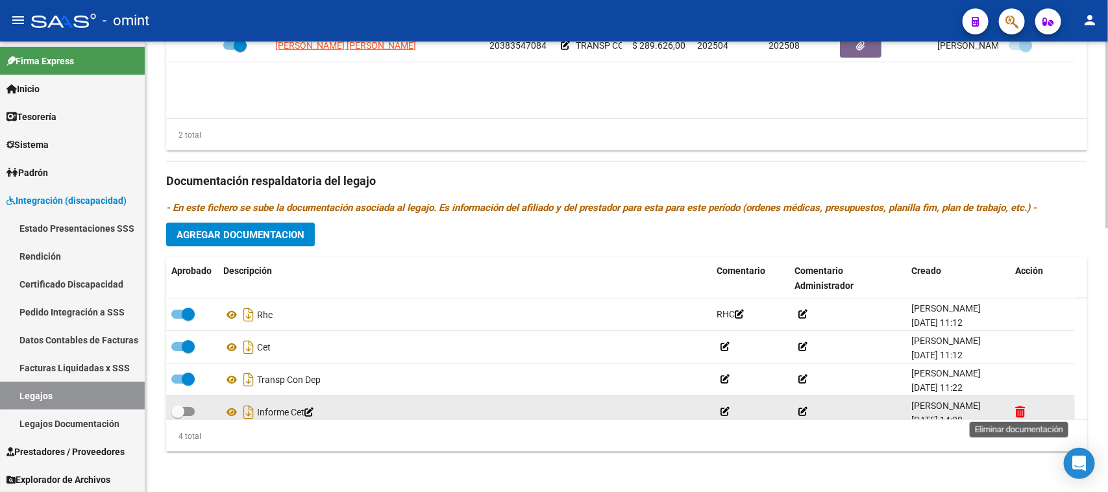
click at [1021, 410] on icon at bounding box center [1020, 412] width 10 height 12
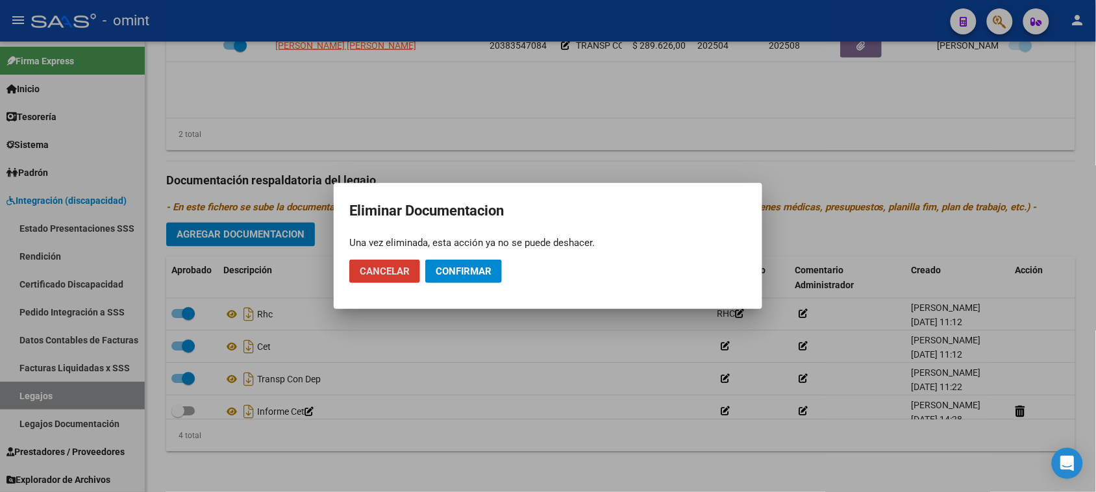
click at [460, 271] on span "Confirmar" at bounding box center [464, 272] width 56 height 12
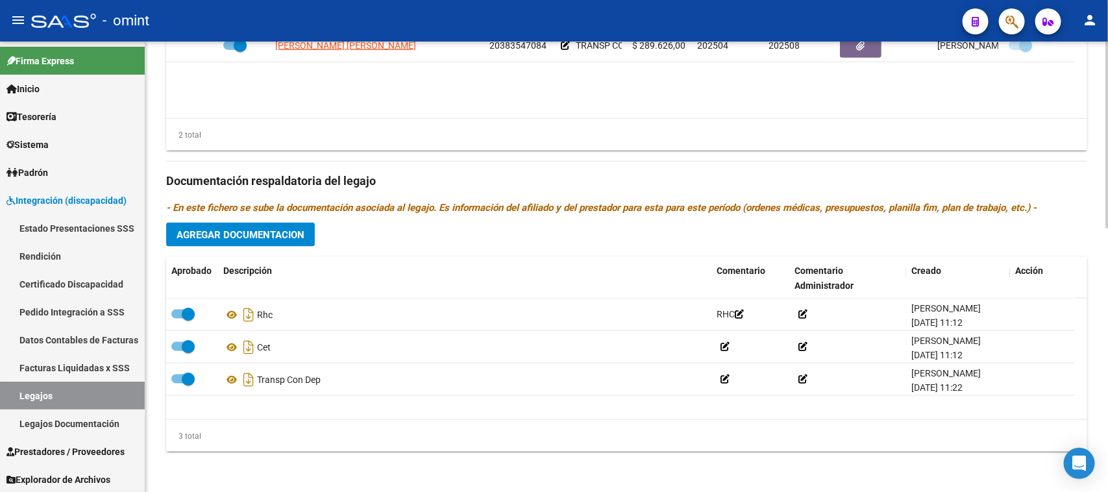
click at [265, 238] on span "Agregar Documentacion" at bounding box center [241, 235] width 128 height 12
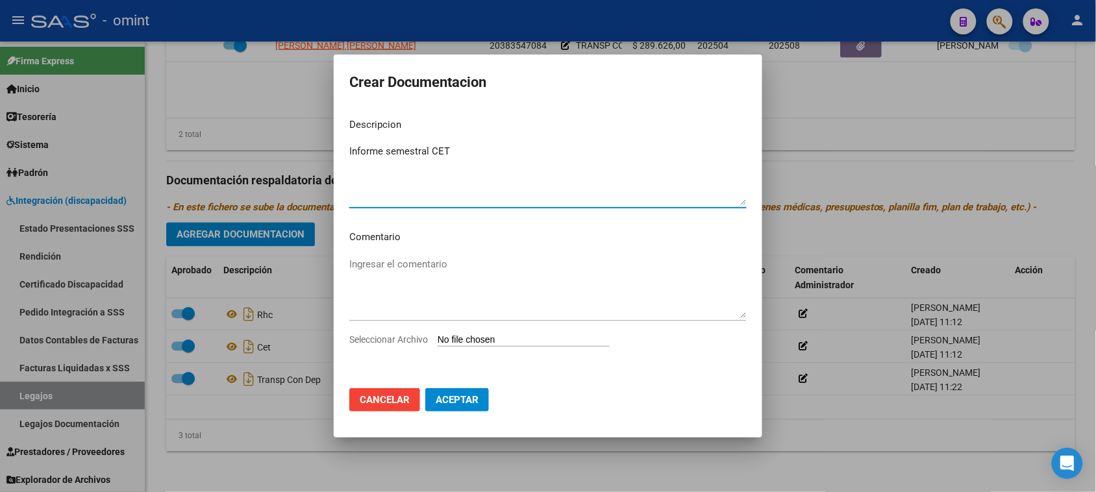
type textarea "Informe semestral CET"
type input "C:\fakepath\f48.pdf"
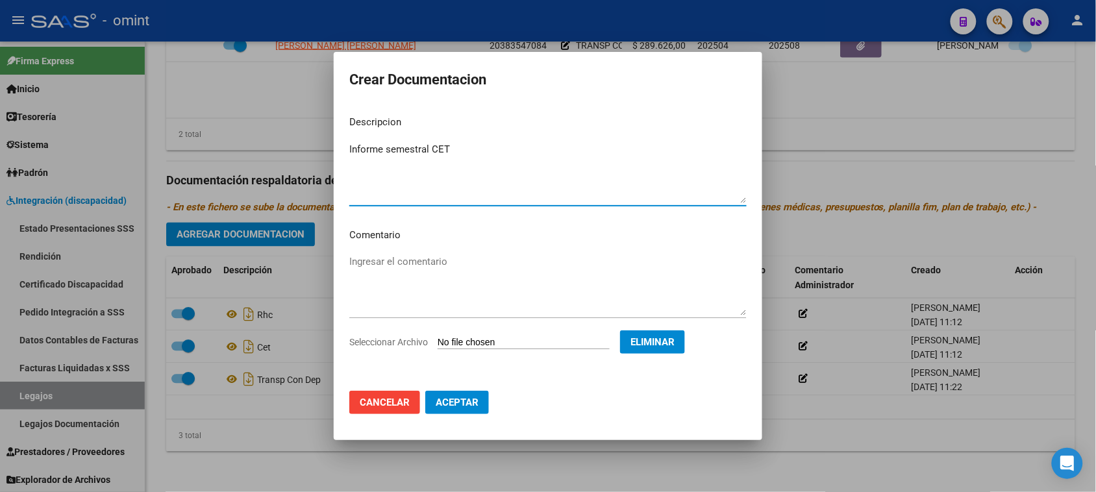
click at [469, 397] on span "Aceptar" at bounding box center [457, 403] width 43 height 12
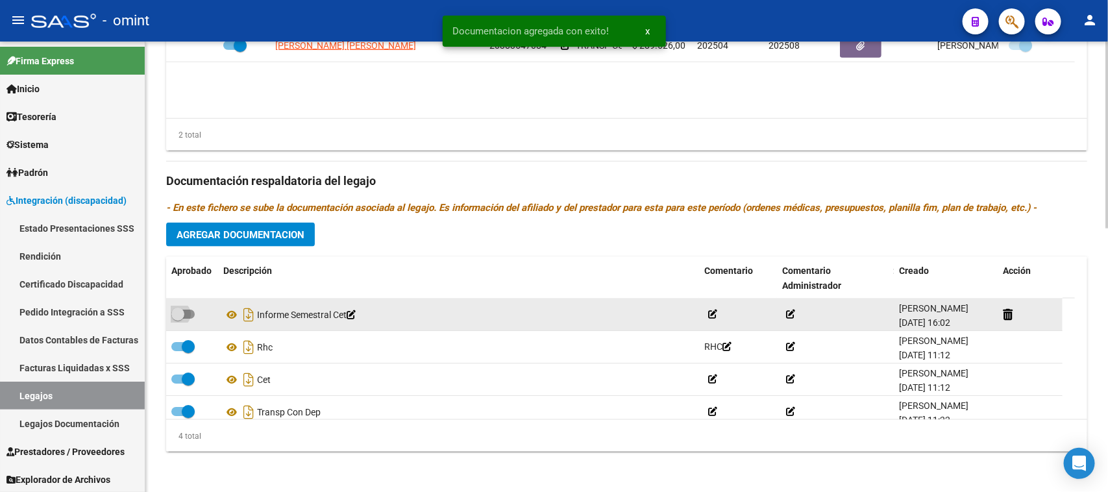
click at [186, 312] on span at bounding box center [182, 314] width 23 height 9
click at [178, 319] on input "checkbox" at bounding box center [177, 319] width 1 height 1
checkbox input "true"
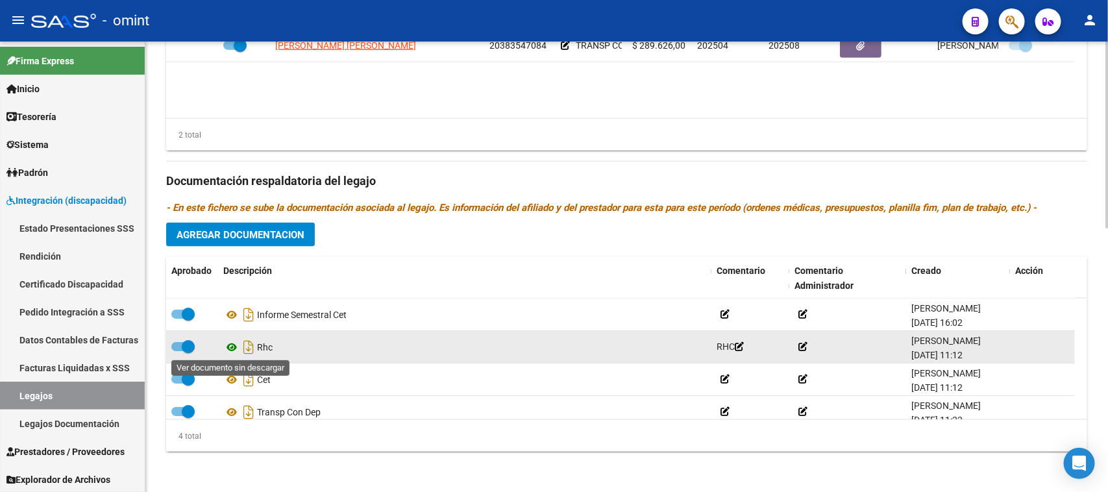
click at [228, 341] on icon at bounding box center [231, 348] width 17 height 16
click at [182, 347] on span at bounding box center [188, 346] width 13 height 13
click at [178, 351] on input "checkbox" at bounding box center [177, 351] width 1 height 1
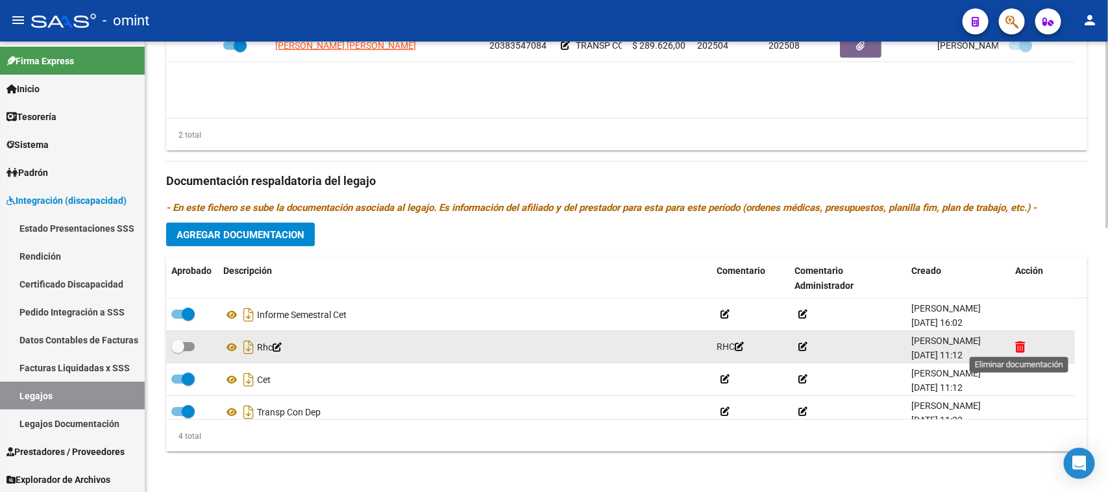
click at [1021, 344] on icon at bounding box center [1020, 347] width 10 height 12
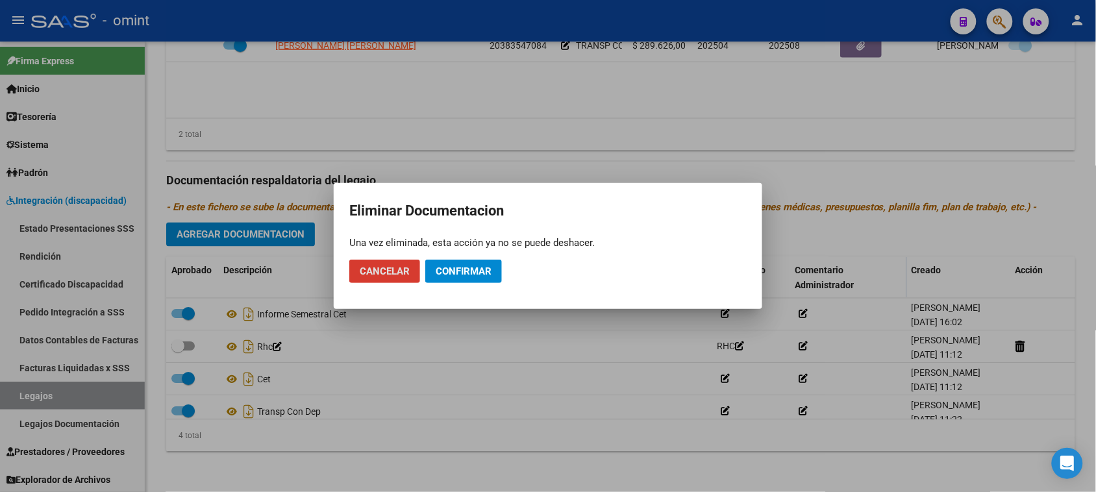
click at [448, 270] on span "Confirmar" at bounding box center [464, 272] width 56 height 12
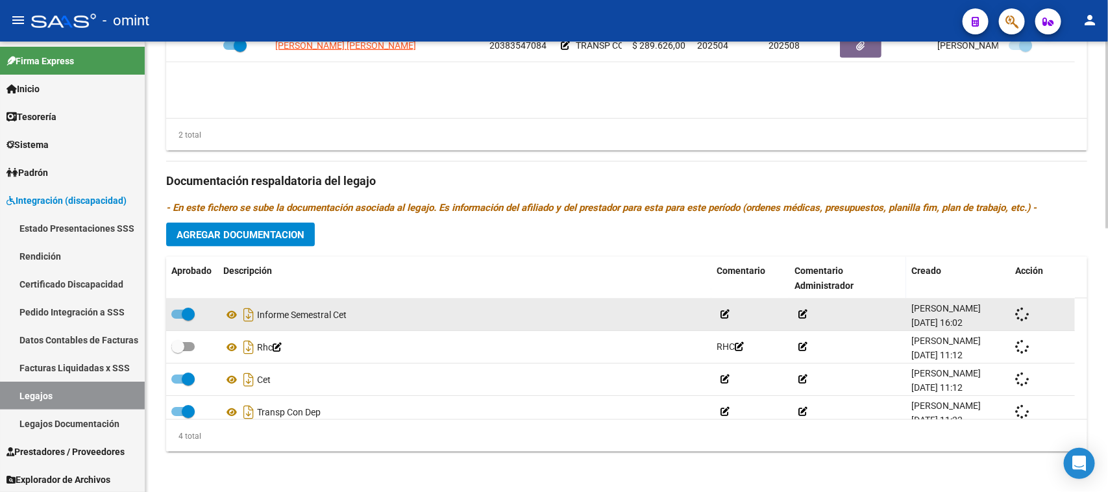
checkbox input "true"
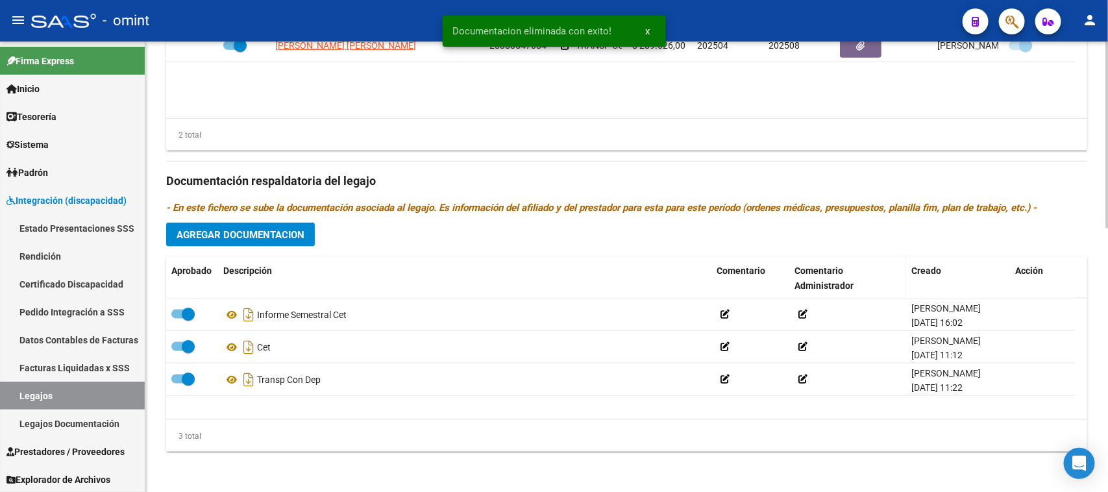
click at [297, 237] on span "Agregar Documentacion" at bounding box center [241, 235] width 128 height 12
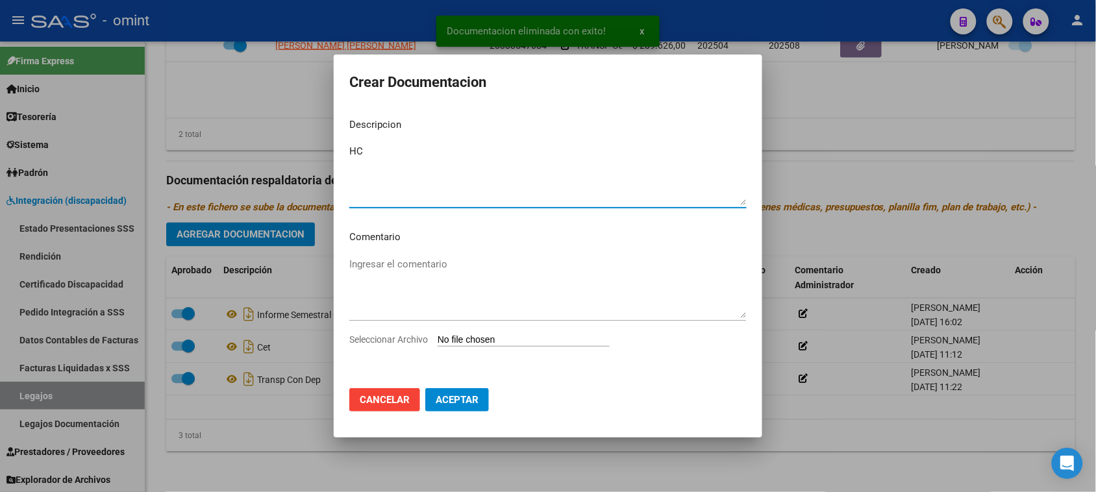
type textarea "HC"
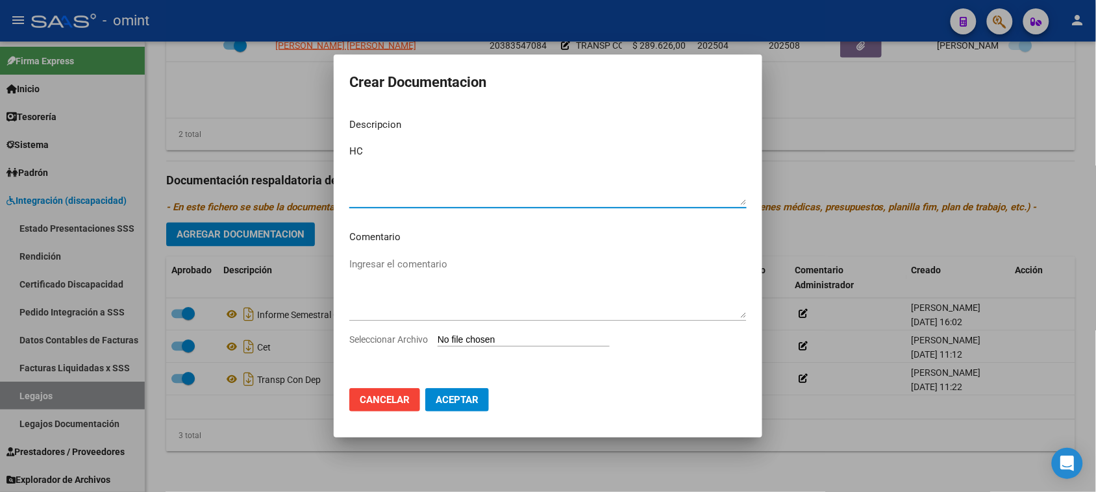
type input "C:\fakepath\4737884903_24122704201_hist-clinic-form008-page1.pdf"
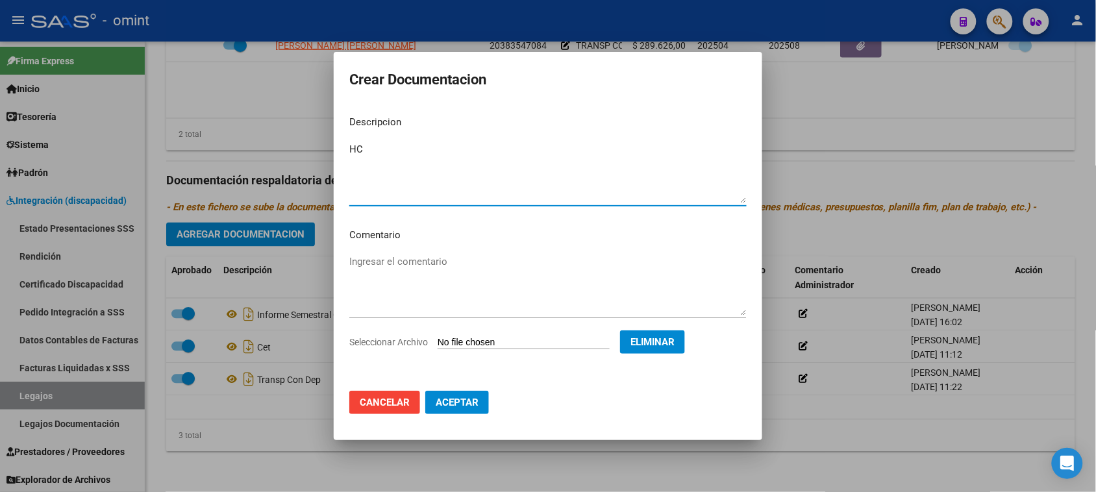
click at [446, 401] on span "Aceptar" at bounding box center [457, 403] width 43 height 12
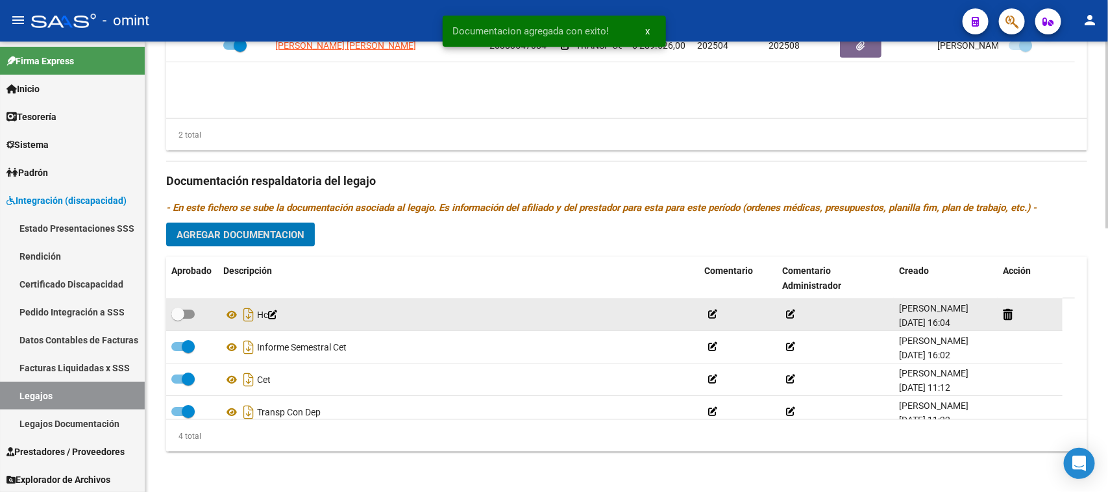
click at [195, 308] on div at bounding box center [192, 314] width 42 height 17
click at [187, 313] on span at bounding box center [182, 314] width 23 height 9
click at [178, 319] on input "checkbox" at bounding box center [177, 319] width 1 height 1
checkbox input "true"
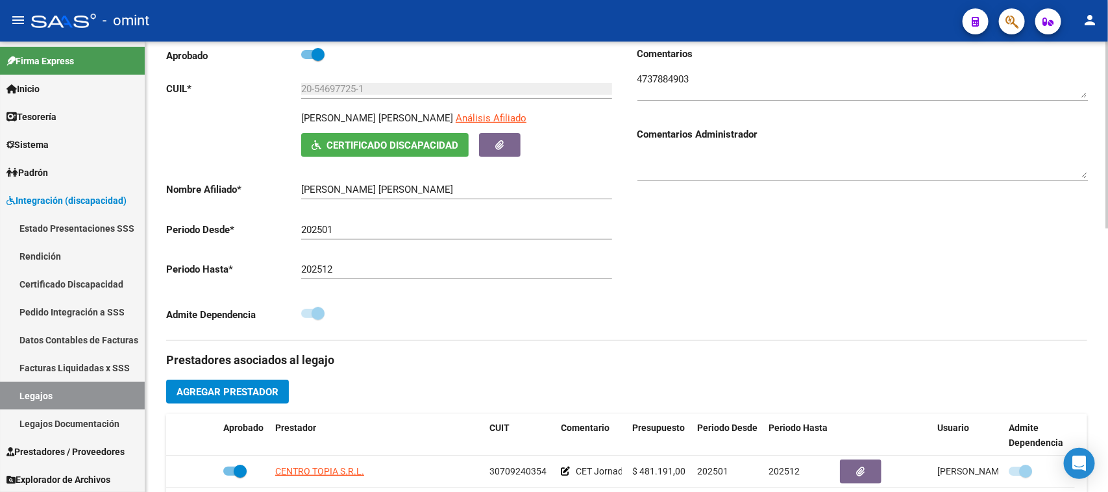
scroll to position [150, 0]
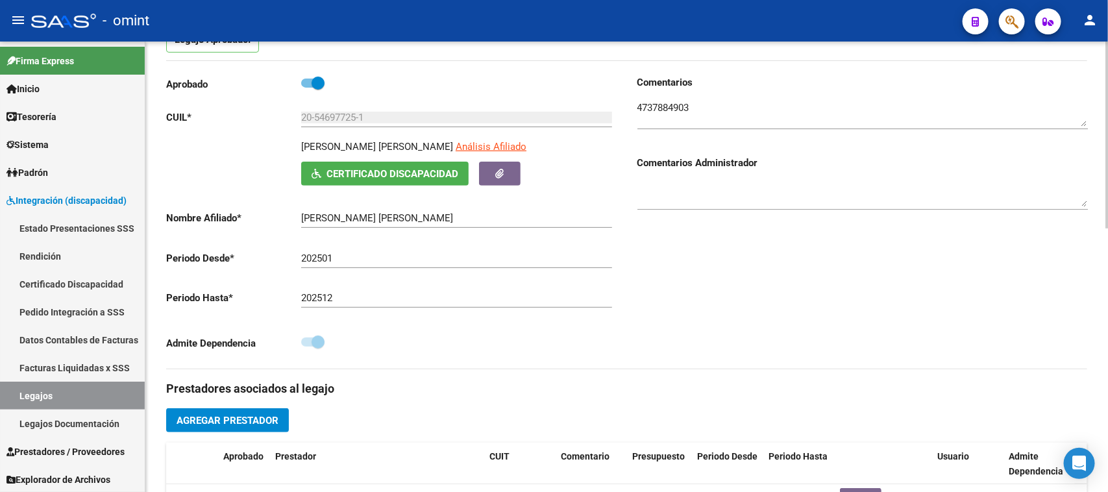
click at [647, 108] on textarea at bounding box center [862, 114] width 451 height 26
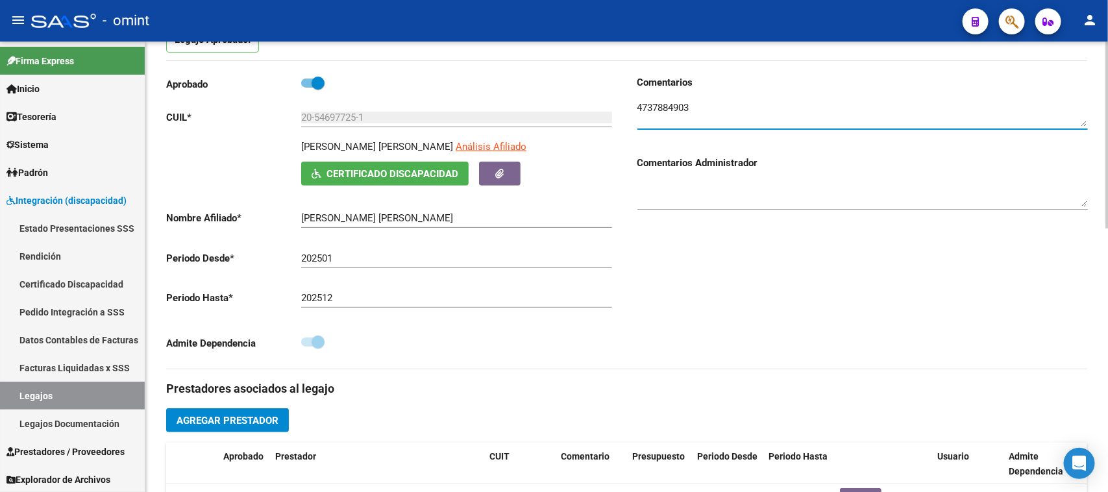
click at [647, 108] on textarea at bounding box center [862, 114] width 451 height 26
click at [73, 400] on link "Legajos" at bounding box center [72, 396] width 145 height 28
